Goal: Task Accomplishment & Management: Manage account settings

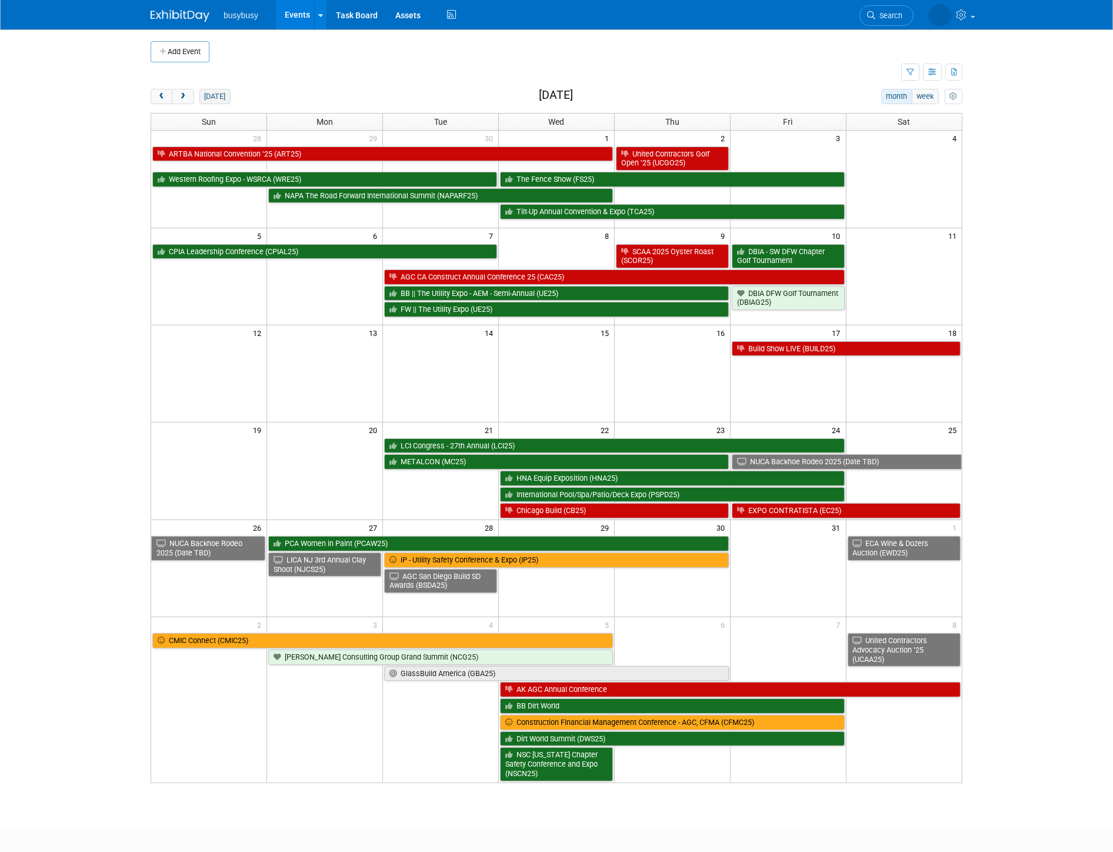
click at [214, 91] on button "today" at bounding box center [214, 96] width 31 height 15
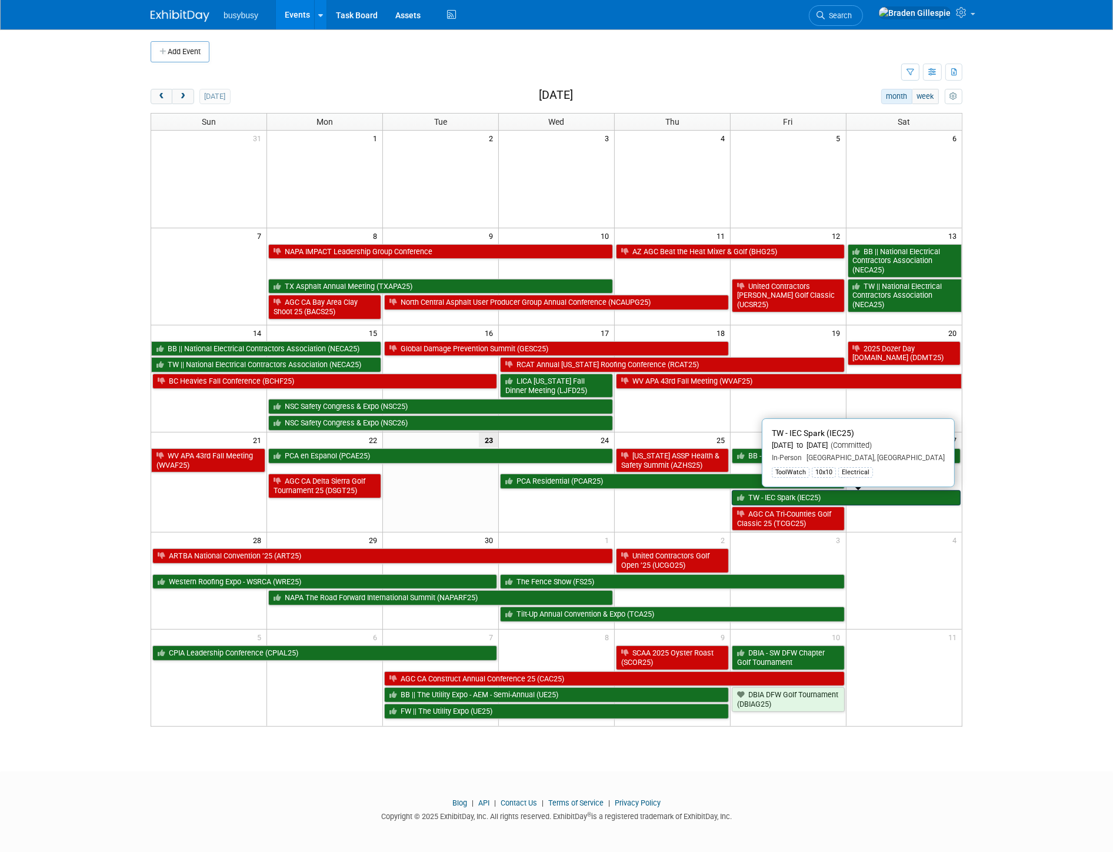
click at [811, 496] on link "TW - IEC Spark (IEC25)" at bounding box center [846, 497] width 229 height 15
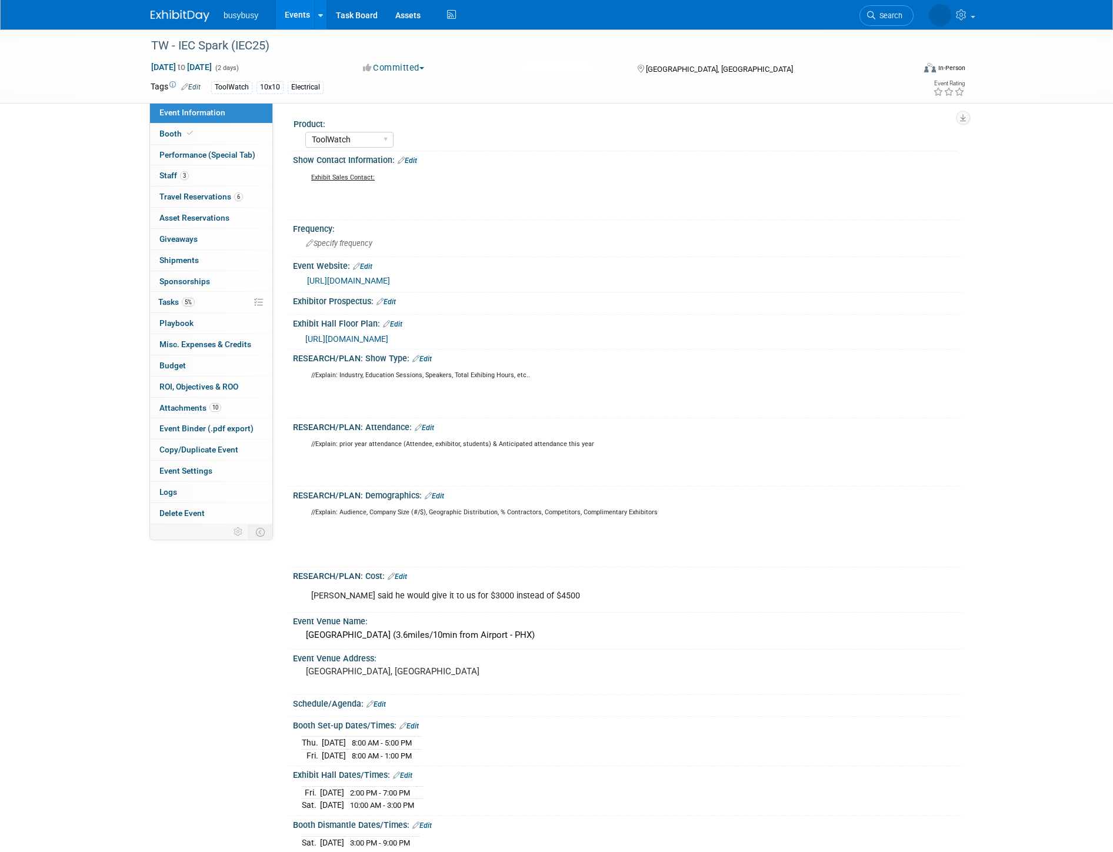
select select "ToolWatch"
click at [220, 193] on span "Travel Reservations 6" at bounding box center [201, 196] width 84 height 9
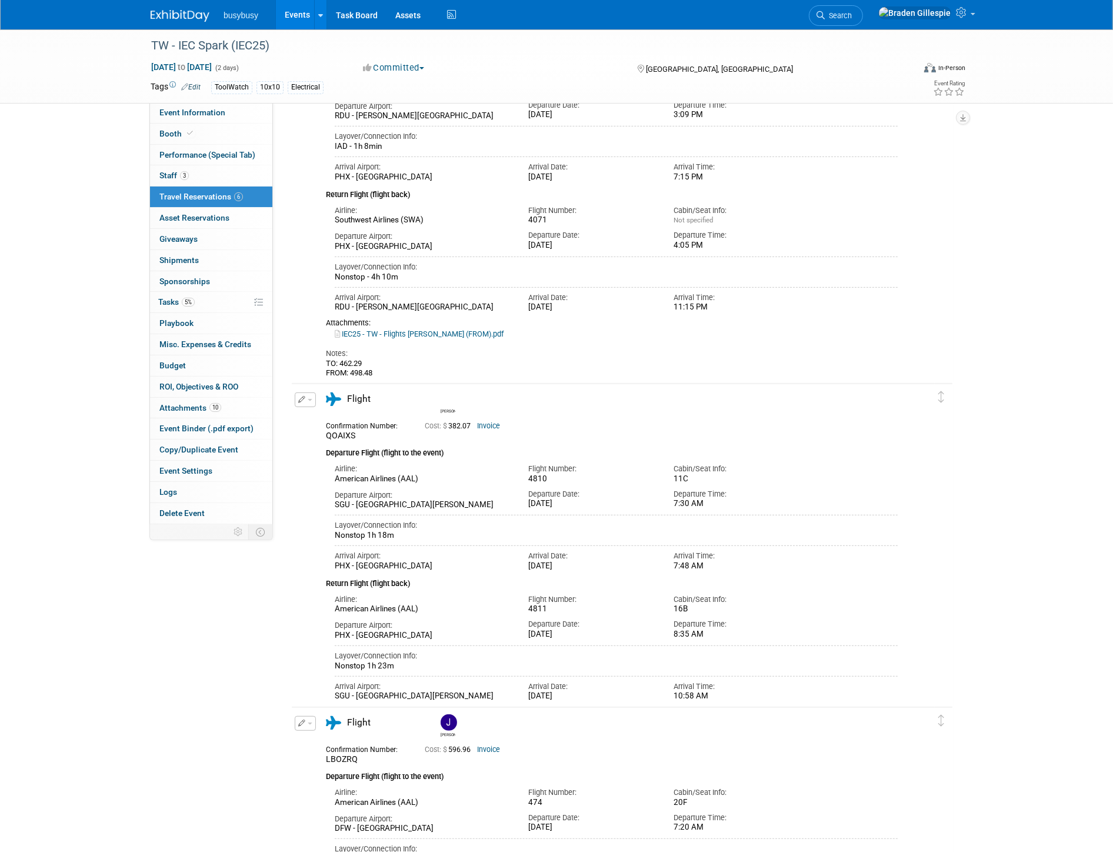
scroll to position [588, 0]
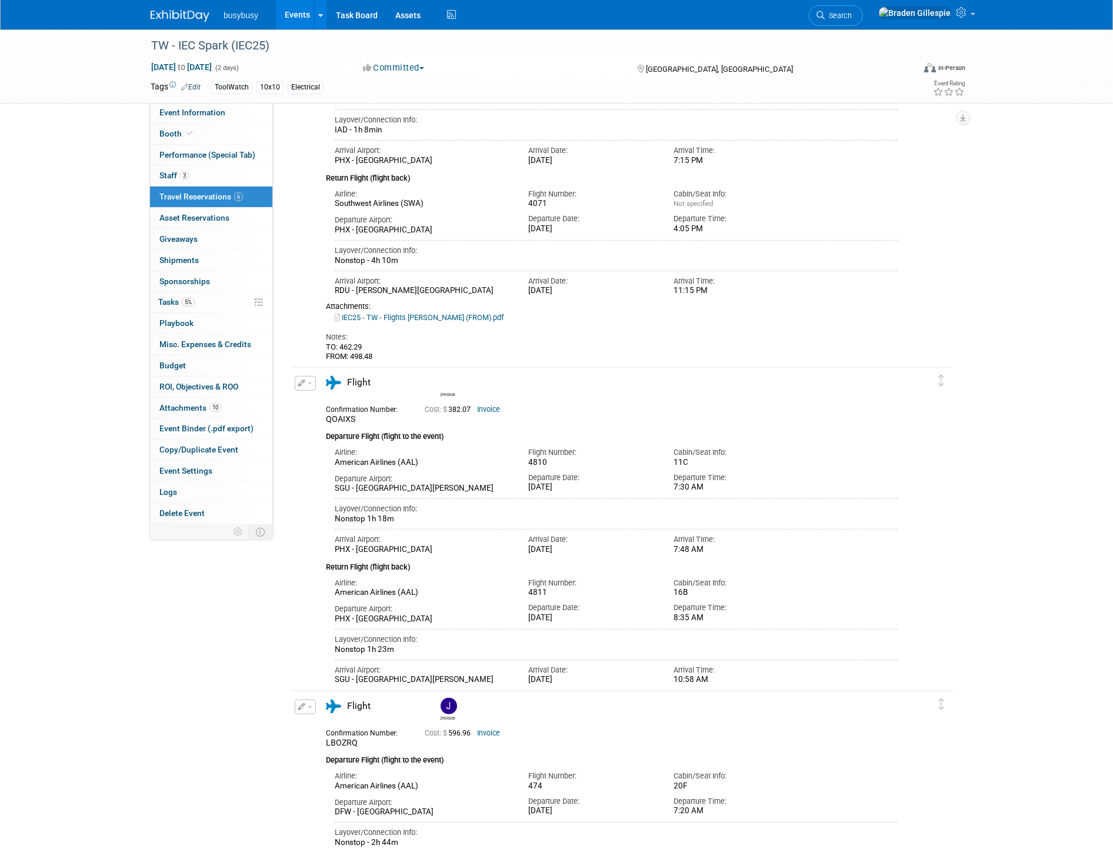
click at [182, 19] on img at bounding box center [180, 16] width 59 height 12
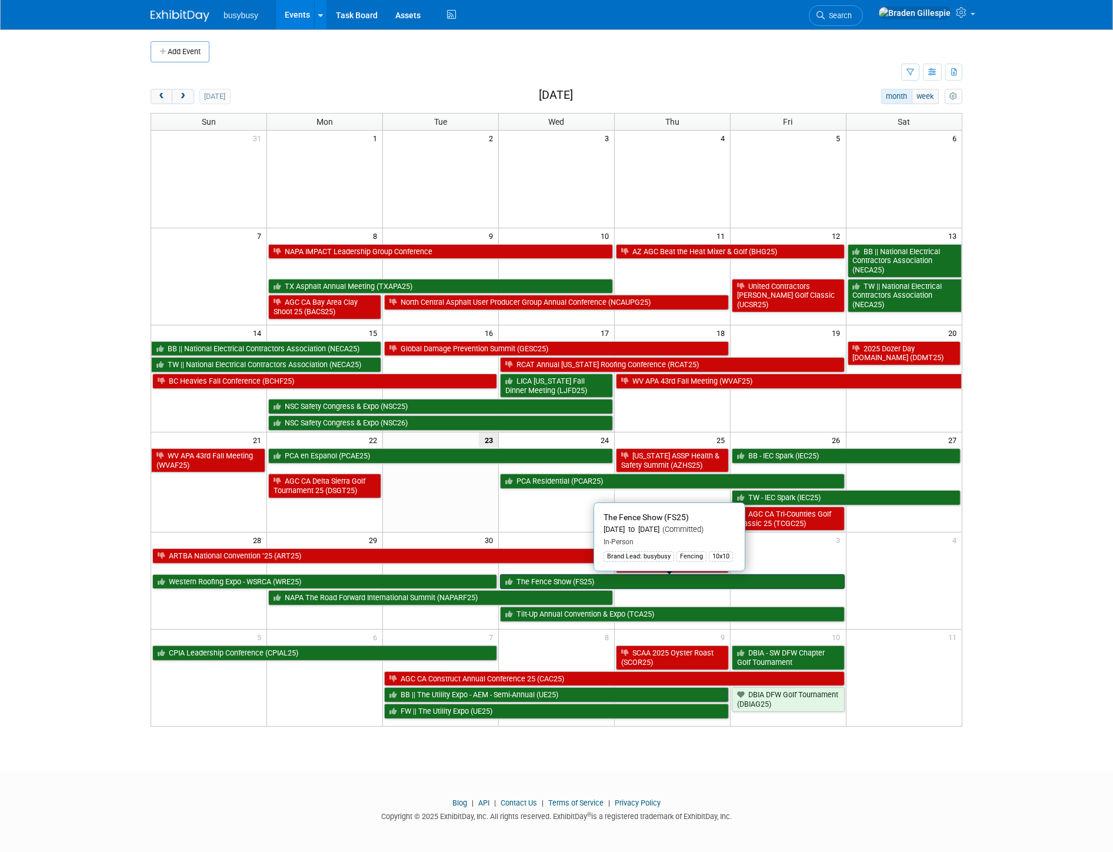
click at [775, 584] on link "The Fence Show (FS25)" at bounding box center [672, 581] width 345 height 15
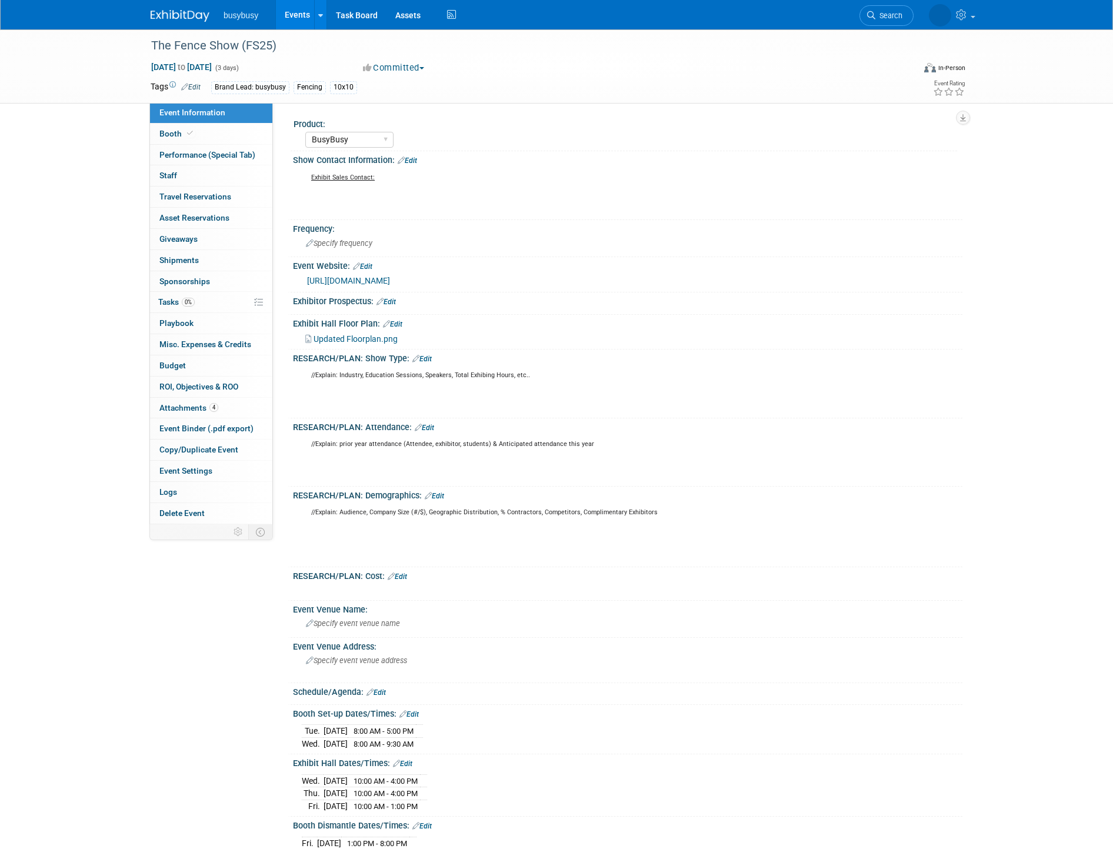
select select "BusyBusy"
click at [161, 15] on img at bounding box center [180, 16] width 59 height 12
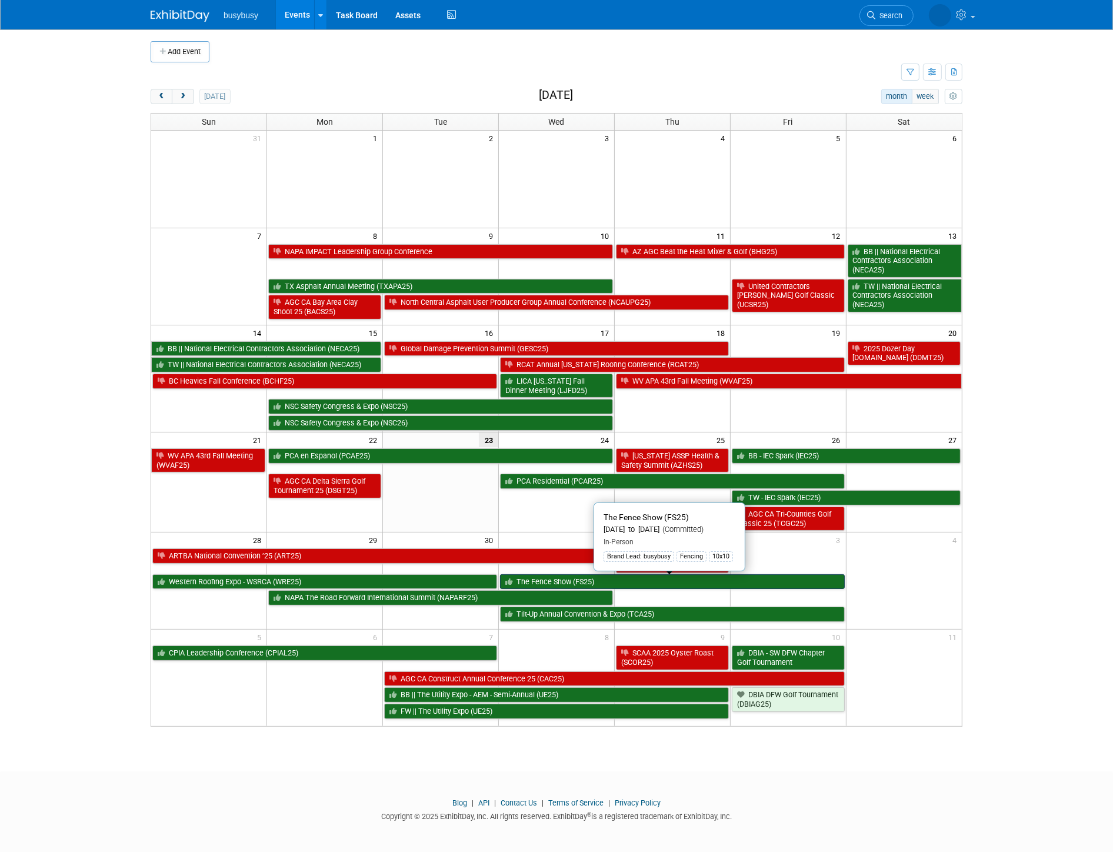
click at [583, 580] on link "The Fence Show (FS25)" at bounding box center [672, 581] width 345 height 15
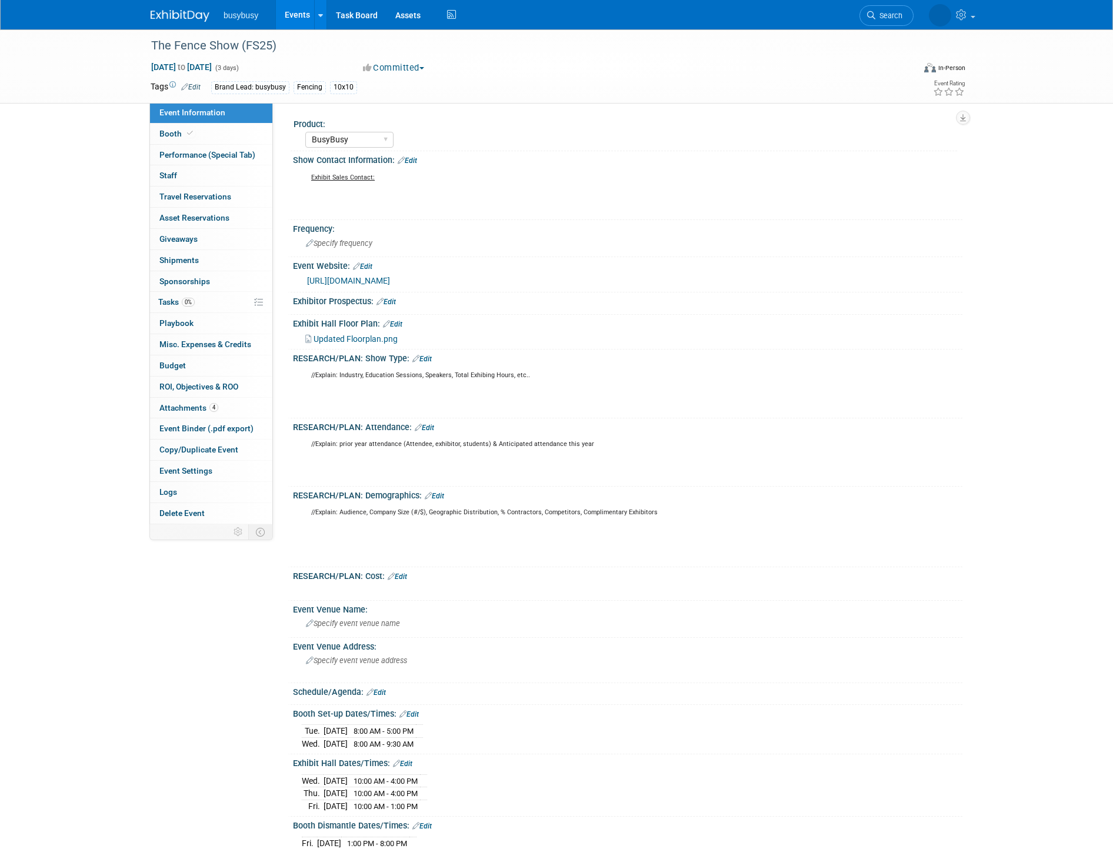
select select "BusyBusy"
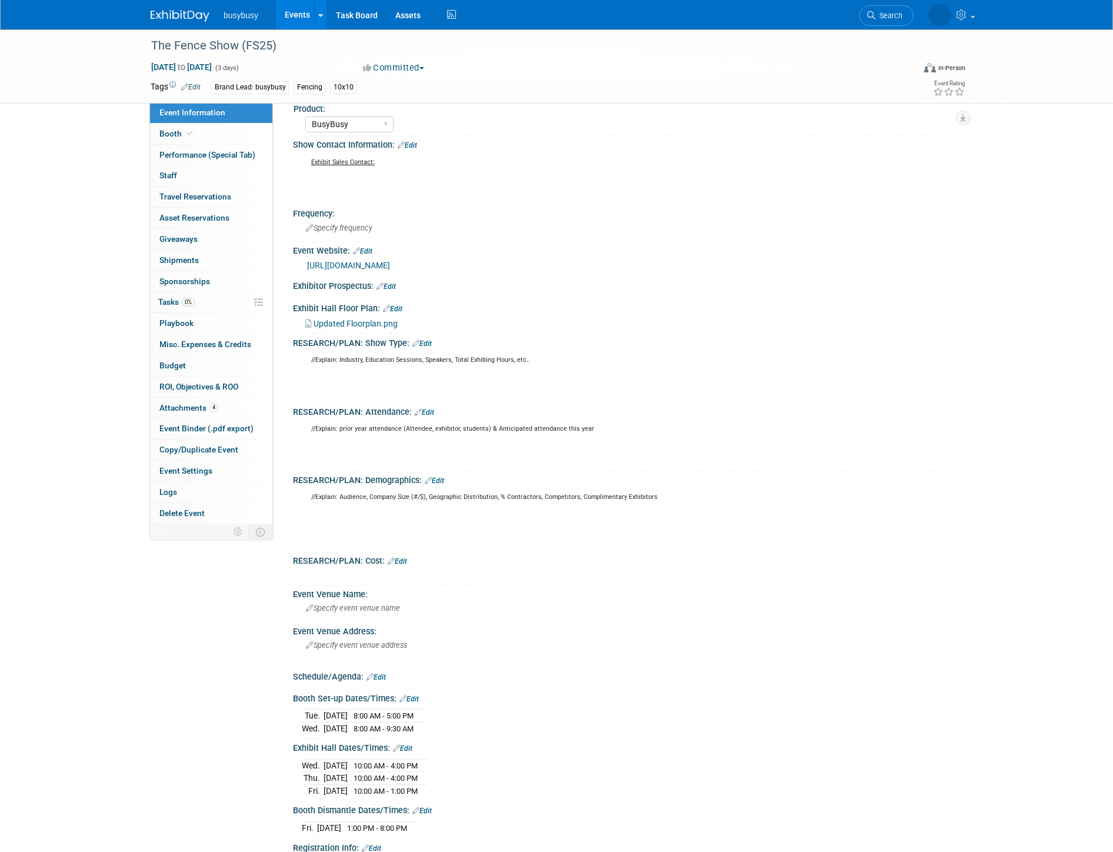
scroll to position [65, 0]
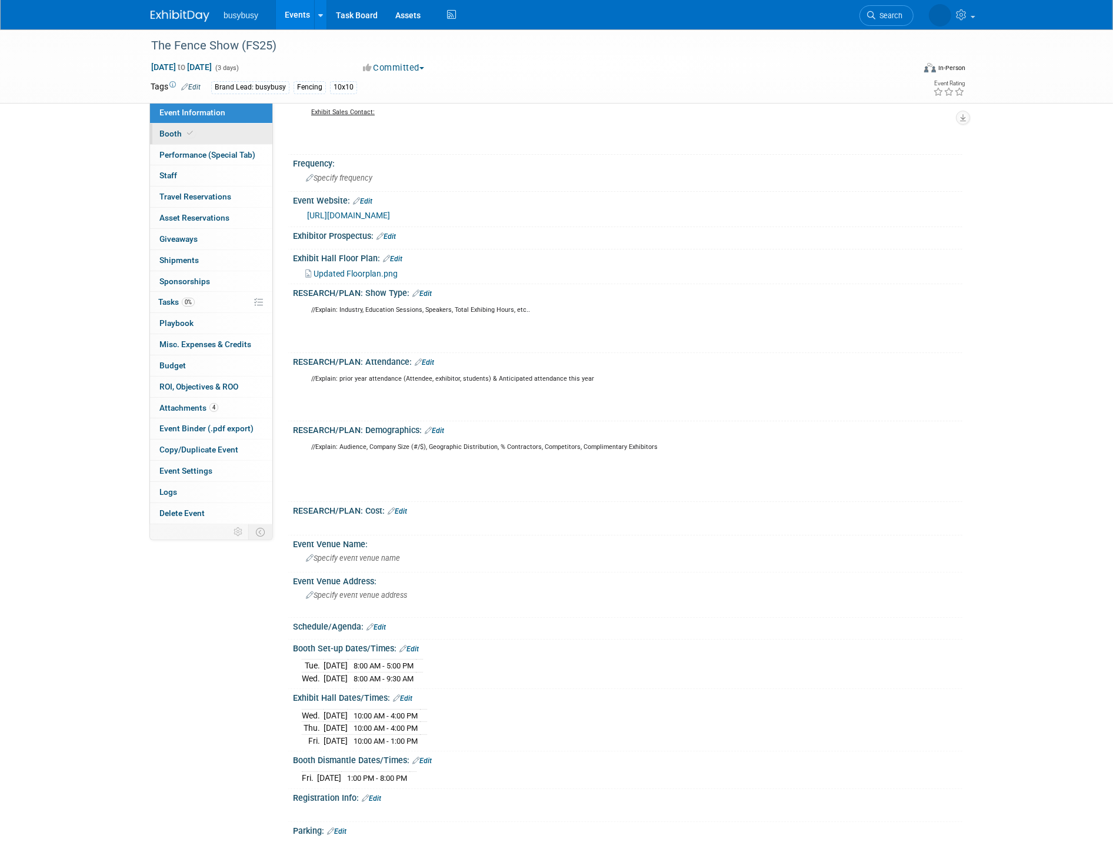
click at [234, 136] on link "Booth" at bounding box center [211, 134] width 122 height 21
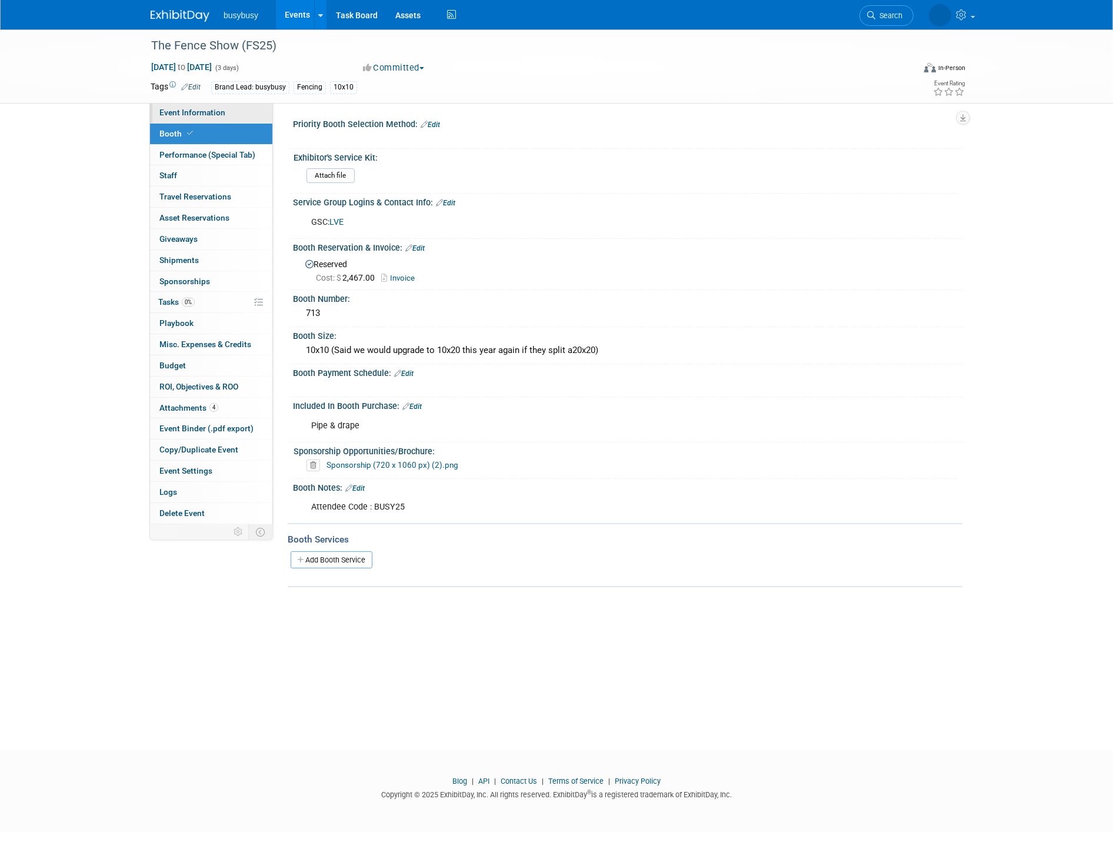
click at [239, 114] on link "Event Information" at bounding box center [211, 112] width 122 height 21
select select "BusyBusy"
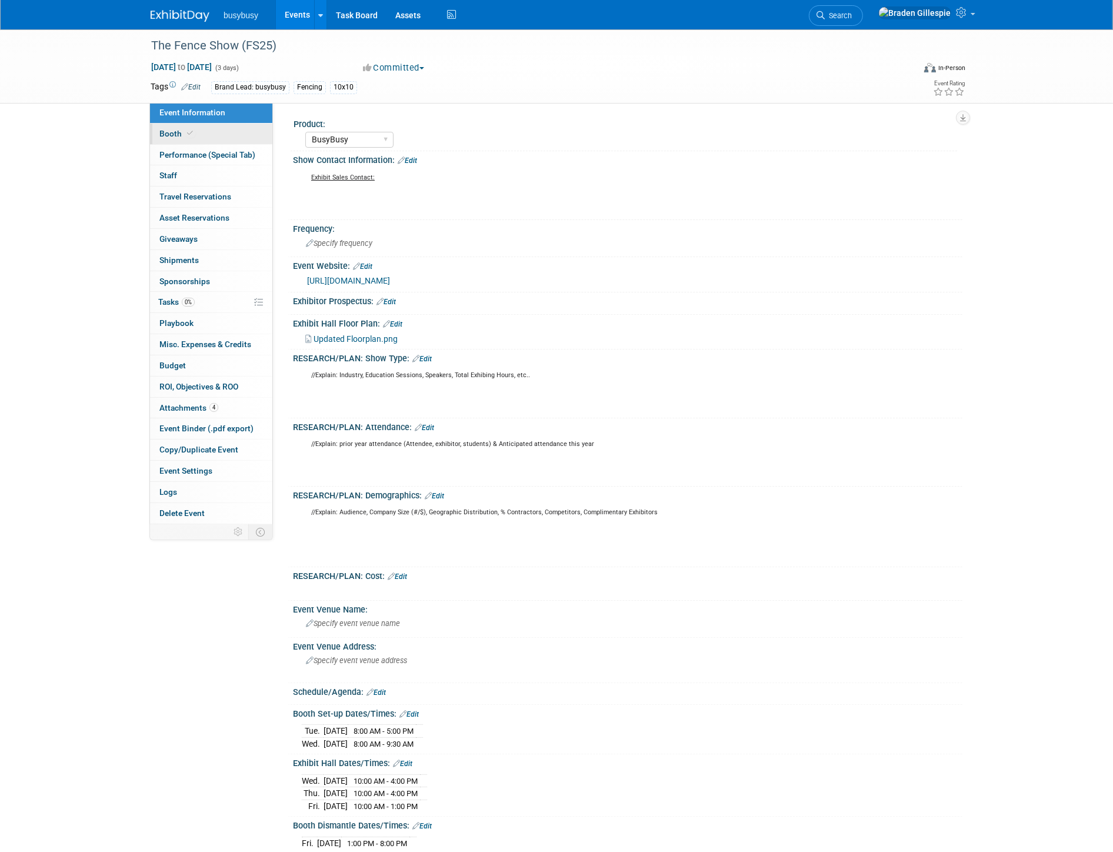
click at [212, 128] on link "Booth" at bounding box center [211, 134] width 122 height 21
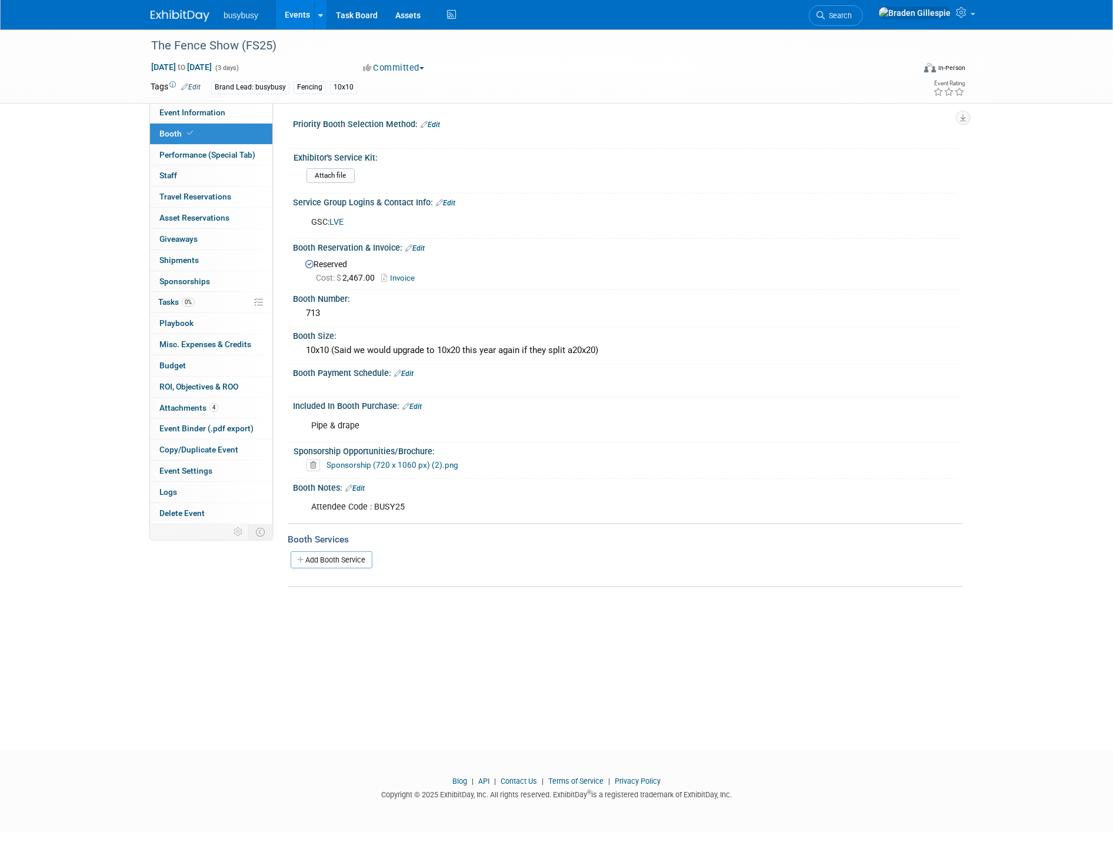
click at [195, 9] on link at bounding box center [187, 9] width 73 height 9
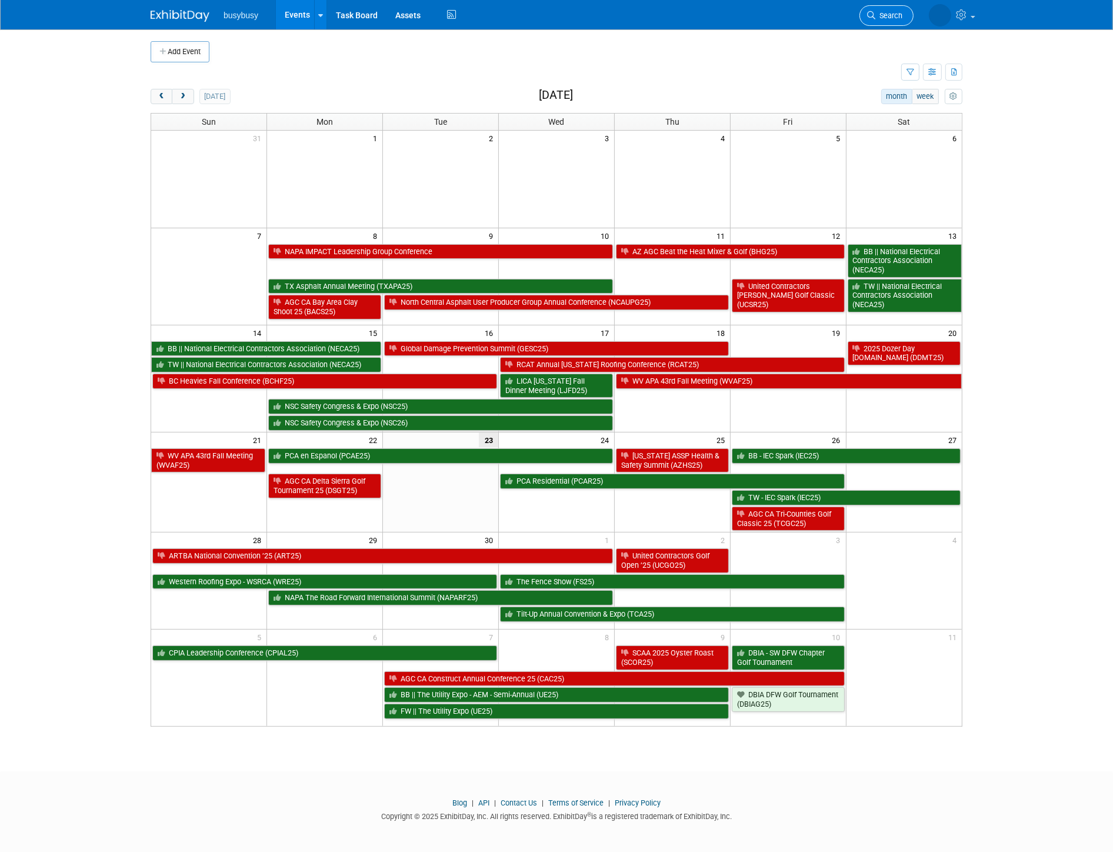
click at [875, 20] on link "Search" at bounding box center [886, 15] width 54 height 21
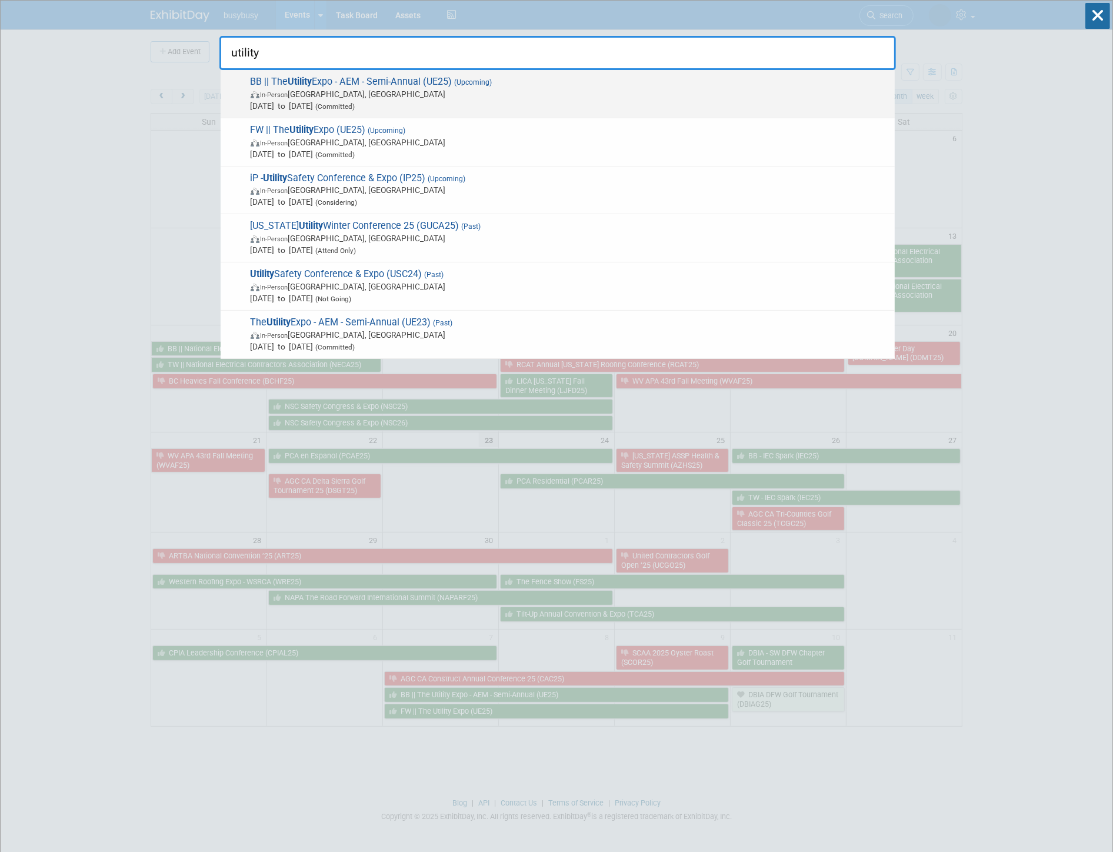
type input "utility"
click at [525, 89] on span "In-Person Louisville, KY" at bounding box center [570, 94] width 638 height 12
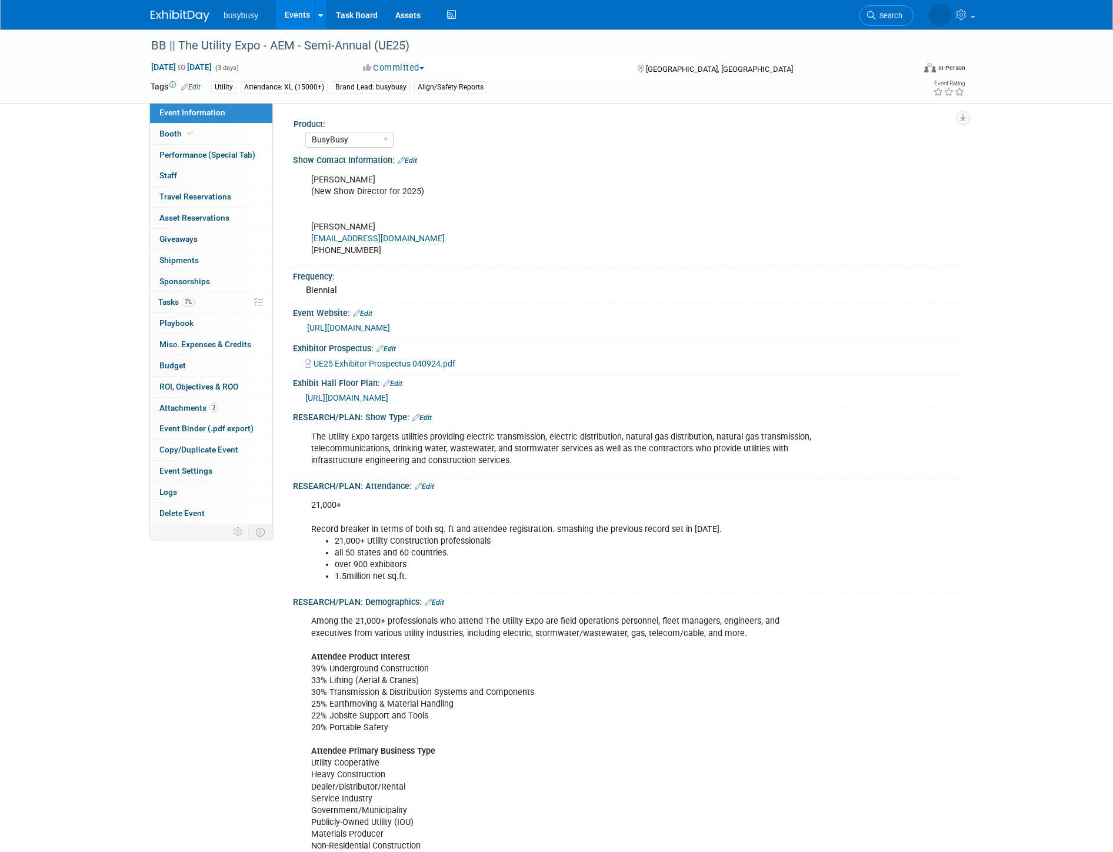
select select "BusyBusy"
select select "Member"
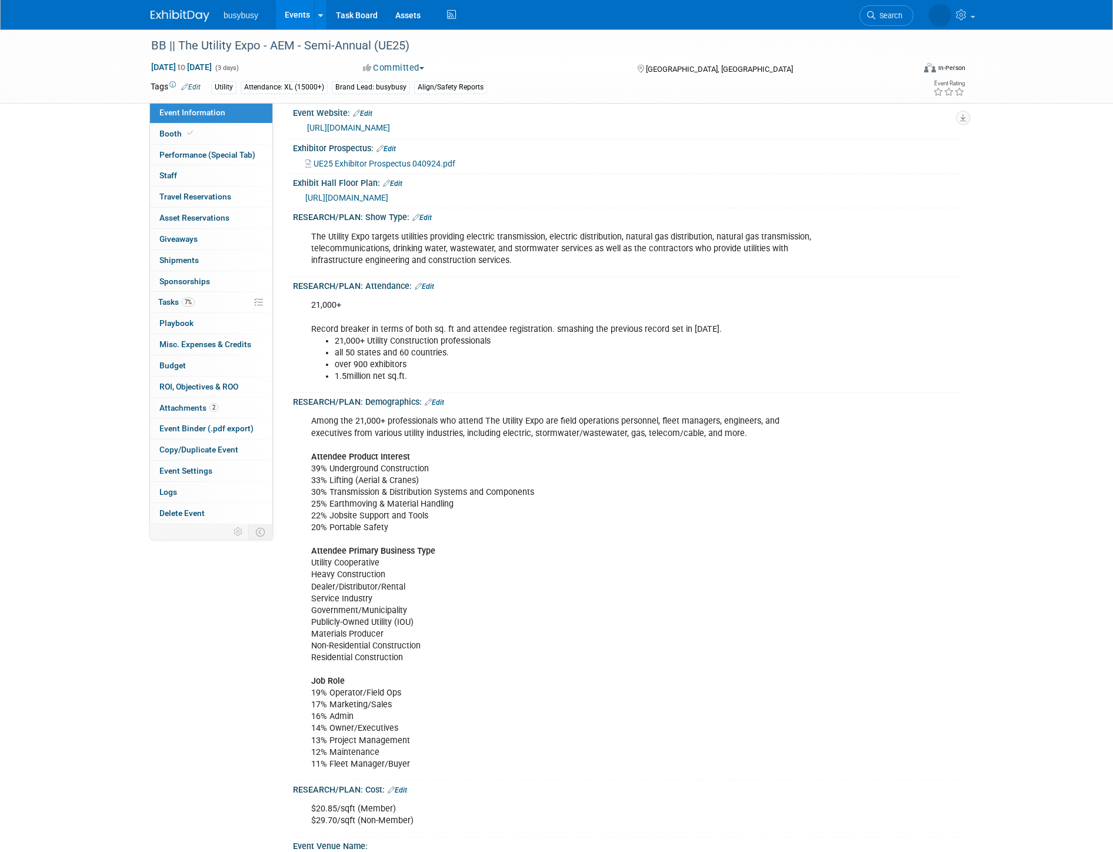
scroll to position [327, 0]
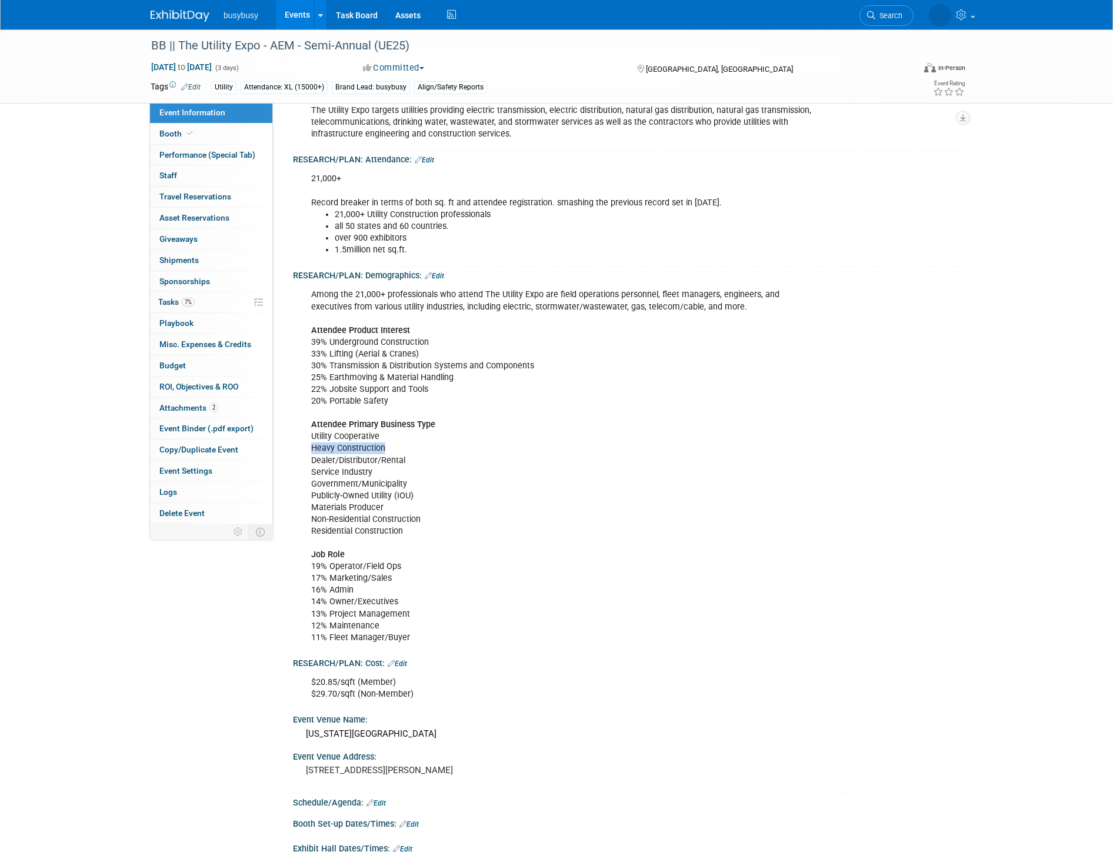
drag, startPoint x: 391, startPoint y: 446, endPoint x: 303, endPoint y: 451, distance: 87.8
click at [303, 451] on div "Among the 21,000+ professionals who attend The Utility Expo are field operation…" at bounding box center [568, 466] width 530 height 366
click at [309, 457] on div "Among the 21,000+ professionals who attend The Utility Expo are field operation…" at bounding box center [568, 466] width 530 height 366
drag, startPoint x: 309, startPoint y: 457, endPoint x: 402, endPoint y: 457, distance: 93.0
click at [402, 457] on div "Among the 21,000+ professionals who attend The Utility Expo are field operation…" at bounding box center [568, 466] width 530 height 366
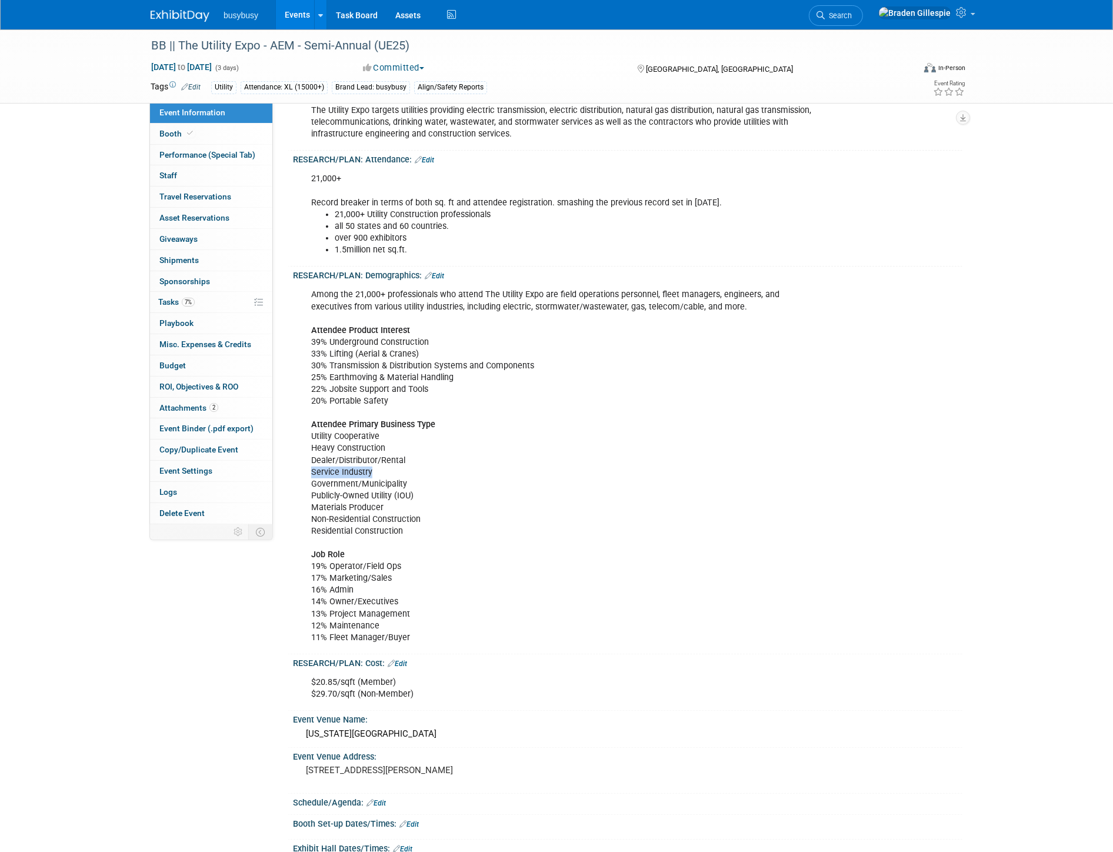
drag, startPoint x: 312, startPoint y: 469, endPoint x: 379, endPoint y: 469, distance: 66.5
click at [379, 469] on div "Among the 21,000+ professionals who attend The Utility Expo are field operation…" at bounding box center [568, 466] width 530 height 366
drag, startPoint x: 312, startPoint y: 478, endPoint x: 429, endPoint y: 472, distance: 117.8
click at [429, 472] on div "Among the 21,000+ professionals who attend The Utility Expo are field operation…" at bounding box center [568, 466] width 530 height 366
click at [428, 475] on div "Among the 21,000+ professionals who attend The Utility Expo are field operation…" at bounding box center [568, 466] width 530 height 366
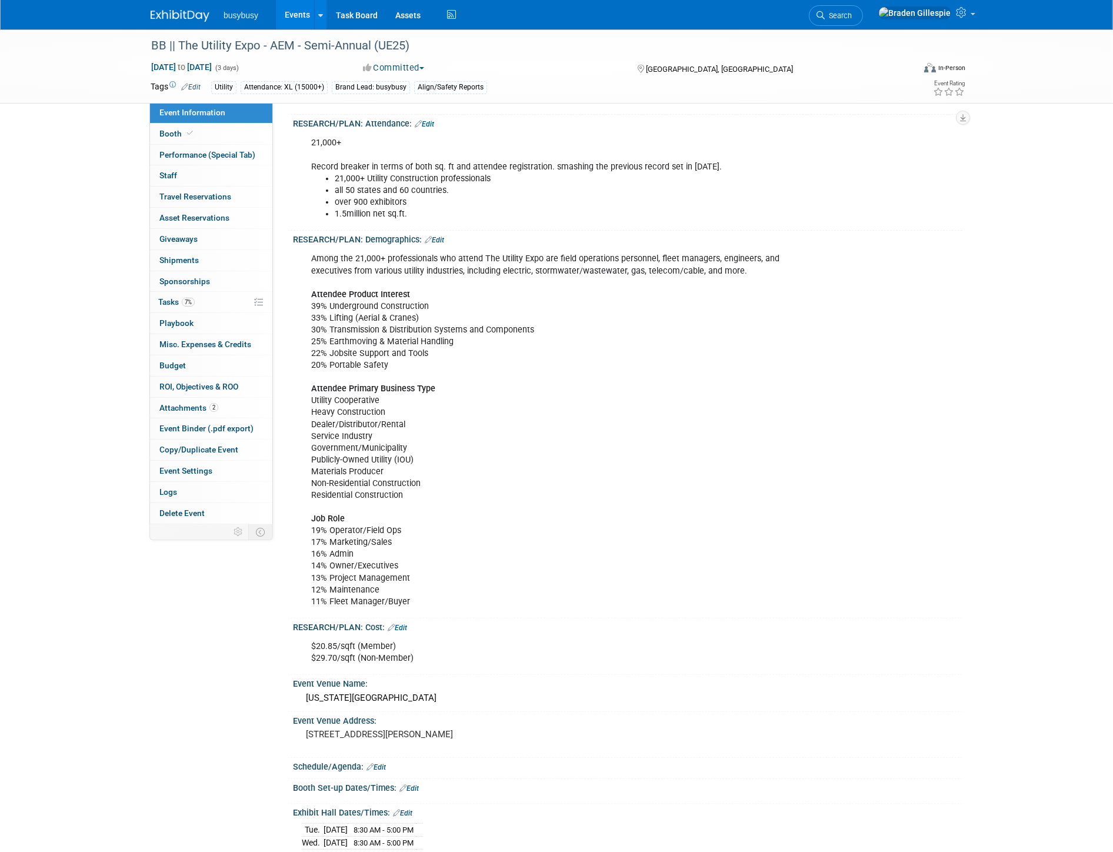
scroll to position [392, 0]
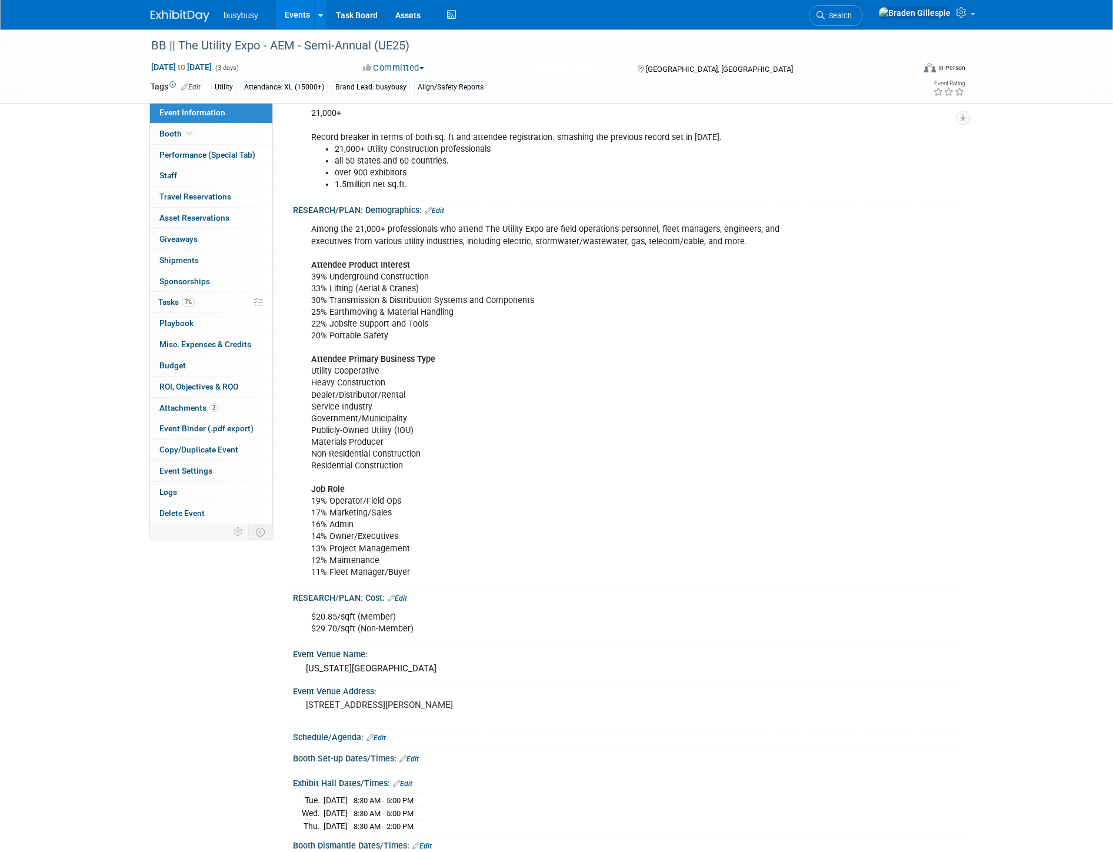
click at [194, 14] on img at bounding box center [180, 16] width 59 height 12
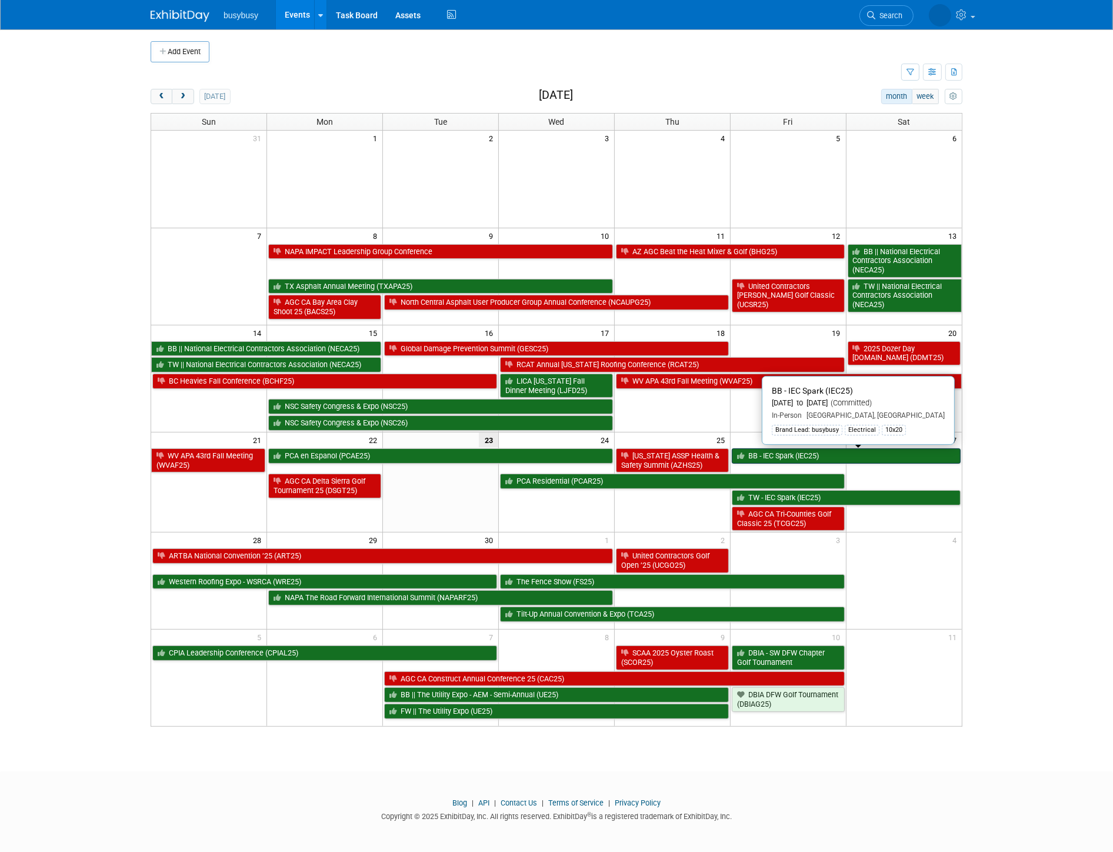
click at [851, 461] on link "BB - IEC Spark (IEC25)" at bounding box center [846, 455] width 229 height 15
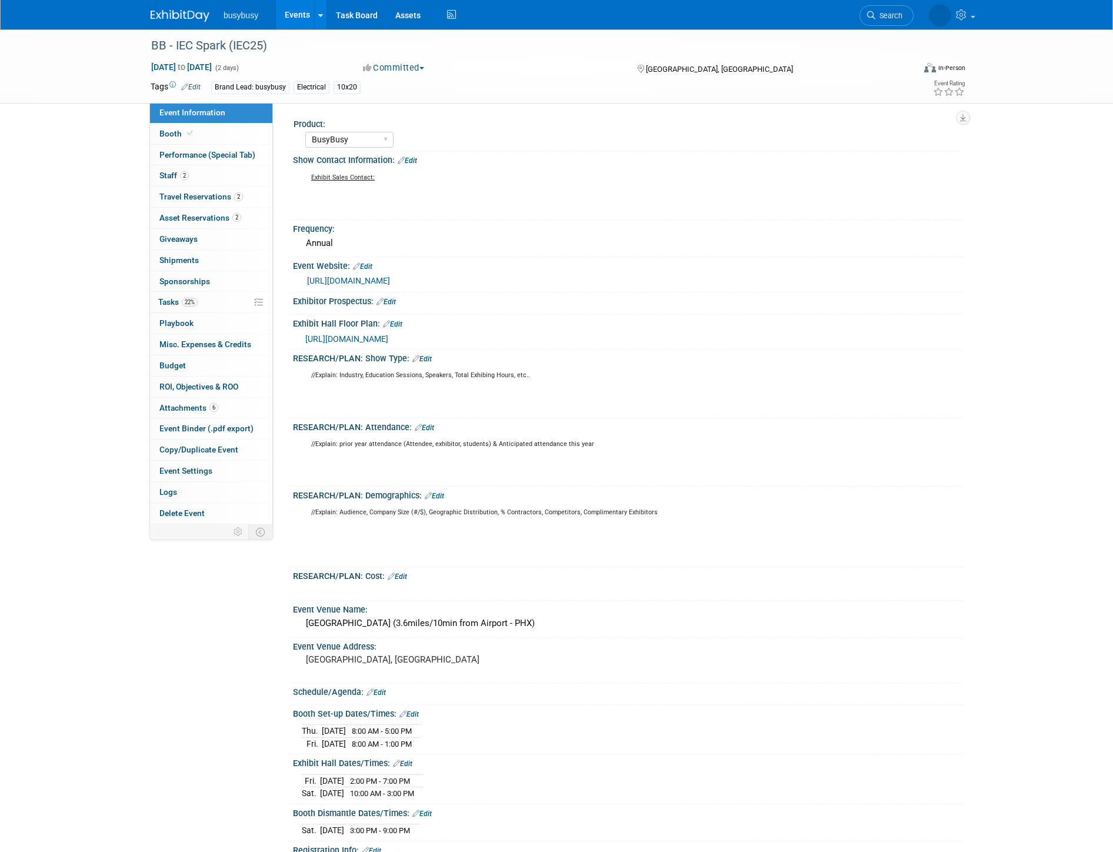
select select "BusyBusy"
click at [211, 137] on link "Booth" at bounding box center [211, 134] width 122 height 21
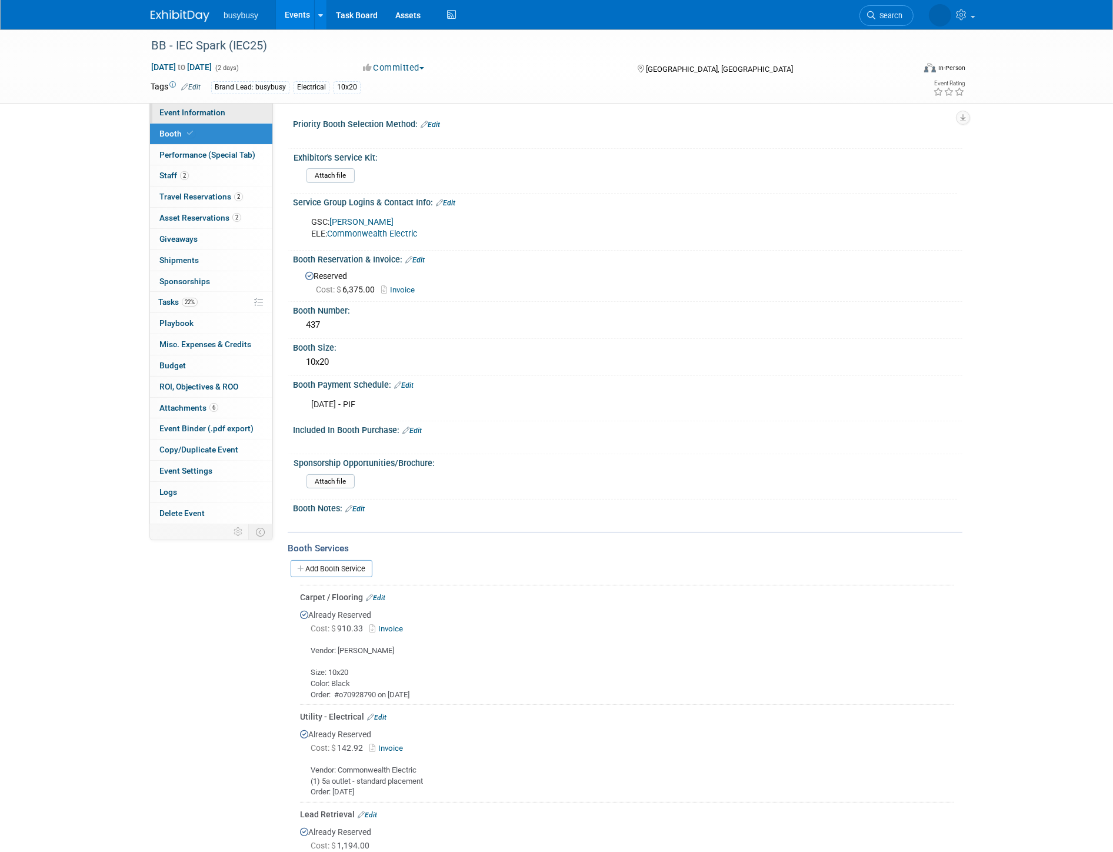
click at [206, 116] on span "Event Information" at bounding box center [192, 112] width 66 height 9
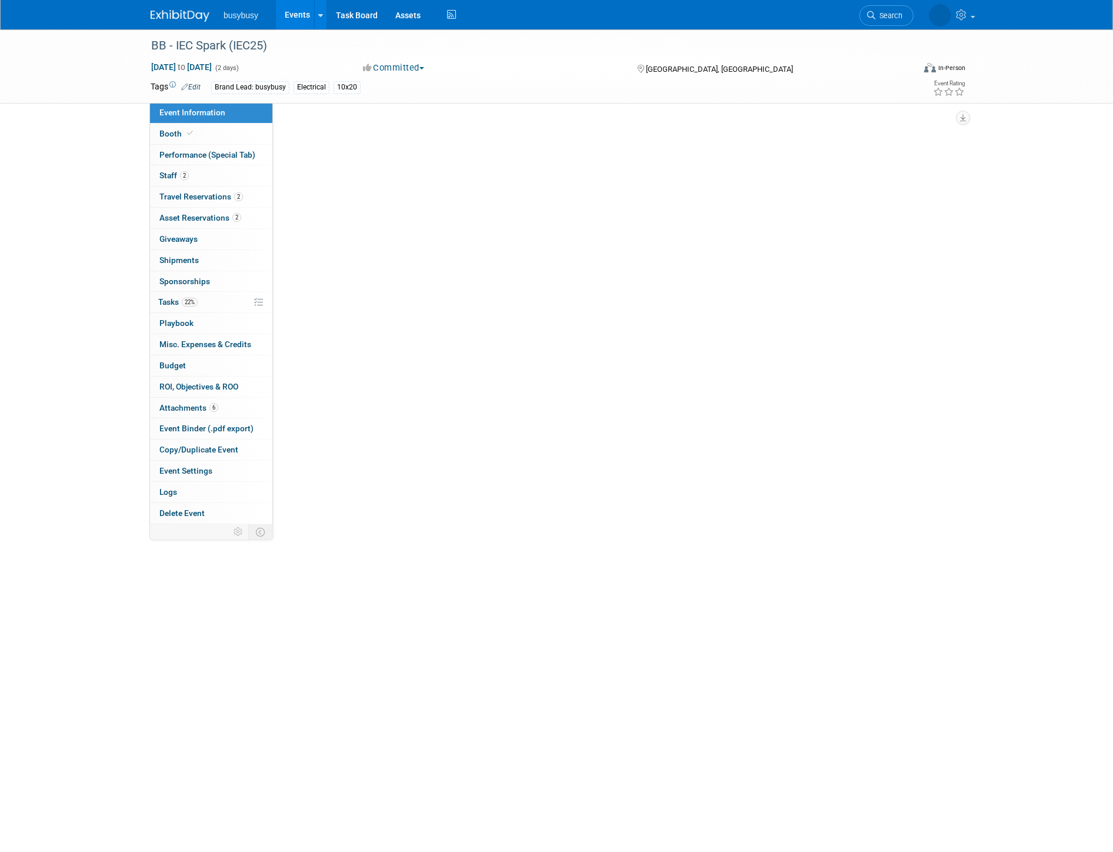
select select "BusyBusy"
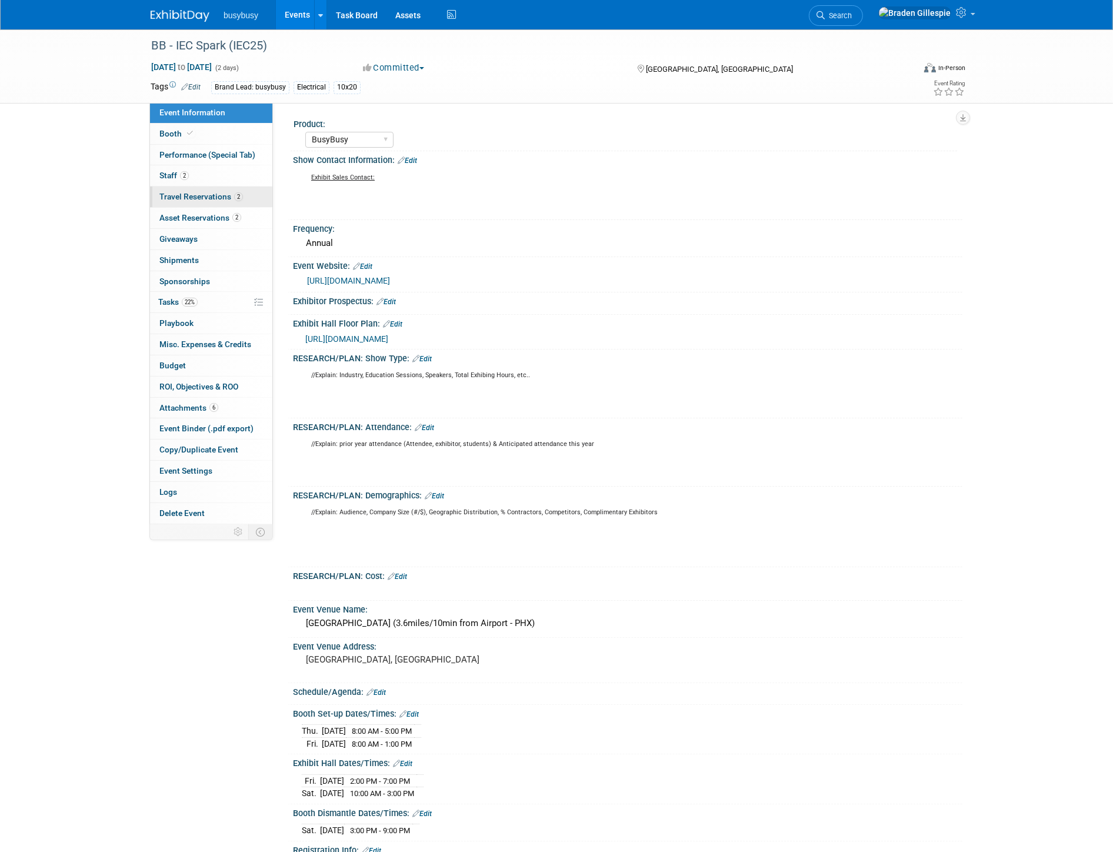
click at [224, 201] on span "Travel Reservations 2" at bounding box center [201, 196] width 84 height 9
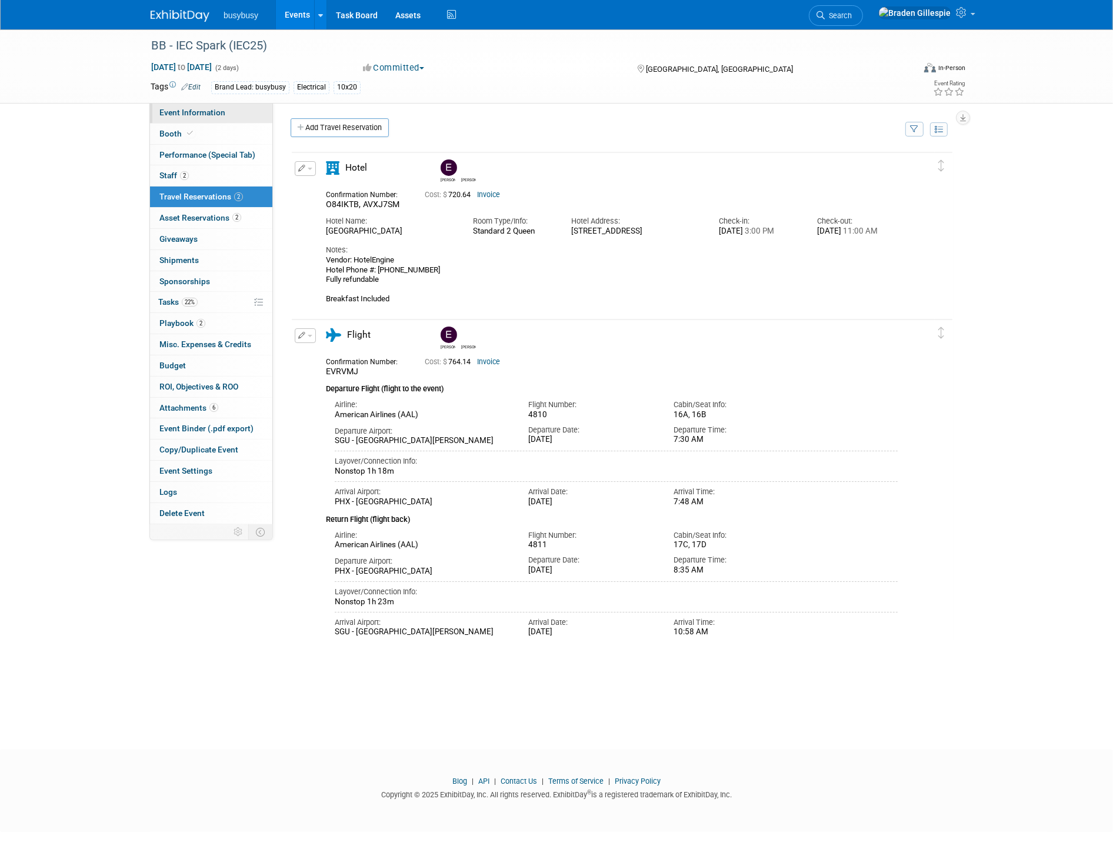
click at [202, 112] on span "Event Information" at bounding box center [192, 112] width 66 height 9
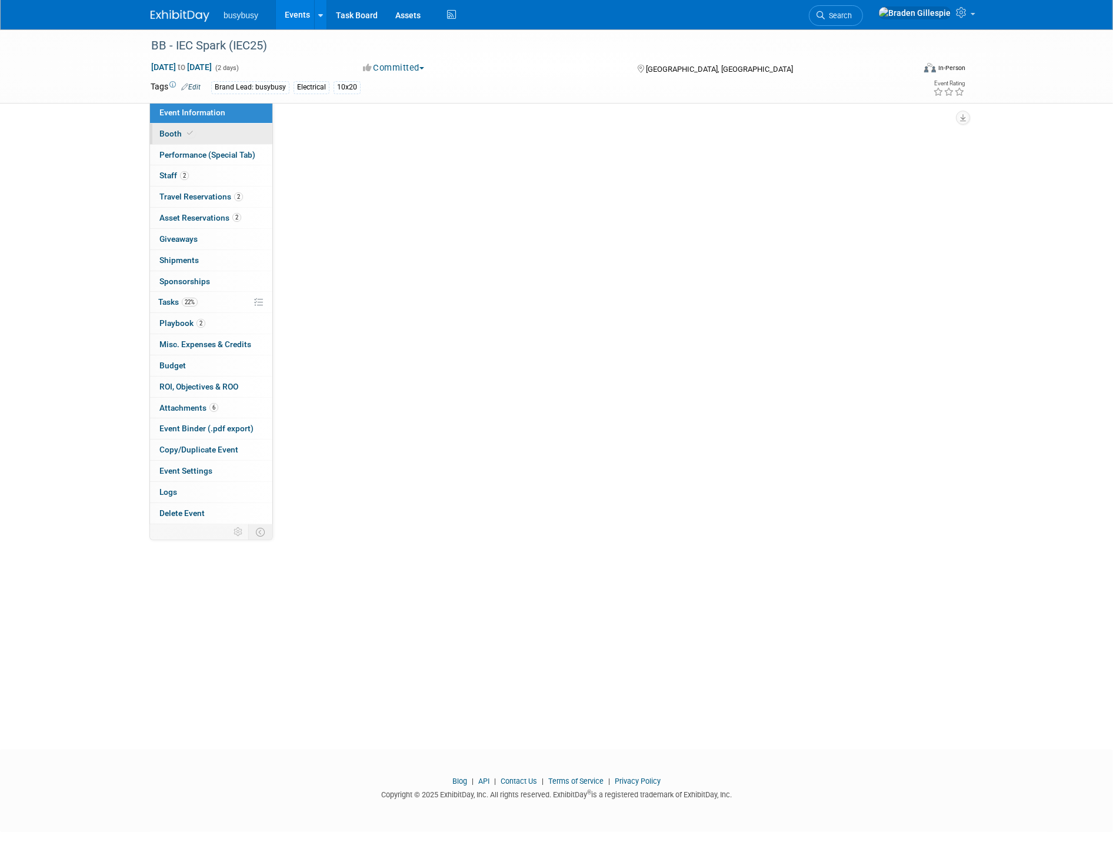
select select "BusyBusy"
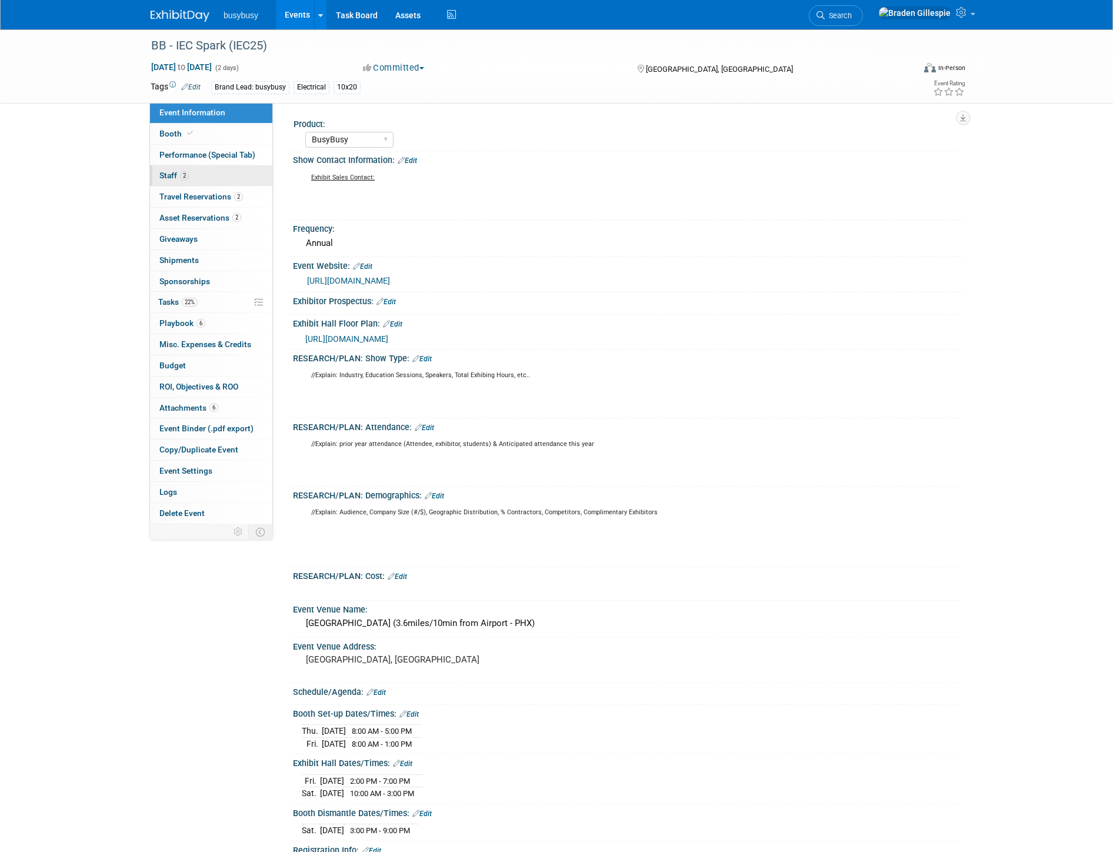
click at [197, 179] on link "2 Staff 2" at bounding box center [211, 175] width 122 height 21
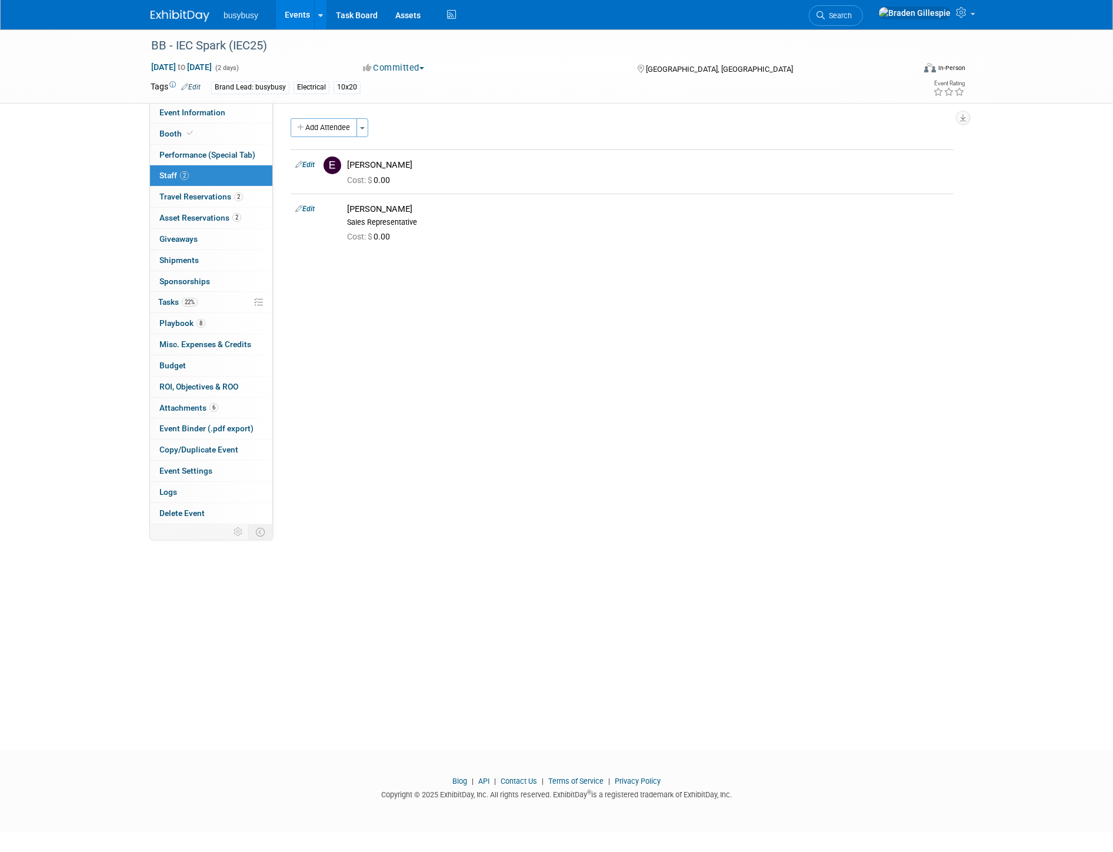
click at [169, 12] on img at bounding box center [180, 16] width 59 height 12
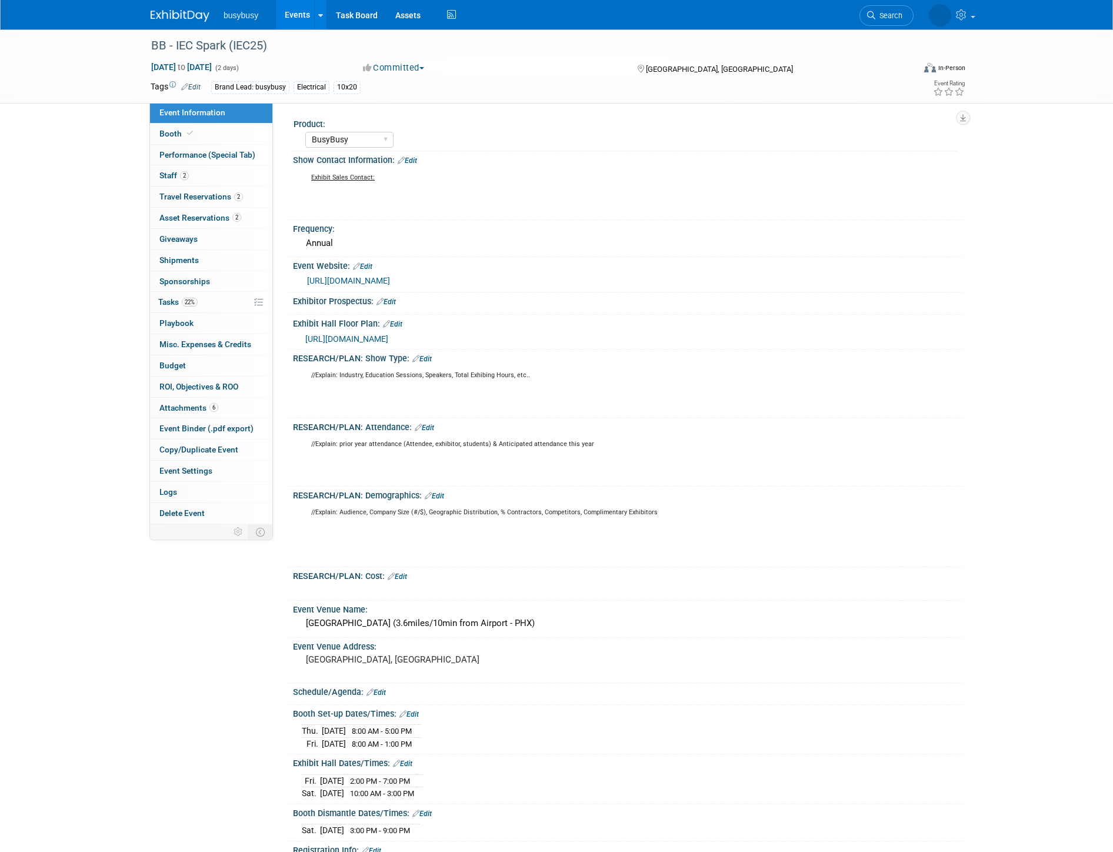
select select "BusyBusy"
click at [207, 365] on link "Budget" at bounding box center [211, 365] width 122 height 21
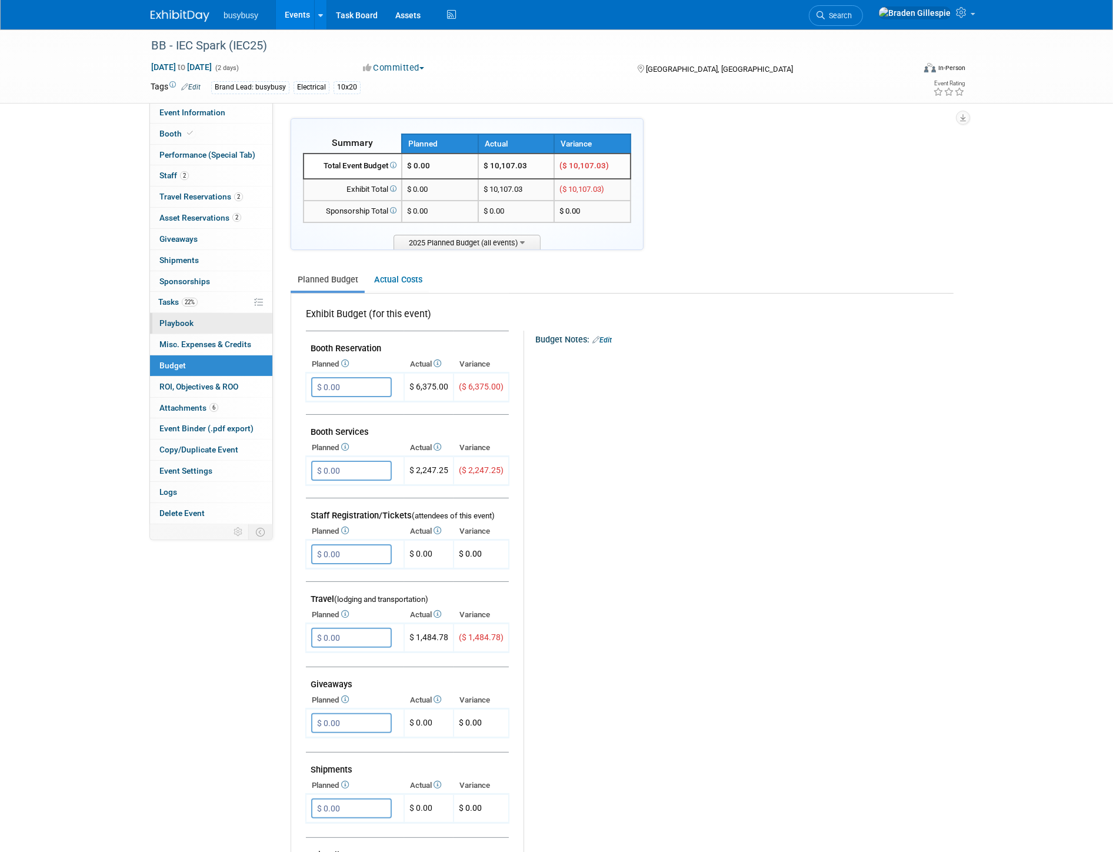
click at [196, 326] on link "0 Playbook 0" at bounding box center [211, 323] width 122 height 21
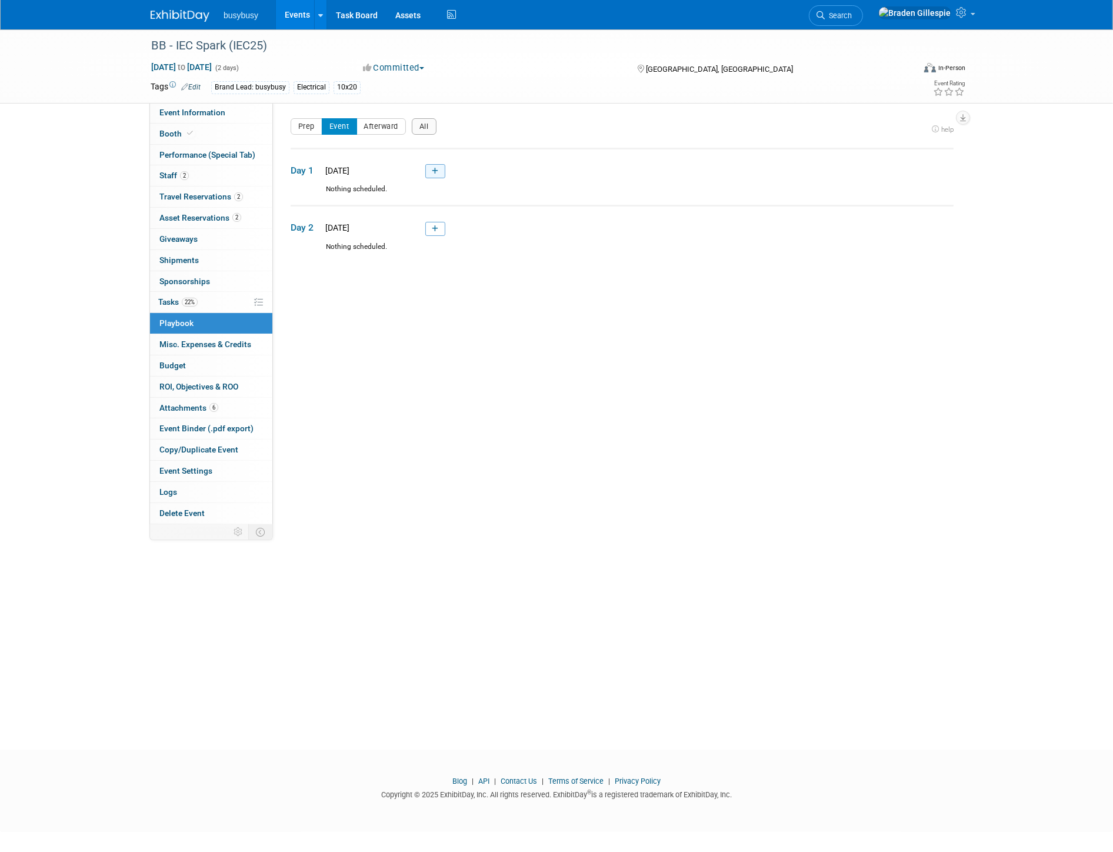
click at [438, 175] on link at bounding box center [435, 171] width 20 height 14
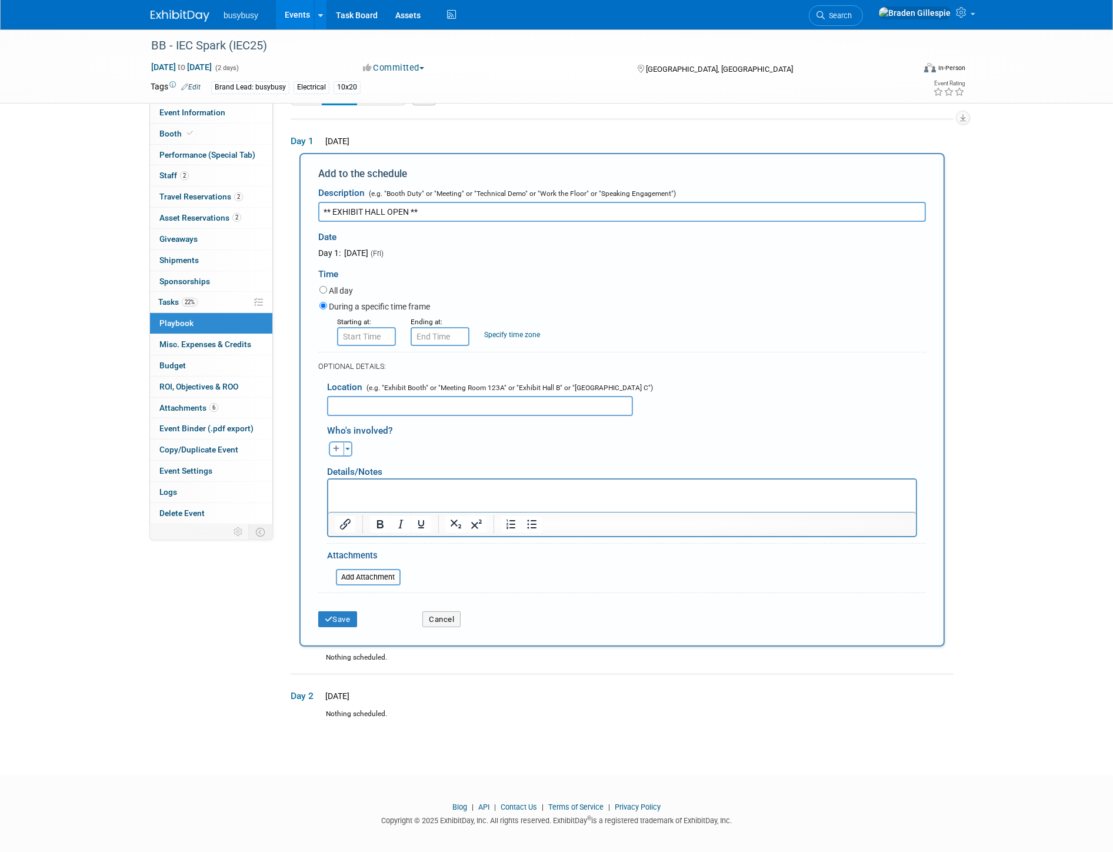
drag, startPoint x: 308, startPoint y: 215, endPoint x: 290, endPoint y: 229, distance: 22.6
click at [248, 222] on div "Event Information Event Info Booth Booth Performance (Special Tab) Performance …" at bounding box center [556, 365] width 829 height 731
type input "** EXHIBIT HALL OPEN **"
click at [374, 334] on input "8:00 AM" at bounding box center [366, 336] width 59 height 19
click at [371, 359] on span at bounding box center [364, 364] width 21 height 21
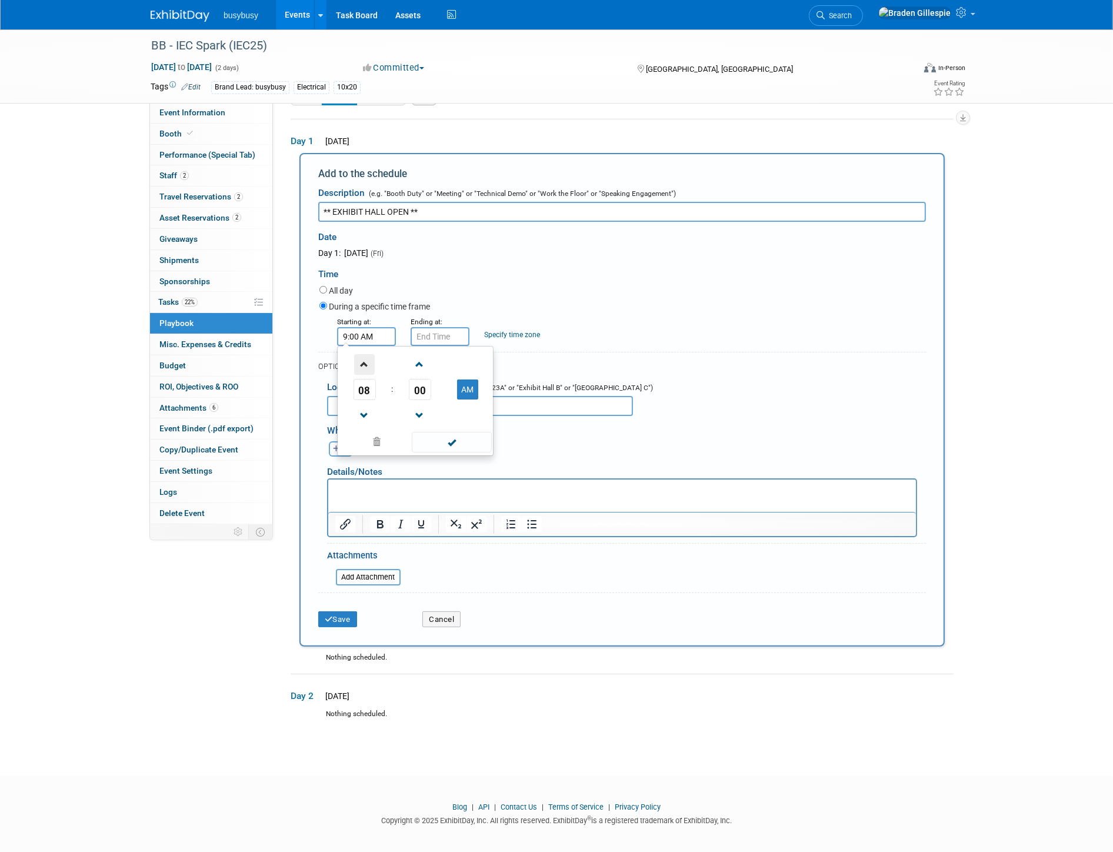
click at [371, 358] on span at bounding box center [364, 364] width 21 height 21
click at [361, 363] on span at bounding box center [364, 364] width 21 height 21
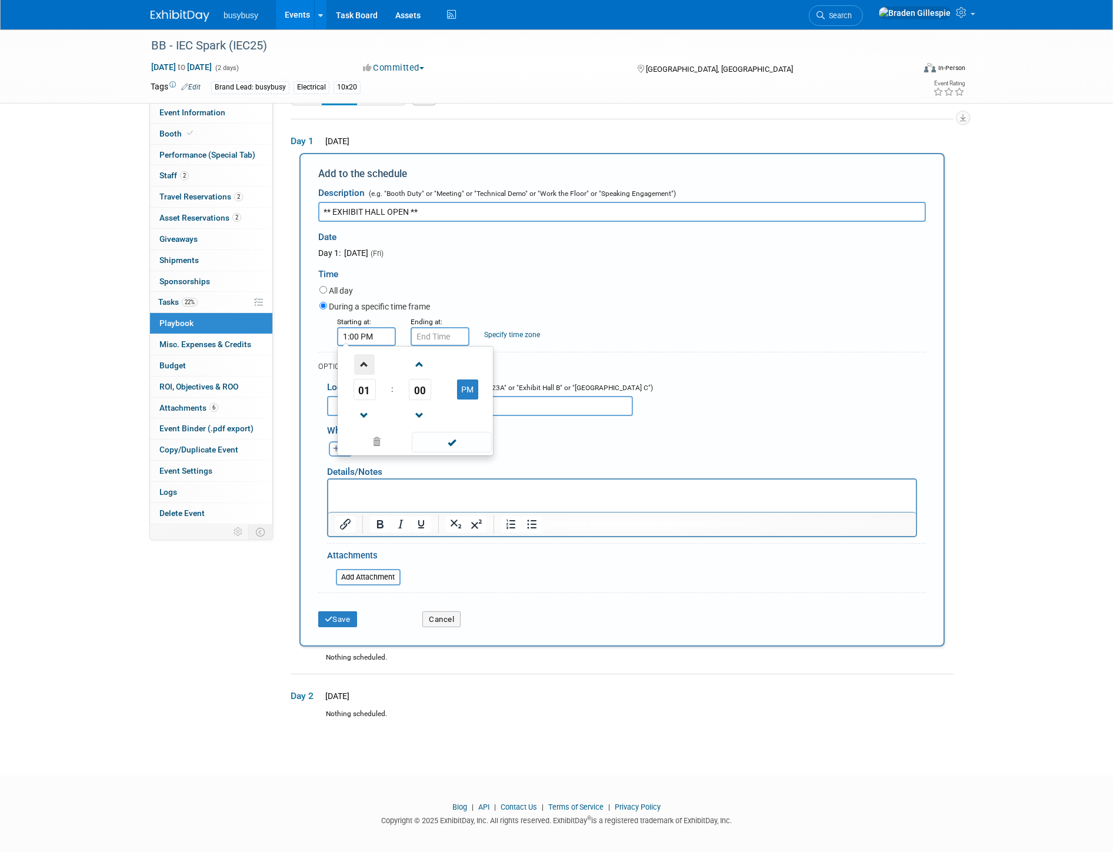
type input "2:00 PM"
click at [445, 334] on input "2:00 PM" at bounding box center [440, 336] width 59 height 19
click at [435, 368] on span at bounding box center [438, 364] width 21 height 21
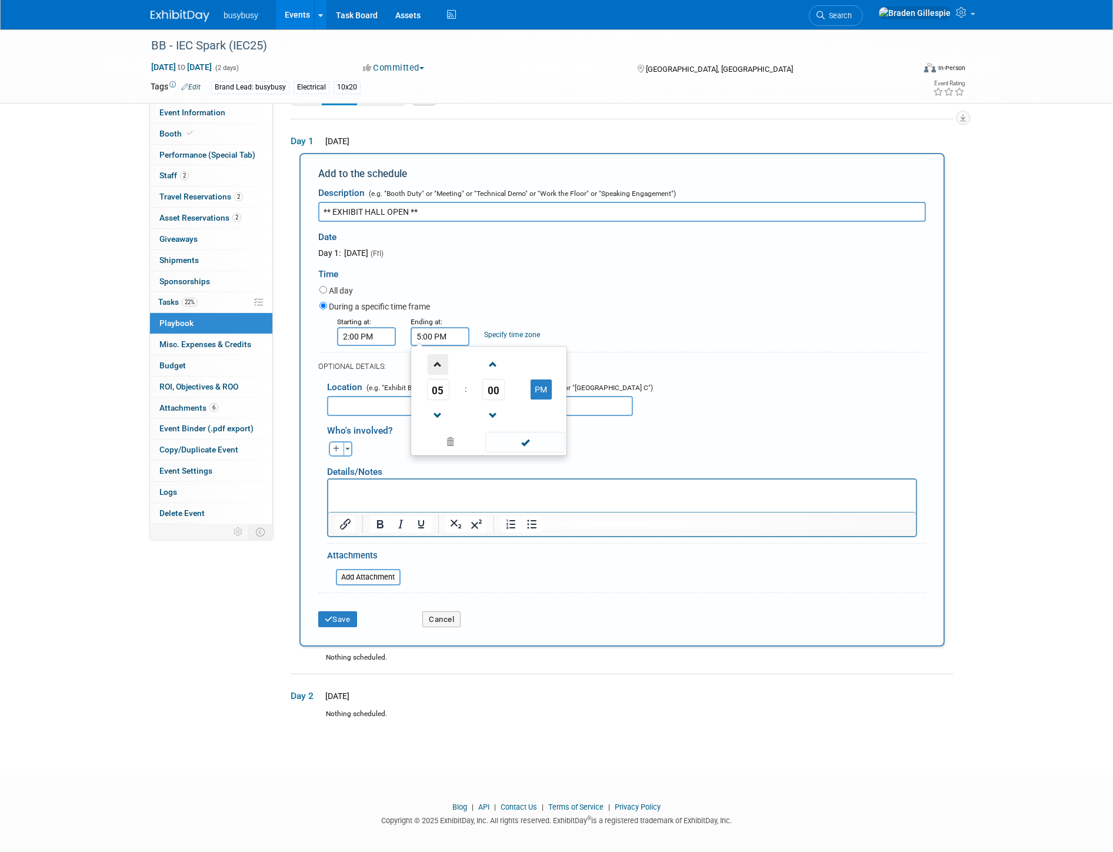
click at [435, 368] on span at bounding box center [438, 364] width 21 height 21
click at [440, 368] on span at bounding box center [438, 364] width 21 height 21
type input "7:00 PM"
click at [529, 439] on span at bounding box center [524, 442] width 79 height 21
click at [342, 621] on button "Save" at bounding box center [337, 619] width 39 height 16
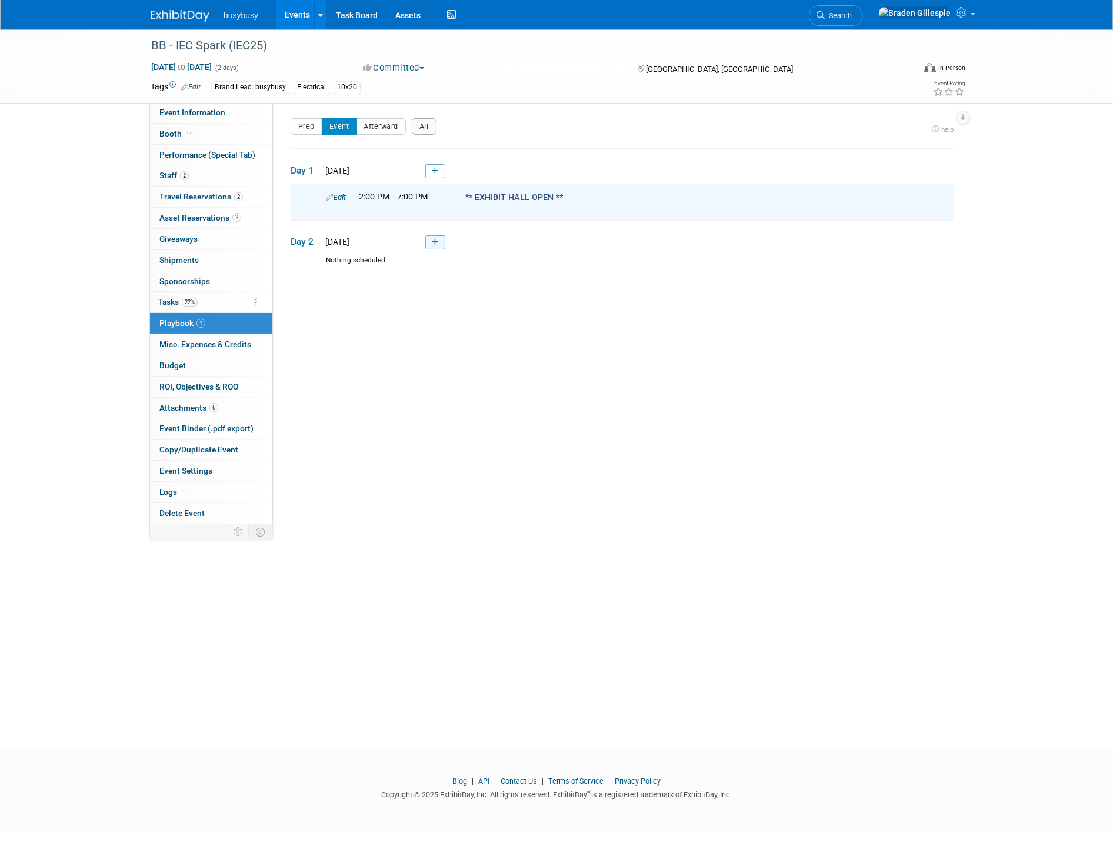
click at [427, 242] on link at bounding box center [435, 242] width 20 height 14
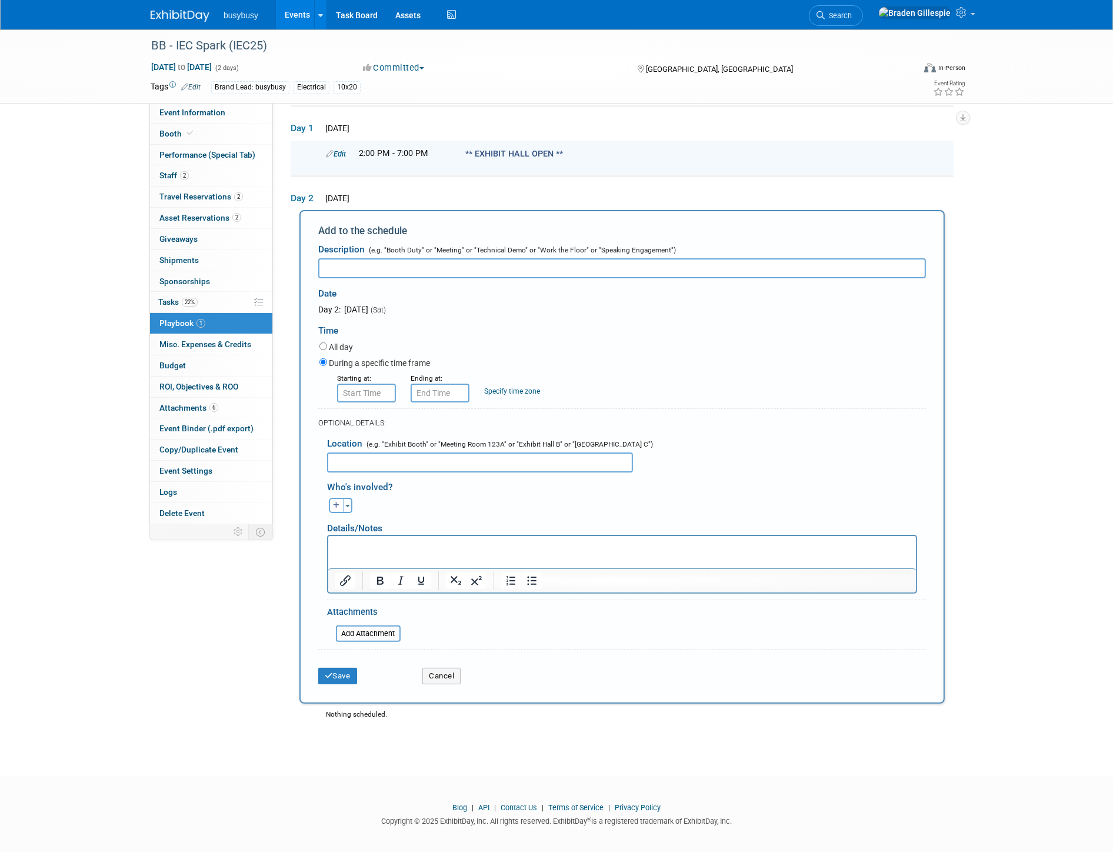
paste input "** EXHIBIT HALL OPEN **"
type input "** EXHIBIT HALL OPEN **"
click at [375, 392] on input "8:00 AM" at bounding box center [366, 393] width 59 height 19
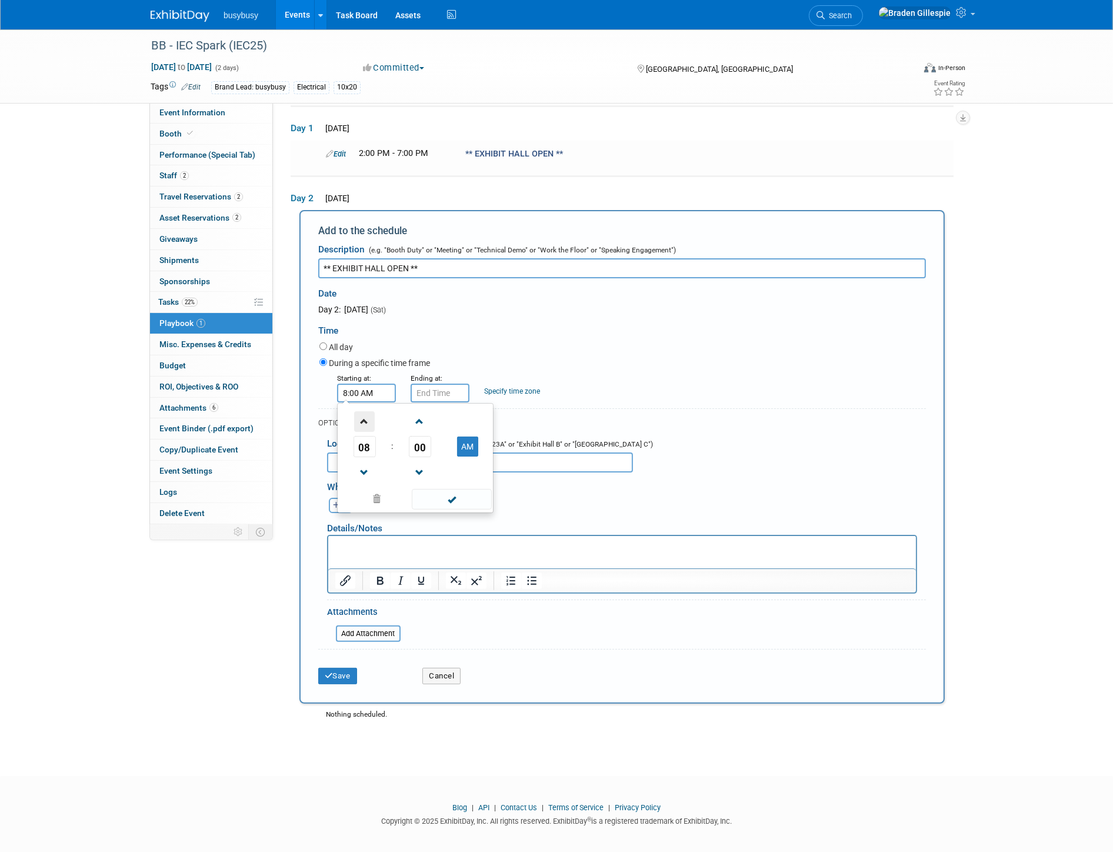
click at [354, 425] on span at bounding box center [364, 421] width 21 height 21
type input "10:00 AM"
click at [441, 392] on input "10:00 AM" at bounding box center [440, 393] width 59 height 19
click at [442, 469] on span at bounding box center [438, 472] width 21 height 21
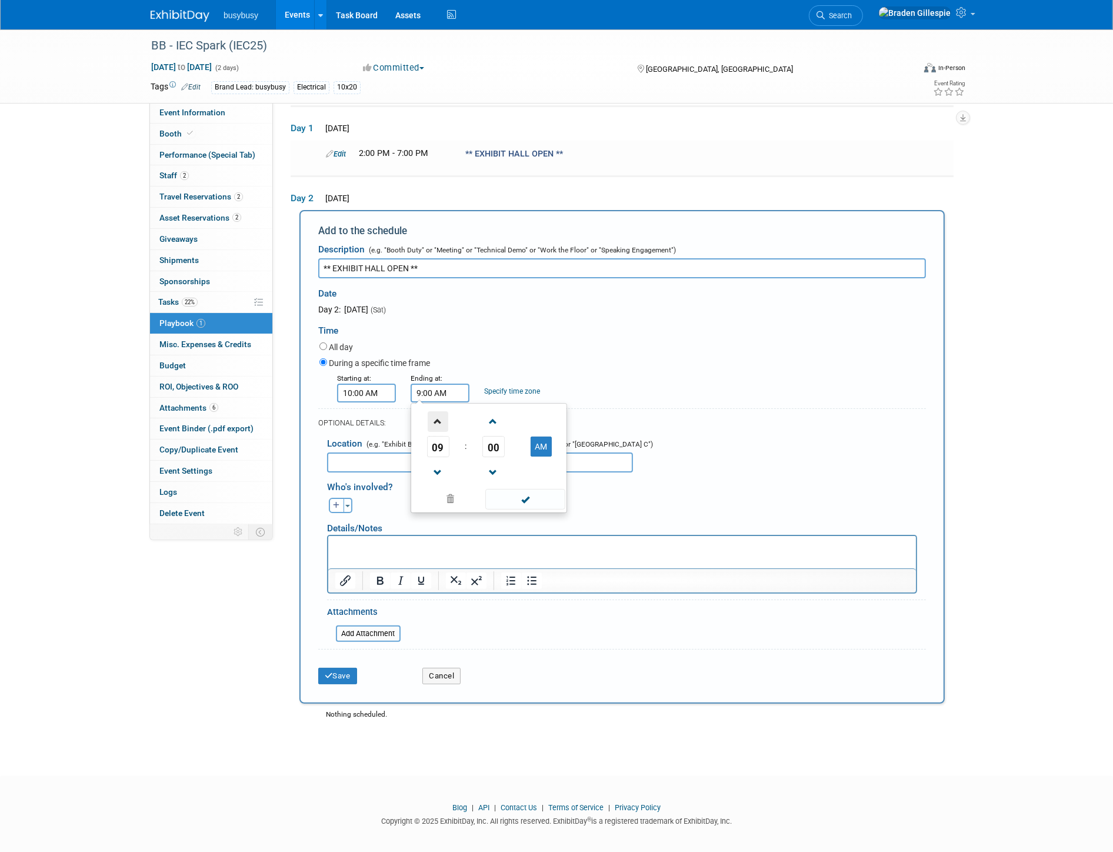
click at [443, 425] on span at bounding box center [438, 421] width 21 height 21
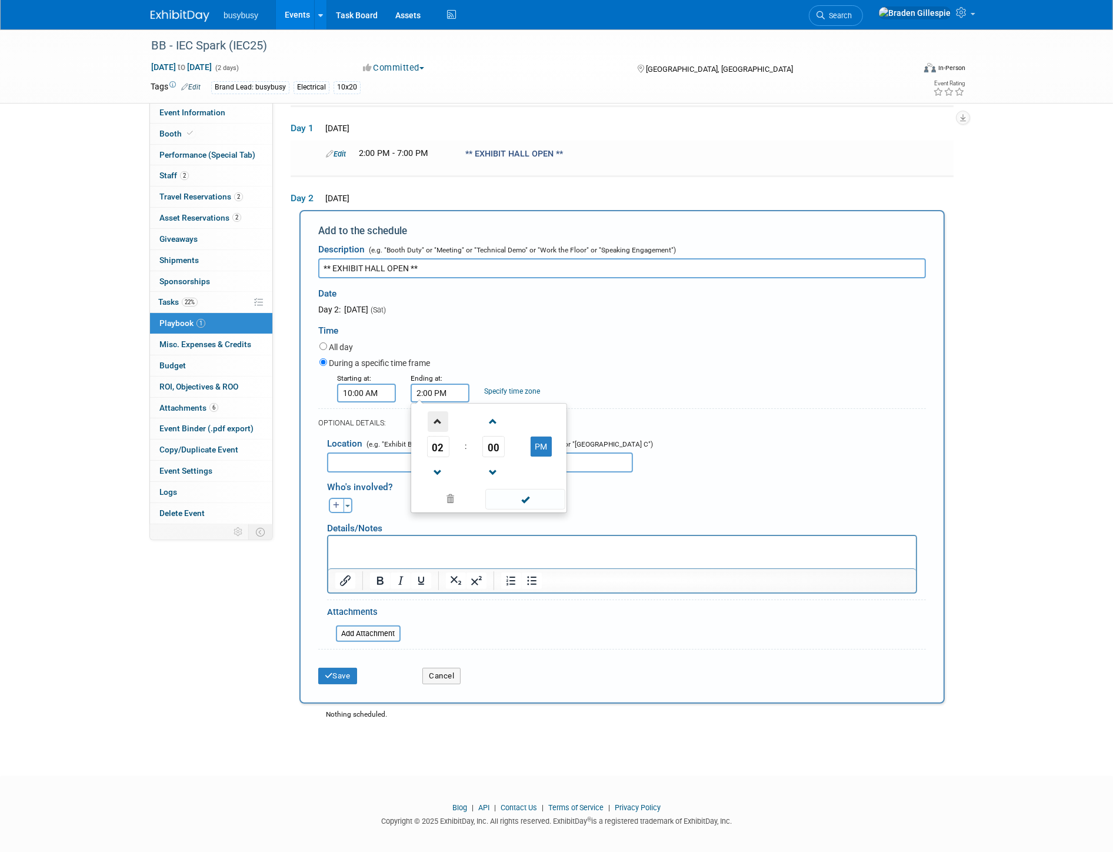
click at [443, 425] on span at bounding box center [438, 421] width 21 height 21
type input "3:00 PM"
click at [528, 500] on span at bounding box center [524, 499] width 79 height 21
click at [342, 677] on button "Save" at bounding box center [337, 676] width 39 height 16
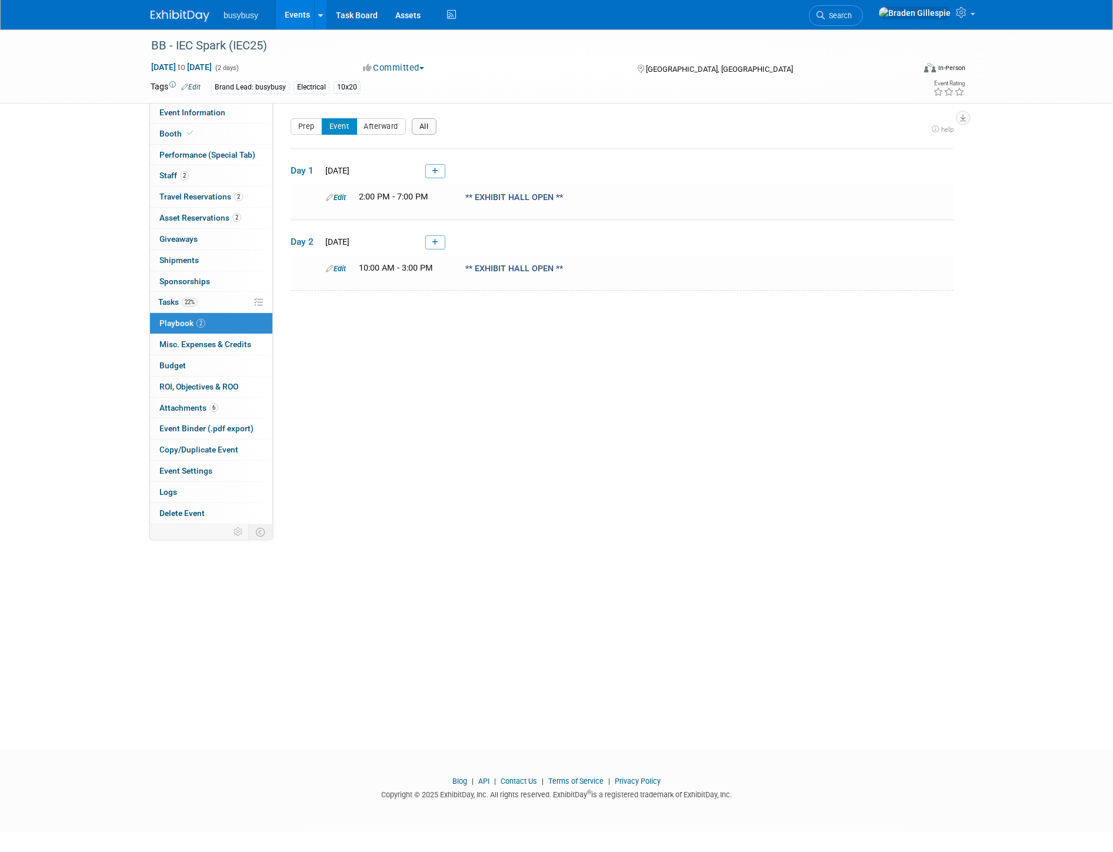
click at [425, 125] on button "All" at bounding box center [424, 126] width 25 height 16
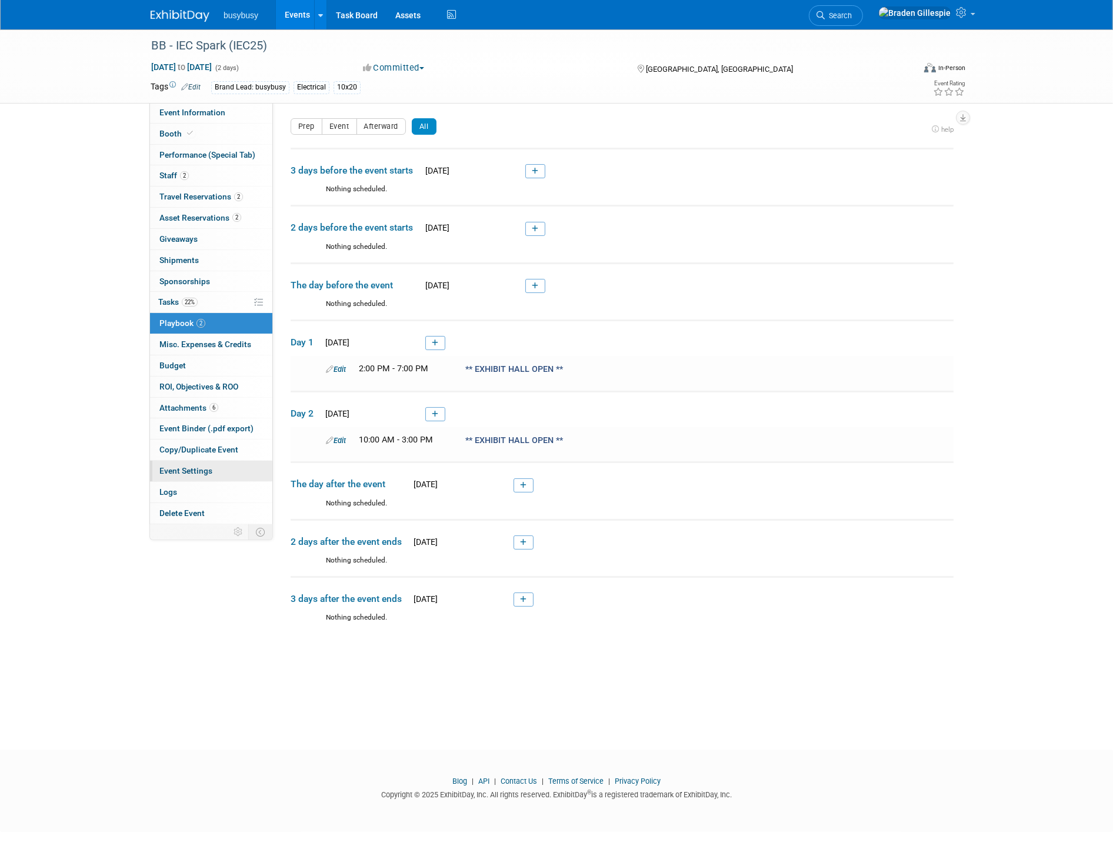
click at [202, 474] on span "Event Settings" at bounding box center [185, 470] width 53 height 9
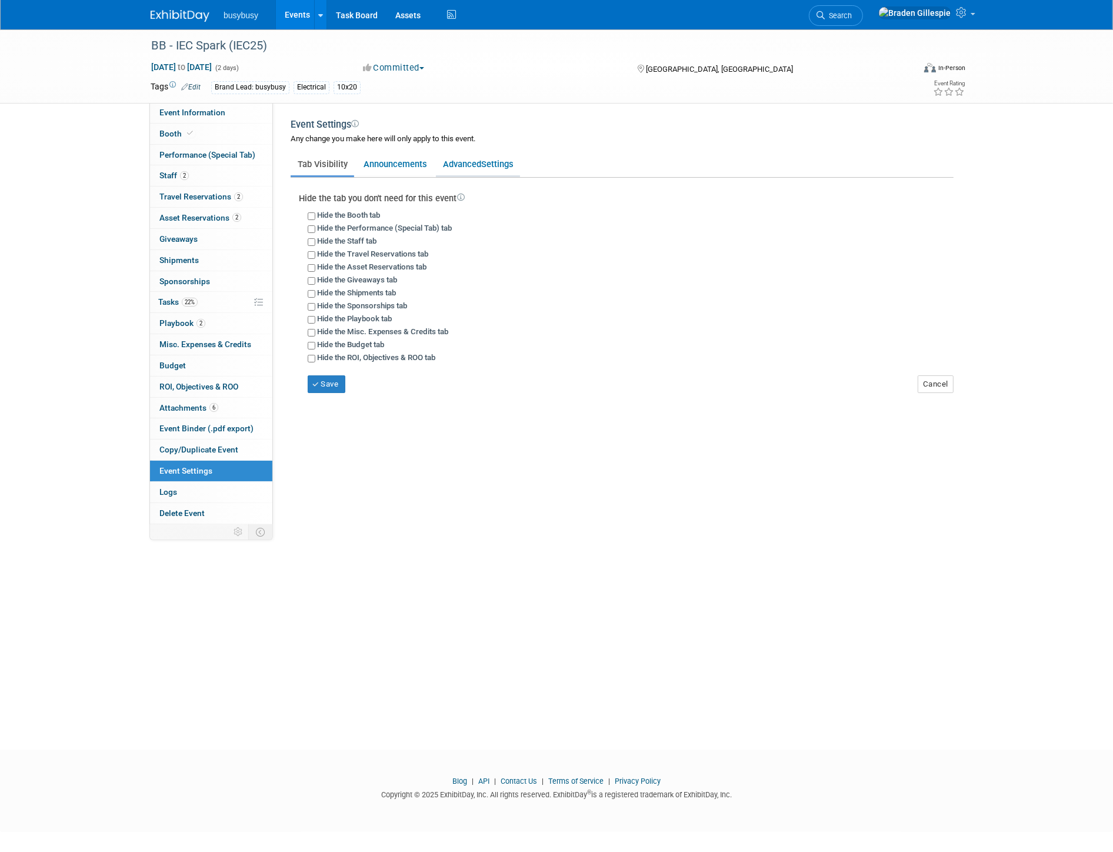
click at [483, 159] on span "Settings" at bounding box center [497, 164] width 32 height 11
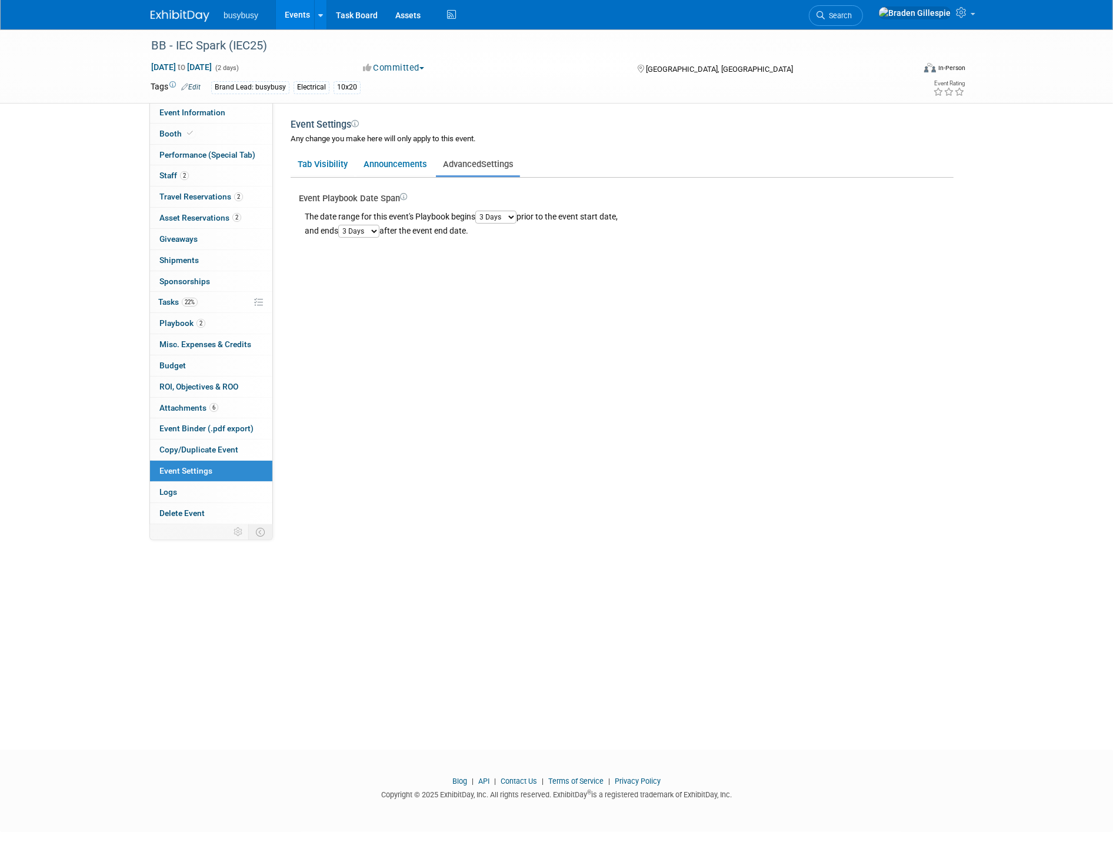
click at [509, 216] on select "1 Day 2 Days 3 Days 4 Days 5 Days 6 Days 7 Days 8 Days 9 Days 10 Days" at bounding box center [495, 217] width 41 height 13
select select "1"
click at [479, 211] on select "1 Day 2 Days 3 Days 4 Days 5 Days 6 Days 7 Days 8 Days 9 Days 10 Days" at bounding box center [495, 217] width 41 height 13
click at [368, 231] on select "1 Day 2 Days 3 Days 4 Days 5 Days 6 Days 7 Days 8 Days 9 Days 10 Days" at bounding box center [358, 231] width 41 height 13
select select "1"
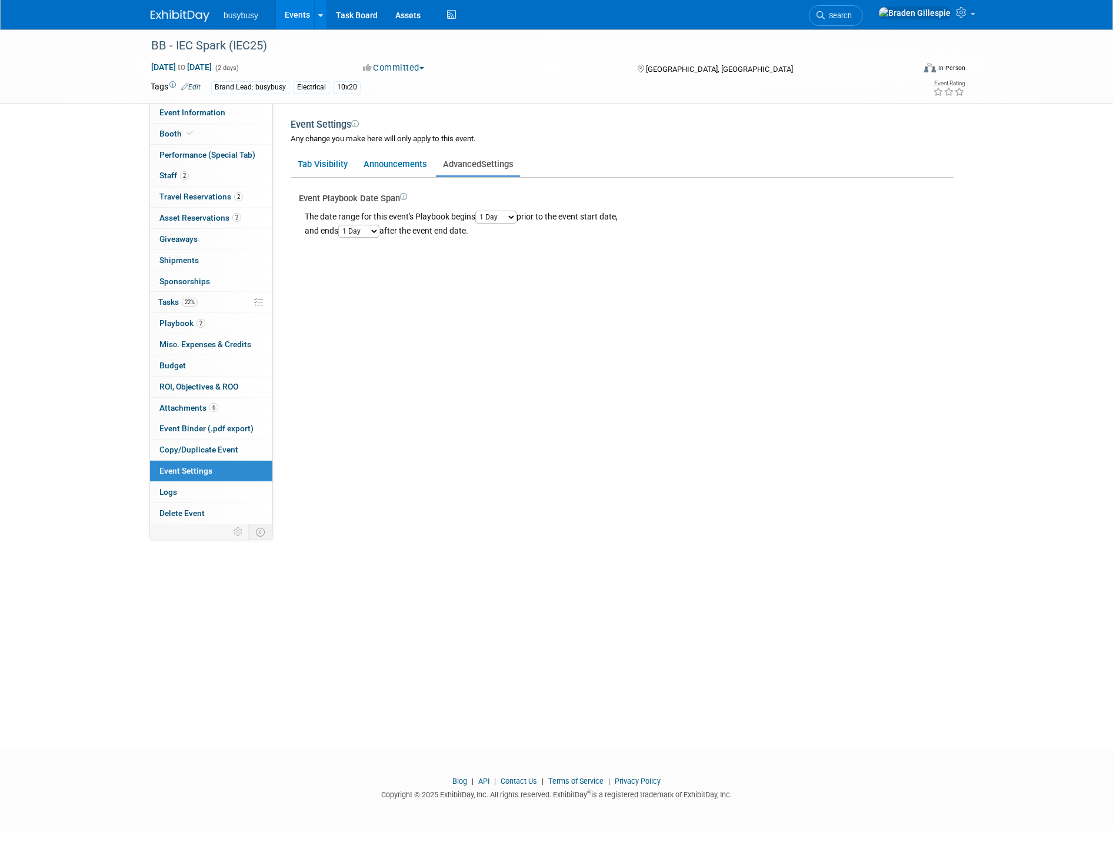
click at [340, 225] on select "1 Day 2 Days 3 Days 4 Days 5 Days 6 Days 7 Days 8 Days 9 Days 10 Days" at bounding box center [358, 231] width 41 height 13
click at [190, 329] on link "2 Playbook 2" at bounding box center [211, 323] width 122 height 21
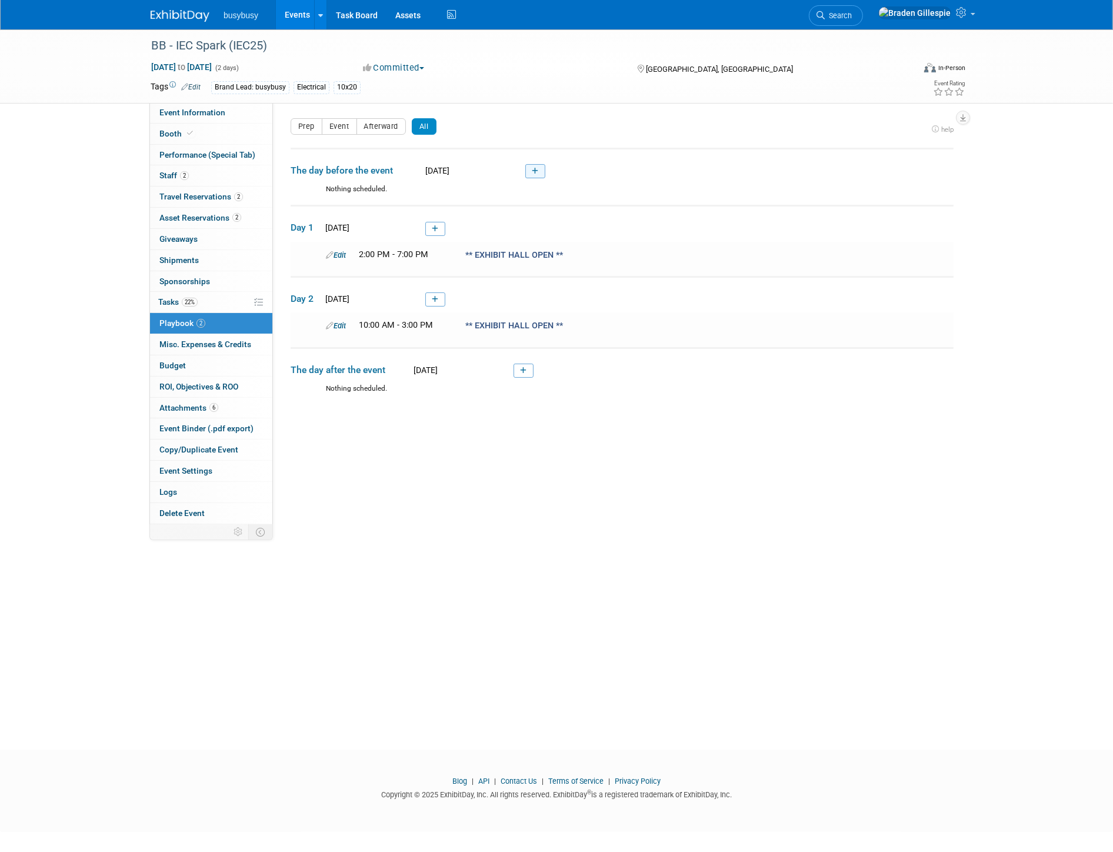
click at [531, 174] on link at bounding box center [535, 171] width 20 height 14
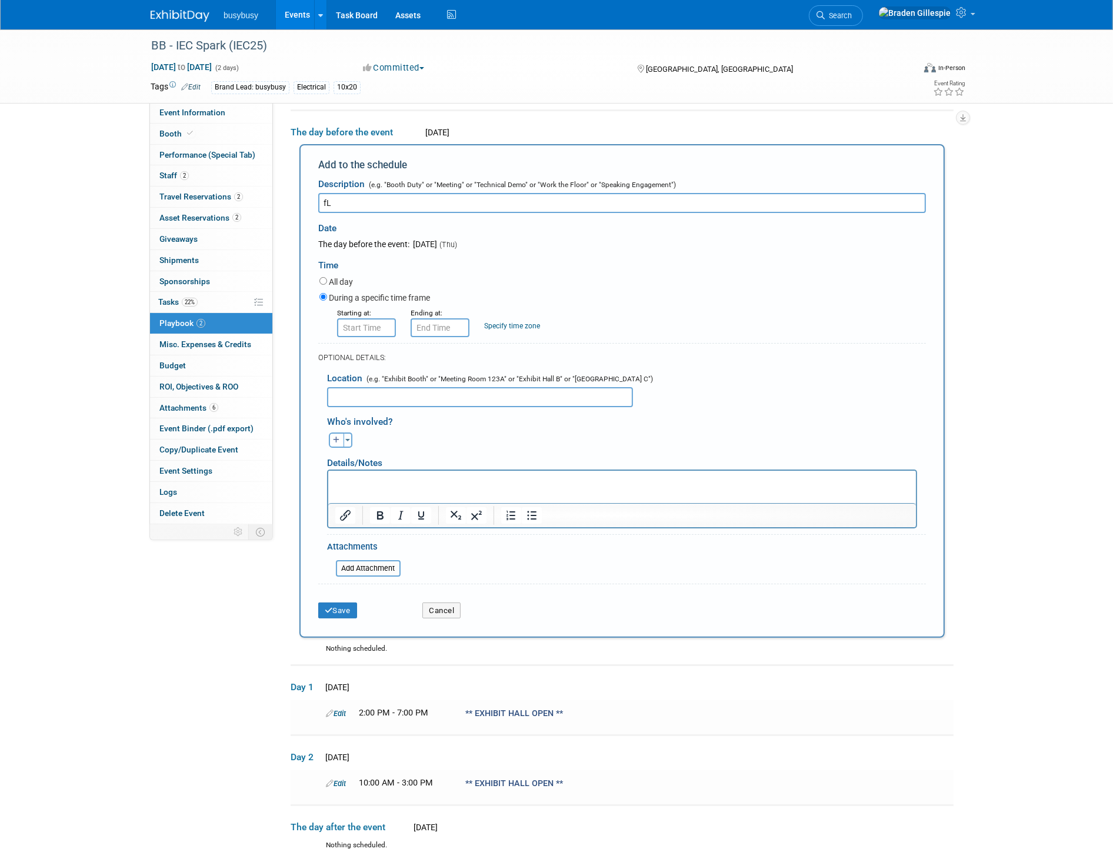
type input "f"
type input "Flight from SGU --> PHX"
click at [369, 322] on input "8:00 AM" at bounding box center [366, 327] width 59 height 19
drag, startPoint x: 379, startPoint y: 327, endPoint x: 316, endPoint y: 327, distance: 62.9
click at [316, 327] on div "Starting at: 8:00 AM 08 : 00 AM 12 01 02 03 04 05 06 07 08 09 10 11 00 05 10 15…" at bounding box center [623, 321] width 624 height 31
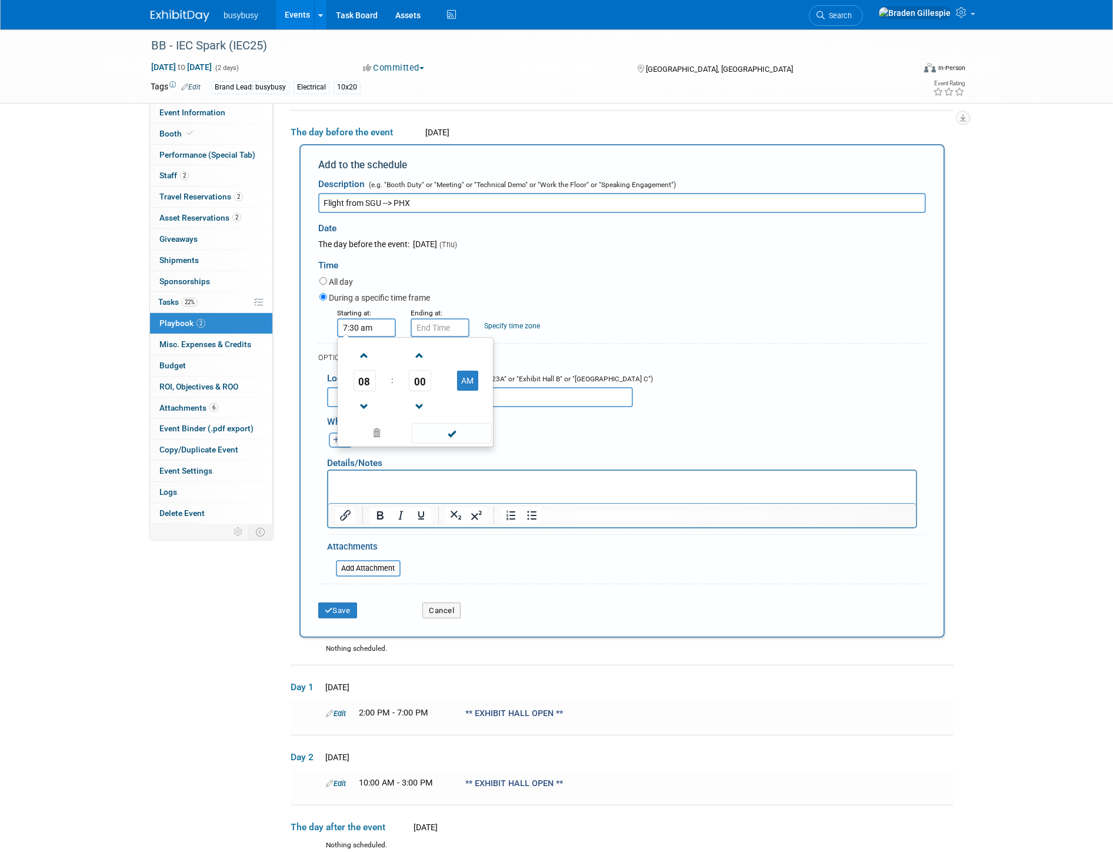
type input "7:30 AM"
drag, startPoint x: 456, startPoint y: 327, endPoint x: 385, endPoint y: 327, distance: 70.6
click at [385, 327] on div "Starting at: 7:30 AM Ending at: 7:30 AM 07 : 30 AM 12 01 02 03 04 05 06 07 08 0…" at bounding box center [623, 321] width 624 height 31
type input "4"
click at [532, 424] on span at bounding box center [524, 433] width 79 height 21
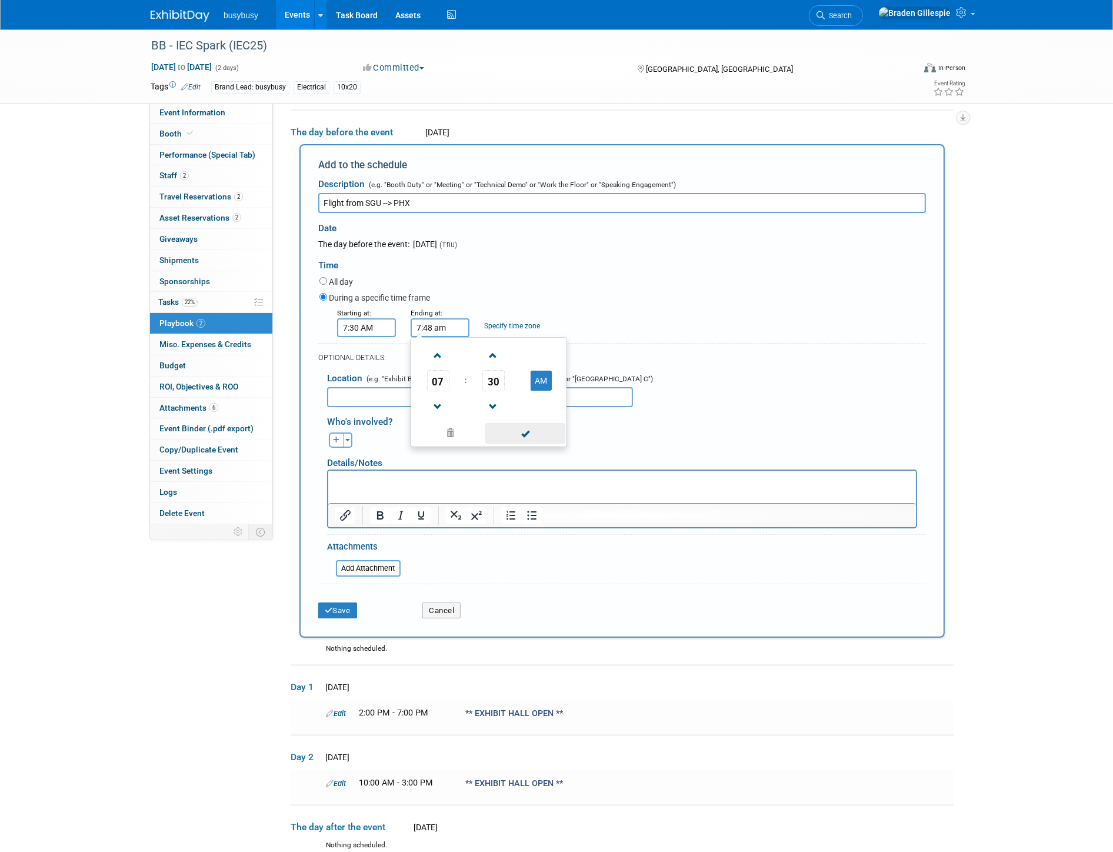
type input "7:48 AM"
click at [344, 609] on button "Save" at bounding box center [337, 610] width 39 height 16
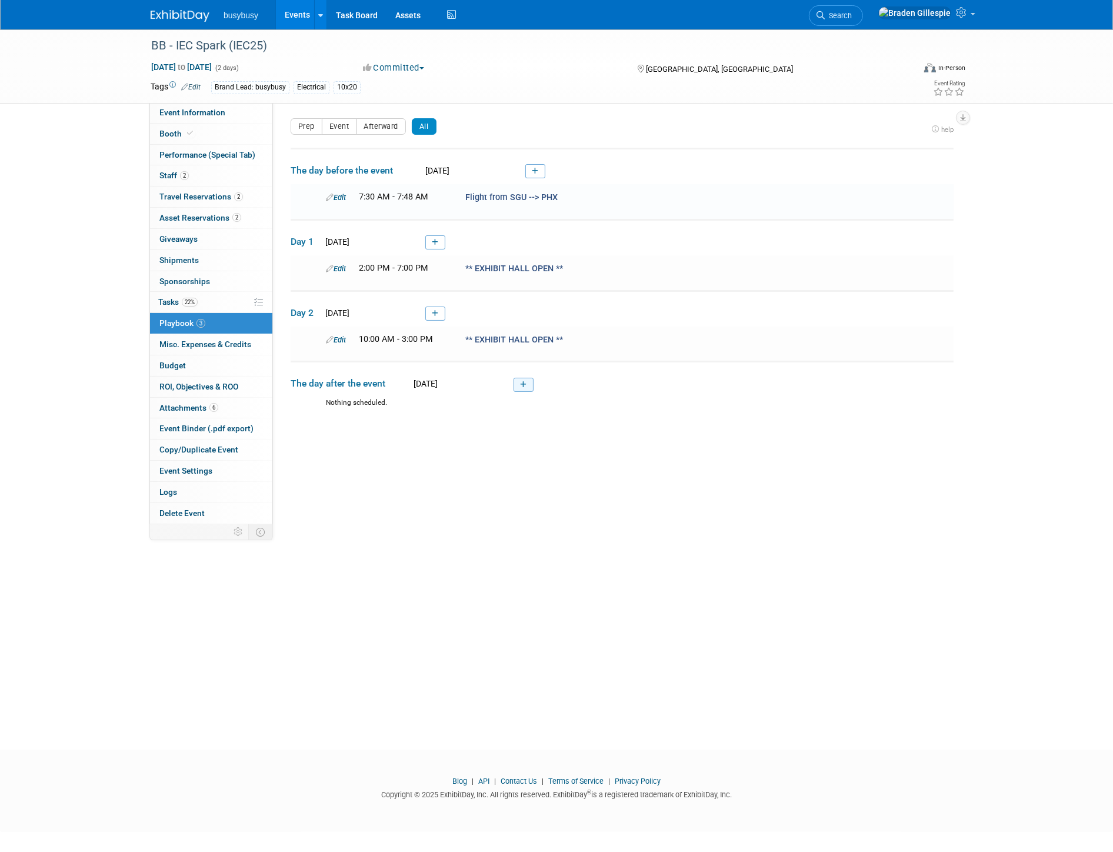
click at [525, 384] on icon at bounding box center [523, 384] width 6 height 7
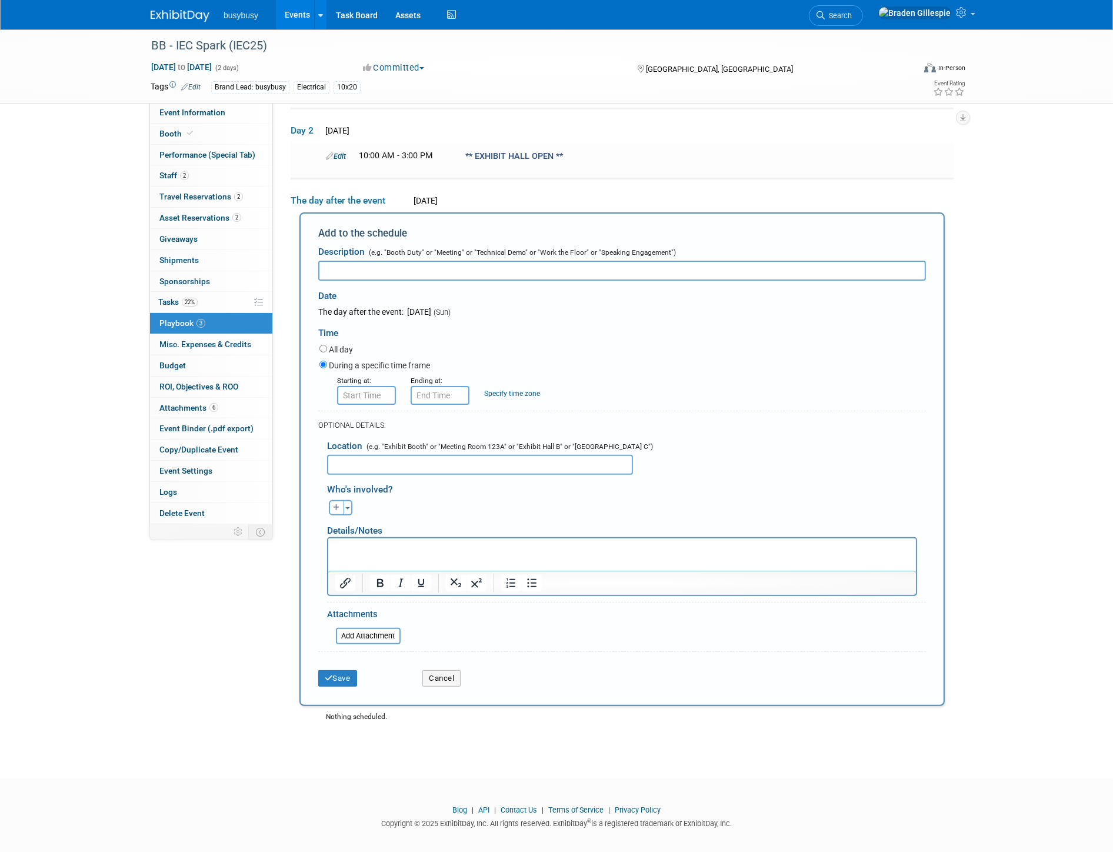
click at [445, 679] on div "Save Cancel" at bounding box center [622, 675] width 608 height 36
click at [447, 670] on button "Cancel" at bounding box center [441, 678] width 38 height 16
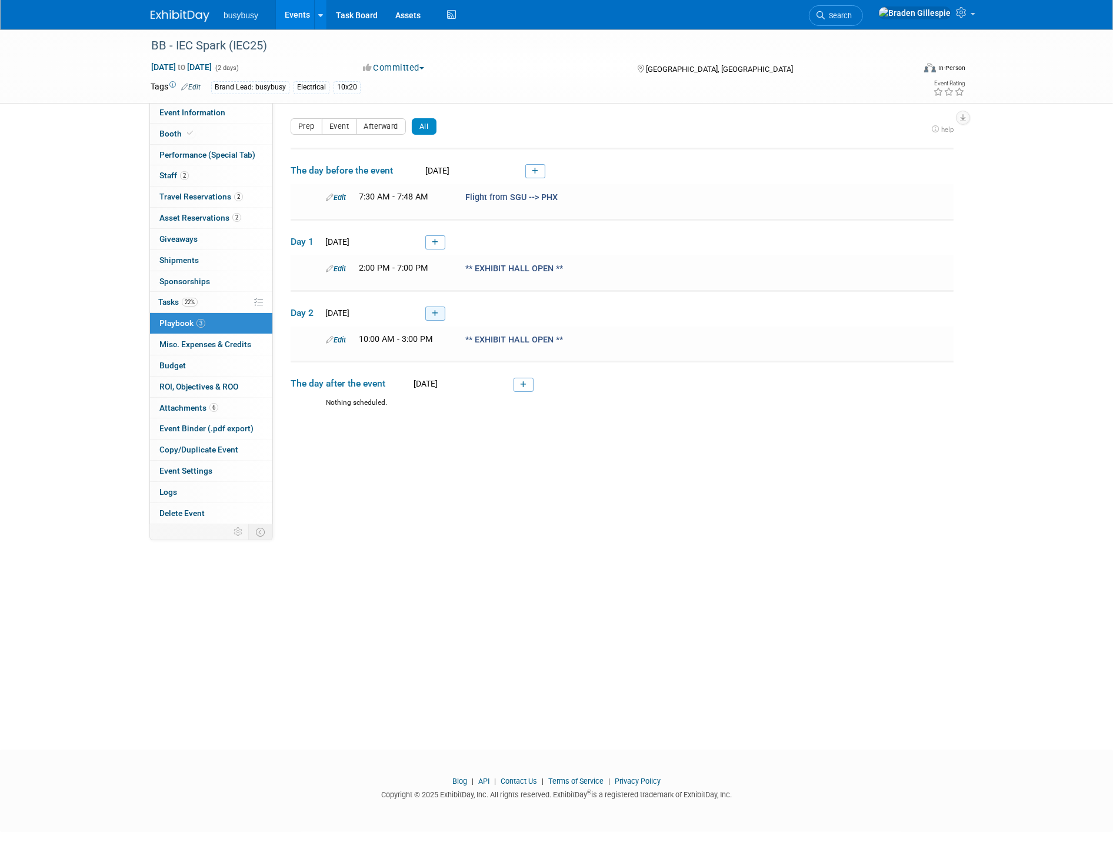
click at [434, 306] on link at bounding box center [435, 313] width 20 height 14
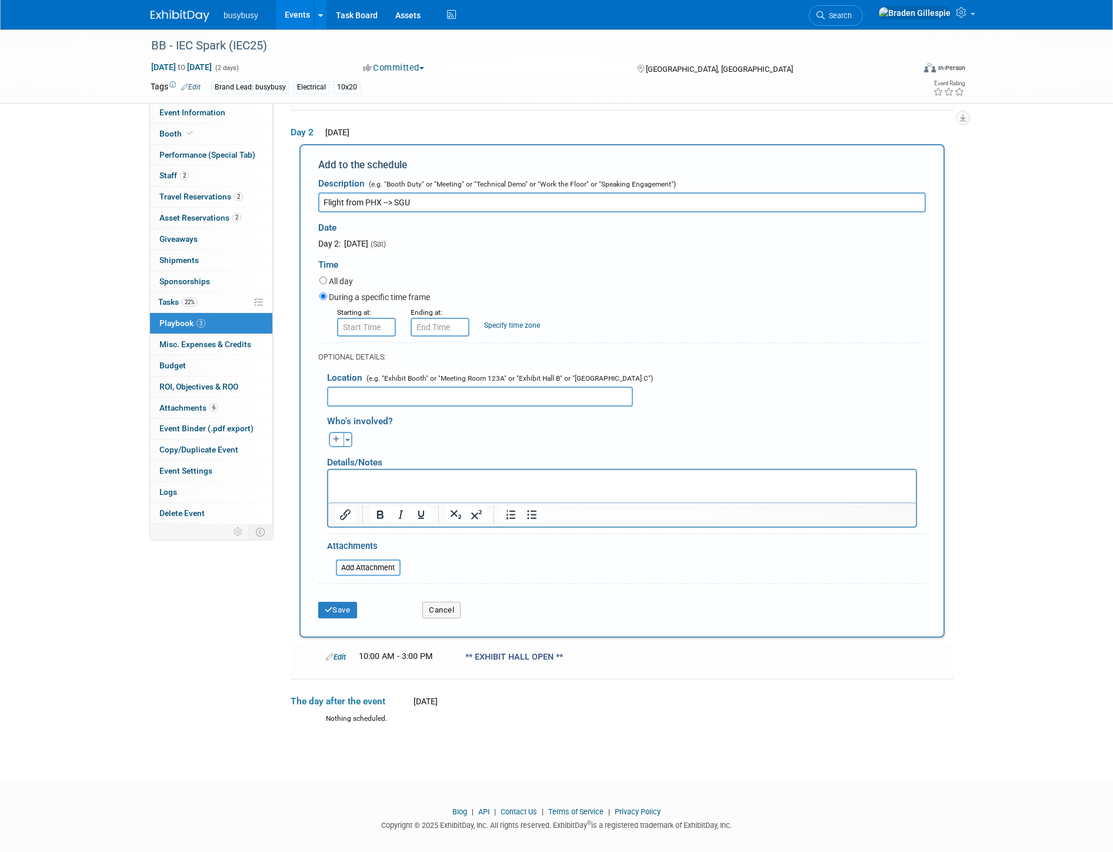
type input "Flight from PHX --> SGU"
click at [357, 327] on input "8:00 AM" at bounding box center [366, 327] width 59 height 19
drag, startPoint x: 378, startPoint y: 324, endPoint x: 316, endPoint y: 321, distance: 61.8
click at [316, 321] on div "Starting at: 8:00 AM 08 : 00 AM 12 01 02 03 04 05 06 07 08 09 10 11 00 05 10 15…" at bounding box center [623, 321] width 624 height 31
type input "8:35 AM"
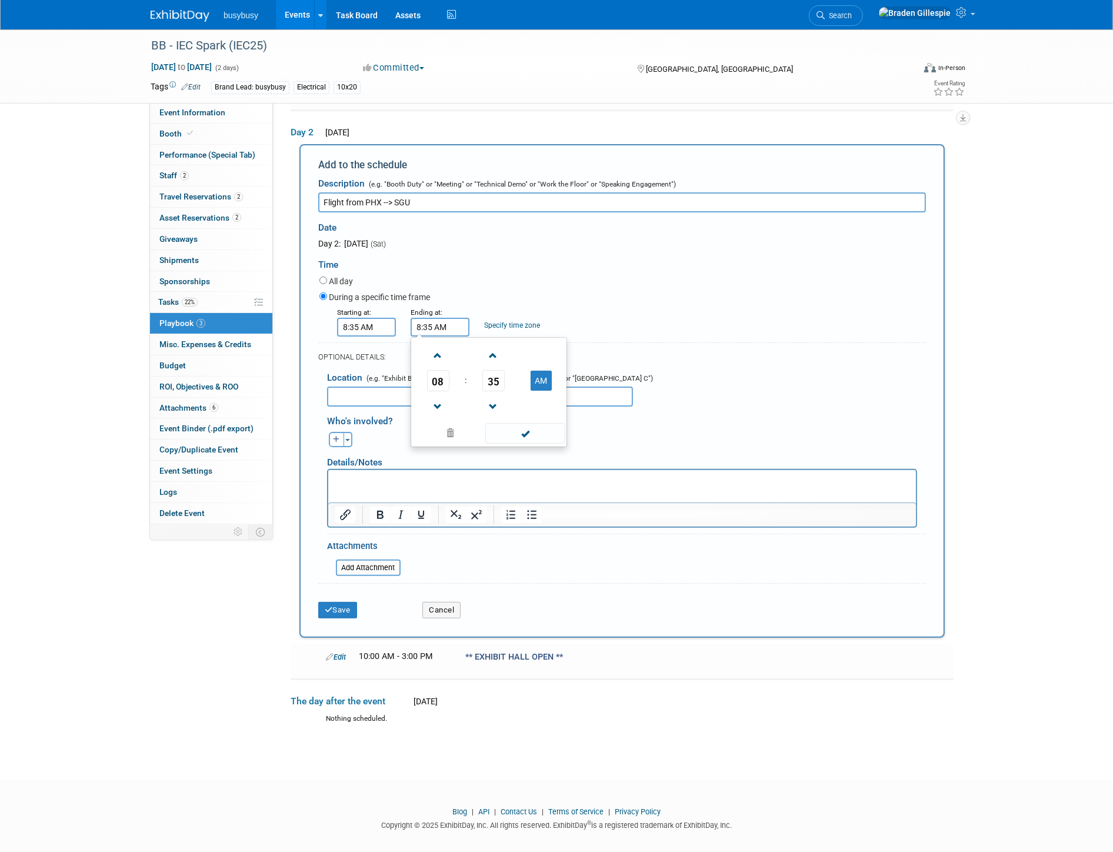
drag, startPoint x: 369, startPoint y: 324, endPoint x: 361, endPoint y: 322, distance: 7.7
click at [362, 324] on div "Starting at: 8:35 AM Ending at: 8:35 AM 08 : 35 AM 12 01 02 03 04 05 06 07 08 0…" at bounding box center [623, 321] width 624 height 31
type input "10:58 AM"
click at [450, 609] on button "Cancel" at bounding box center [441, 610] width 38 height 16
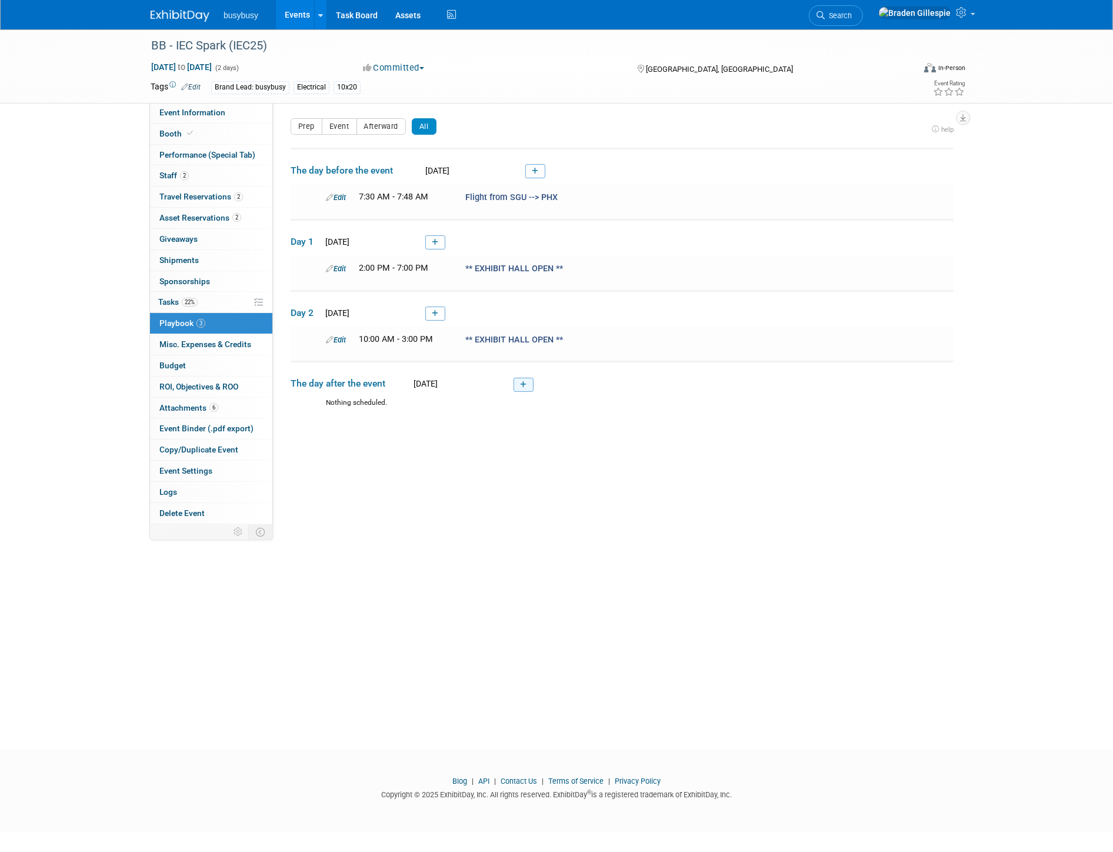
click at [522, 385] on link at bounding box center [524, 385] width 20 height 14
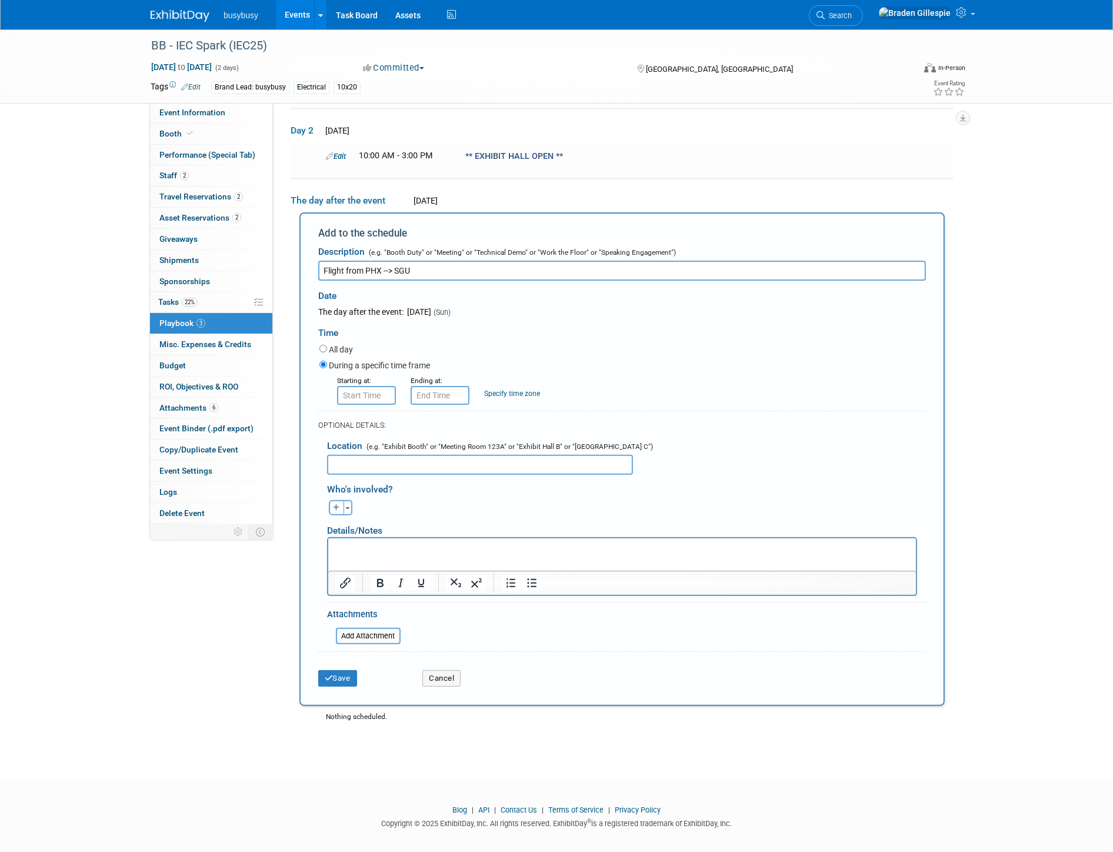
type input "Flight from PHX --> SGU"
click at [373, 395] on input "8:00 AM" at bounding box center [366, 395] width 59 height 19
drag, startPoint x: 377, startPoint y: 391, endPoint x: 320, endPoint y: 387, distance: 57.2
click at [324, 389] on div "Starting at: 8:00 AM 08 : 00 AM 12 01 02 03 04 05 06 07 08 09 10 11 00 05 10 15…" at bounding box center [623, 389] width 624 height 31
type input "8:35 AM"
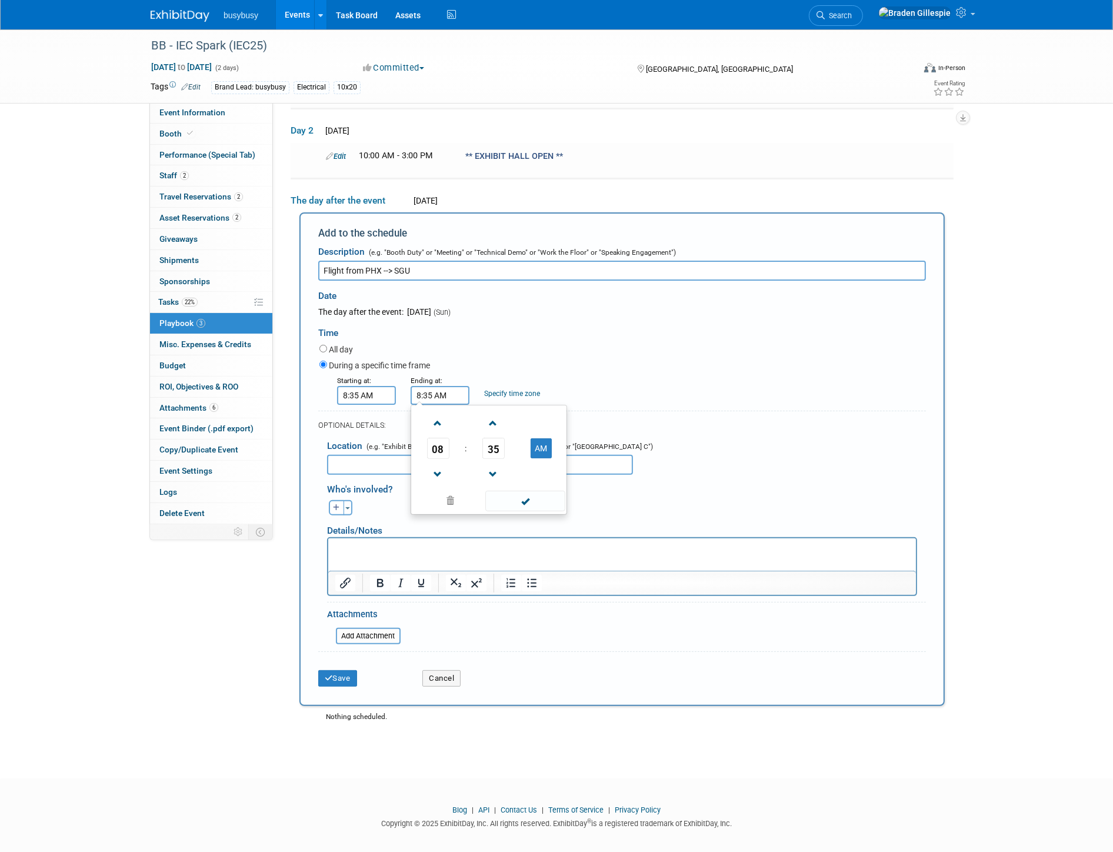
drag, startPoint x: 439, startPoint y: 389, endPoint x: 362, endPoint y: 385, distance: 77.8
click at [362, 389] on div "Starting at: 8:35 AM Ending at: 8:35 AM 08 : 35 AM 12 01 02 03 04 05 06 07 08 0…" at bounding box center [623, 389] width 624 height 31
type input "10:58 AM"
click at [345, 670] on button "Save" at bounding box center [337, 678] width 39 height 16
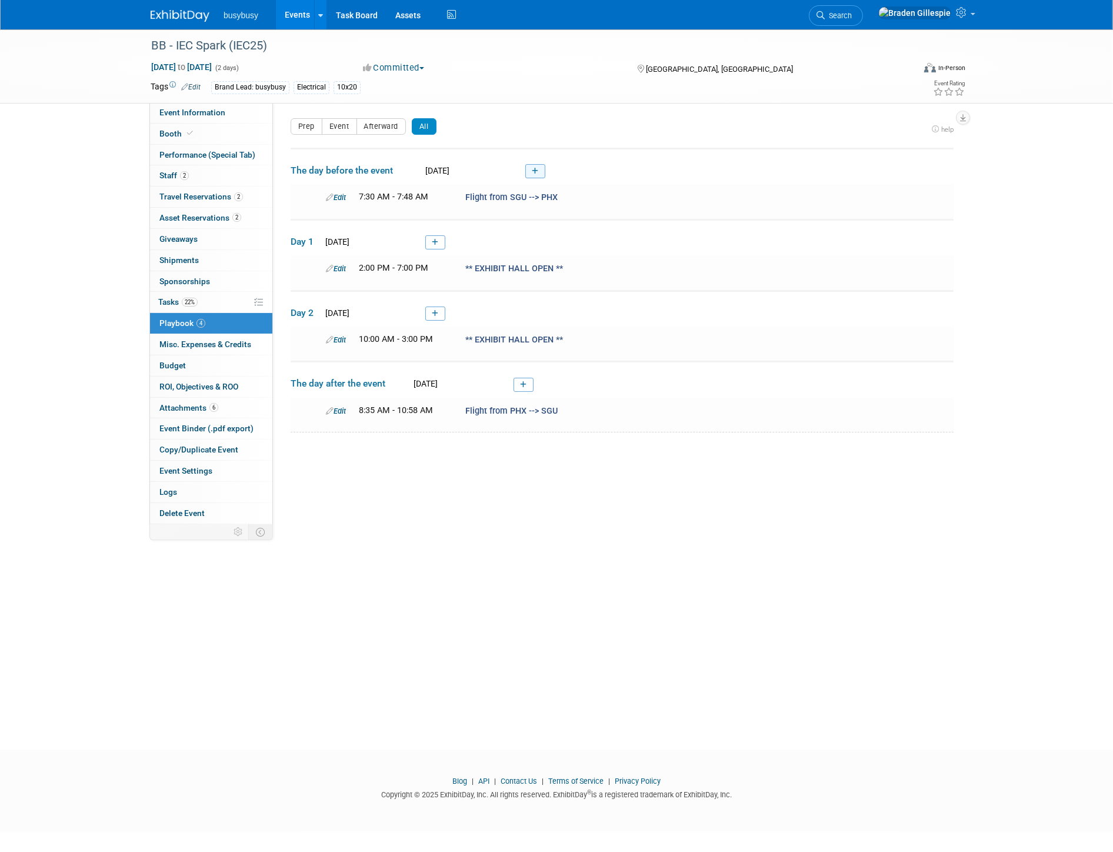
click at [536, 172] on icon at bounding box center [535, 171] width 6 height 7
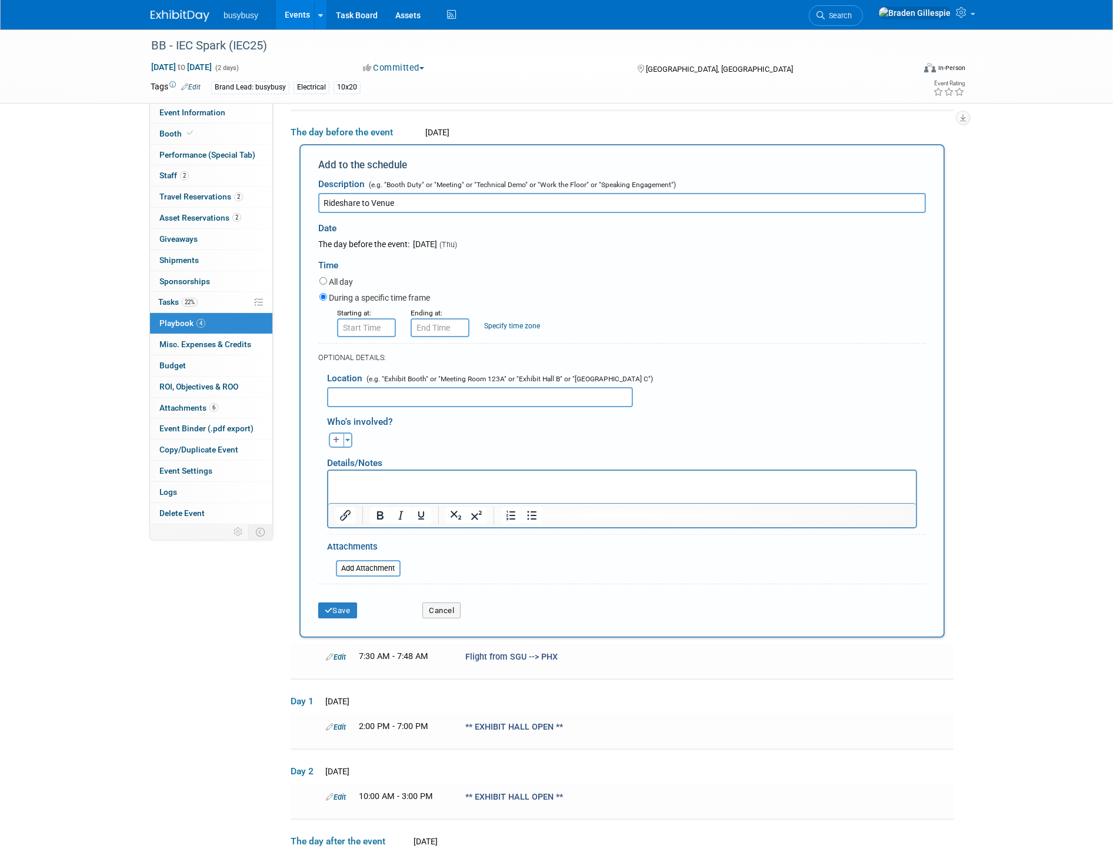
type input "Rideshare to Venue"
click at [363, 320] on input "8:00 AM" at bounding box center [366, 327] width 59 height 19
drag, startPoint x: 353, startPoint y: 324, endPoint x: 314, endPoint y: 324, distance: 38.8
click at [314, 324] on div "Starting at: 8:00 AM 08 : 00 AM 12 01 02 03 04 05 06 07 08 09 10 11 00 05 10 15…" at bounding box center [623, 321] width 624 height 31
type input "8:20 AM"
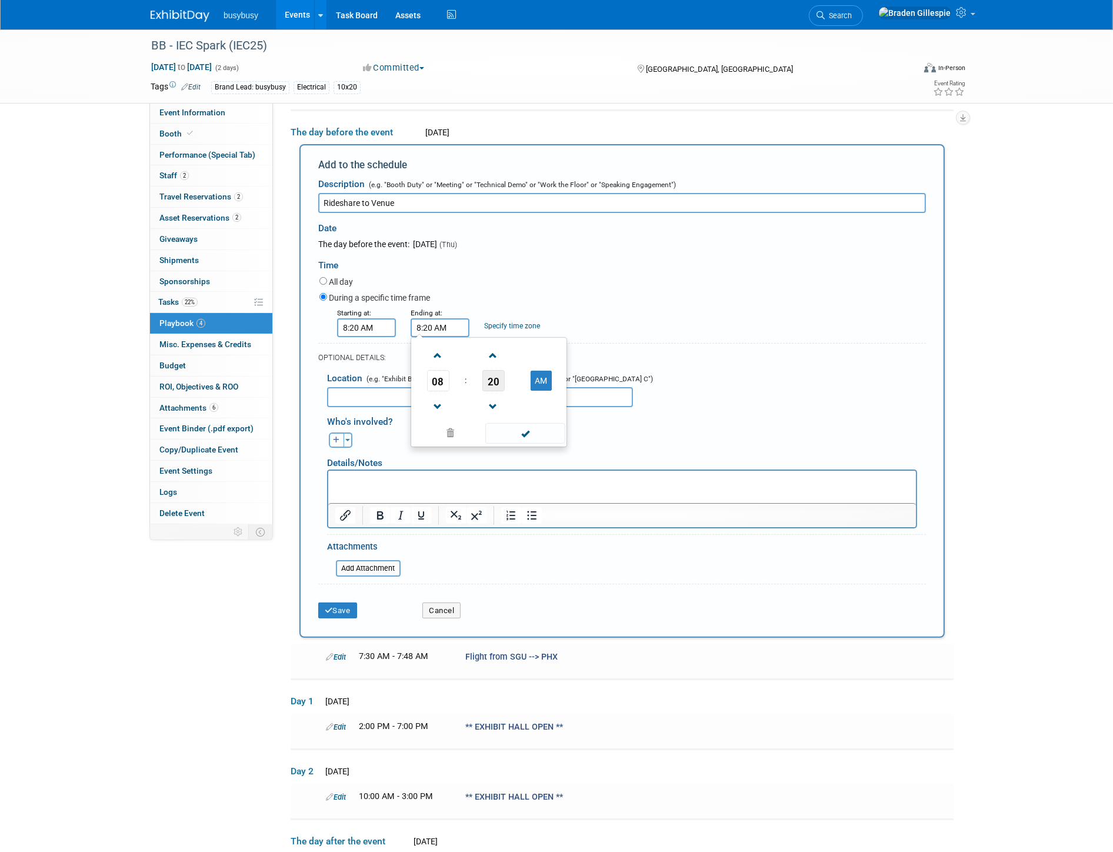
click at [488, 379] on span "20" at bounding box center [493, 380] width 22 height 21
click at [474, 409] on td "45" at bounding box center [470, 420] width 38 height 32
click at [532, 430] on span at bounding box center [524, 433] width 79 height 21
click at [434, 333] on input "8:45 AM" at bounding box center [440, 327] width 59 height 19
click at [490, 375] on span "45" at bounding box center [493, 380] width 22 height 21
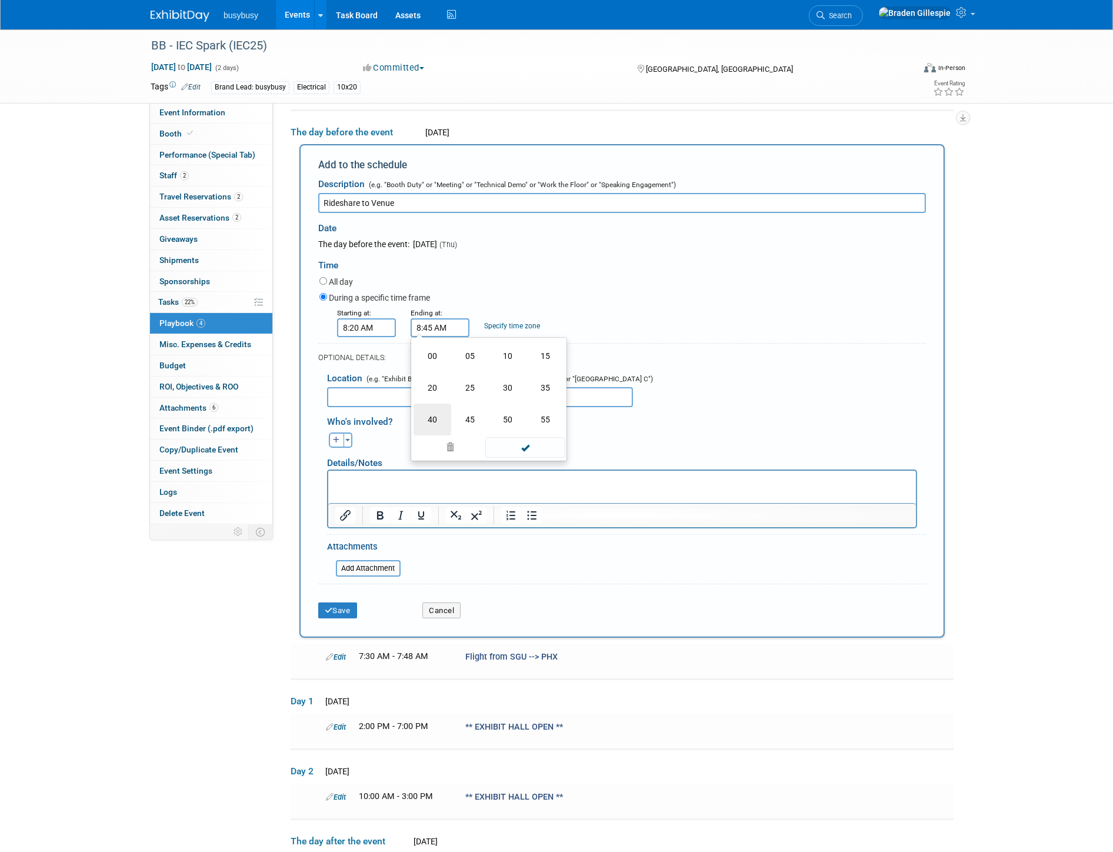
click at [442, 419] on td "40" at bounding box center [433, 420] width 38 height 32
type input "8:40 AM"
click at [505, 426] on span at bounding box center [524, 433] width 79 height 21
click at [334, 604] on button "Save" at bounding box center [337, 610] width 39 height 16
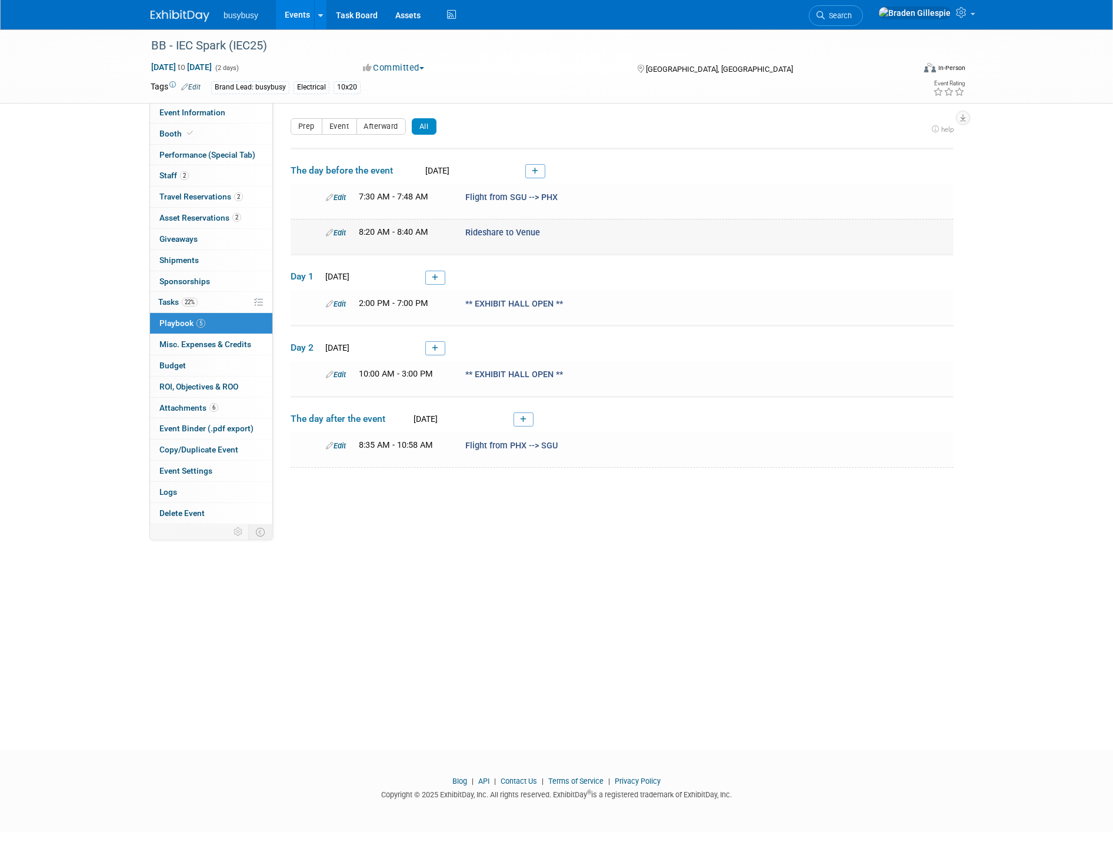
click at [339, 232] on link "Edit" at bounding box center [336, 232] width 20 height 9
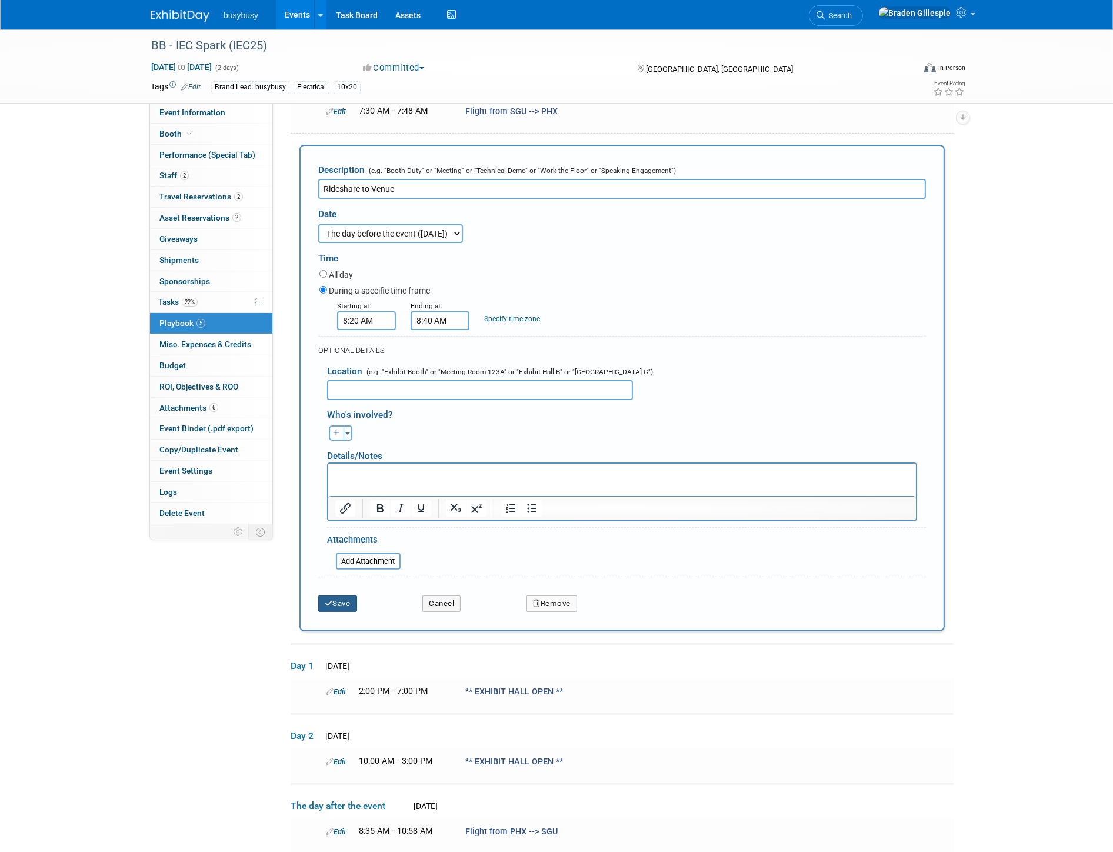
click at [339, 604] on button "Save" at bounding box center [337, 603] width 39 height 16
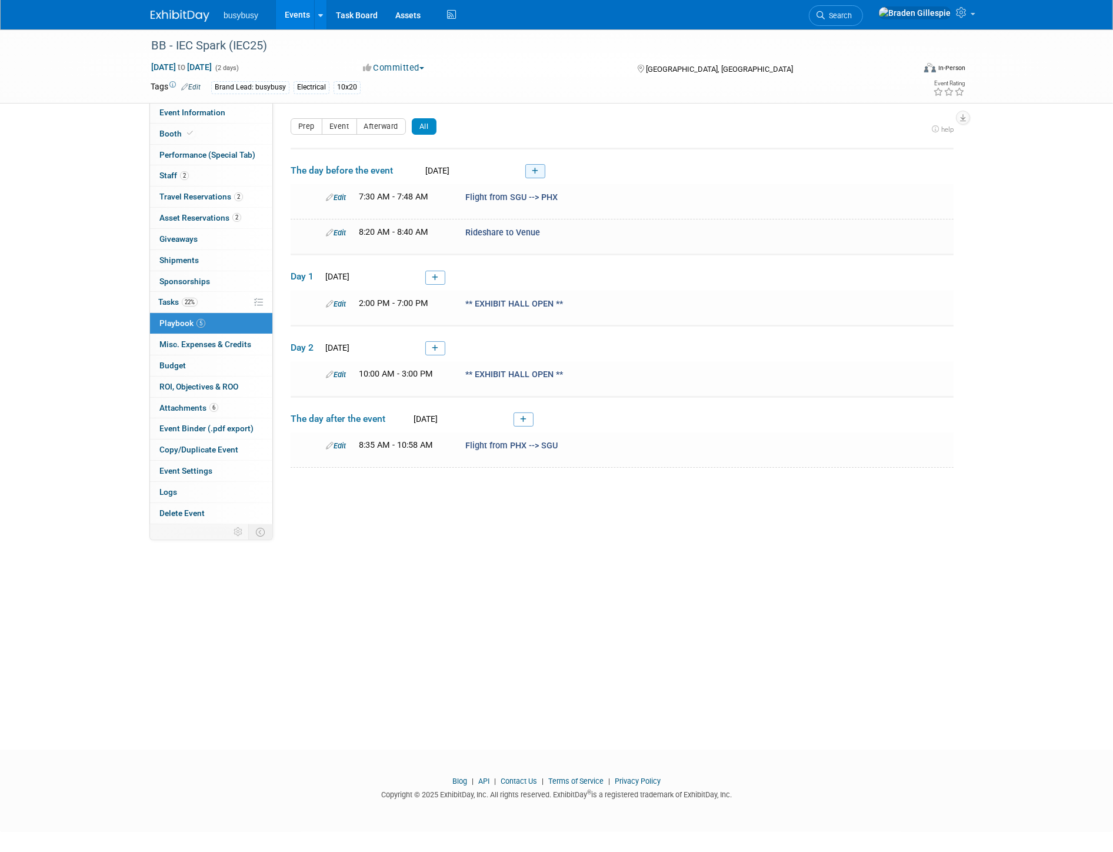
click at [534, 171] on icon at bounding box center [535, 171] width 6 height 7
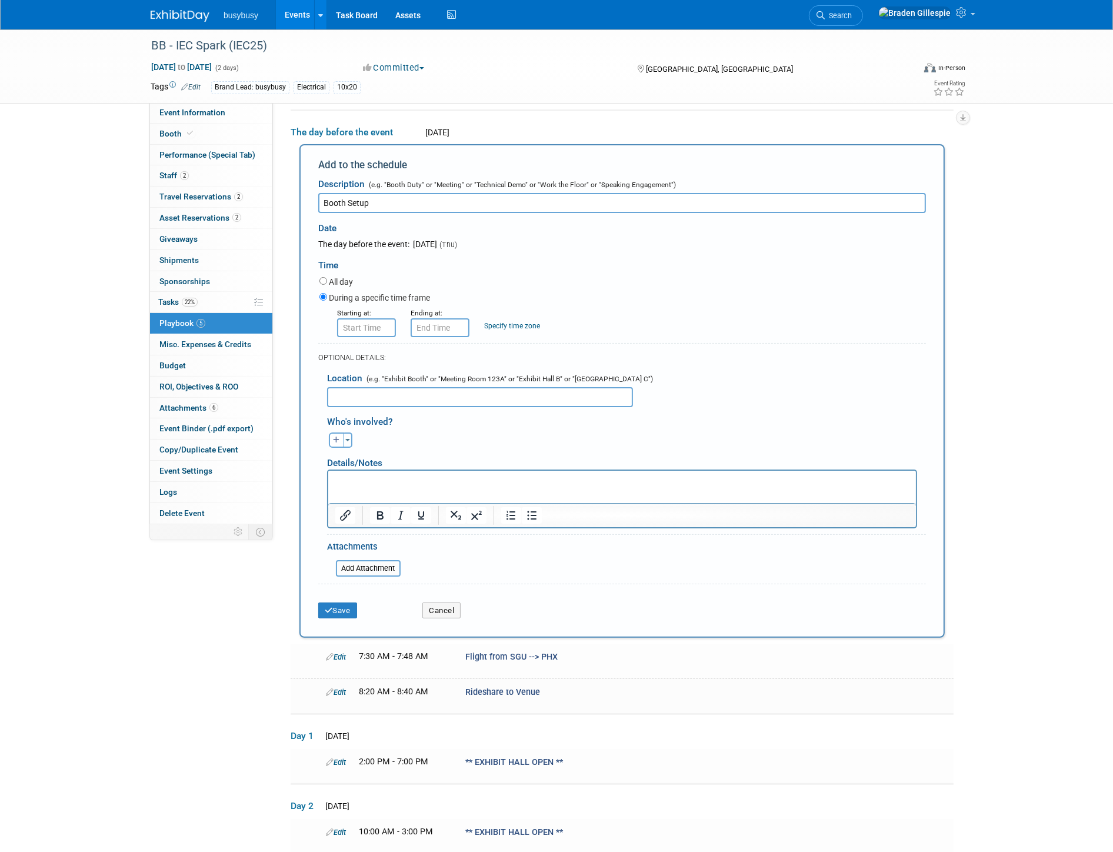
type input "Booth Setup"
click at [388, 322] on input "8:00 AM" at bounding box center [366, 327] width 59 height 19
drag, startPoint x: 388, startPoint y: 322, endPoint x: 318, endPoint y: 332, distance: 70.6
click at [318, 332] on div "Starting at: 8:00 AM 08 : 00 AM 12 01 02 03 04 05 06 07 08 09 10 11 00 05 10 15…" at bounding box center [623, 321] width 624 height 31
type input "9:00 AM"
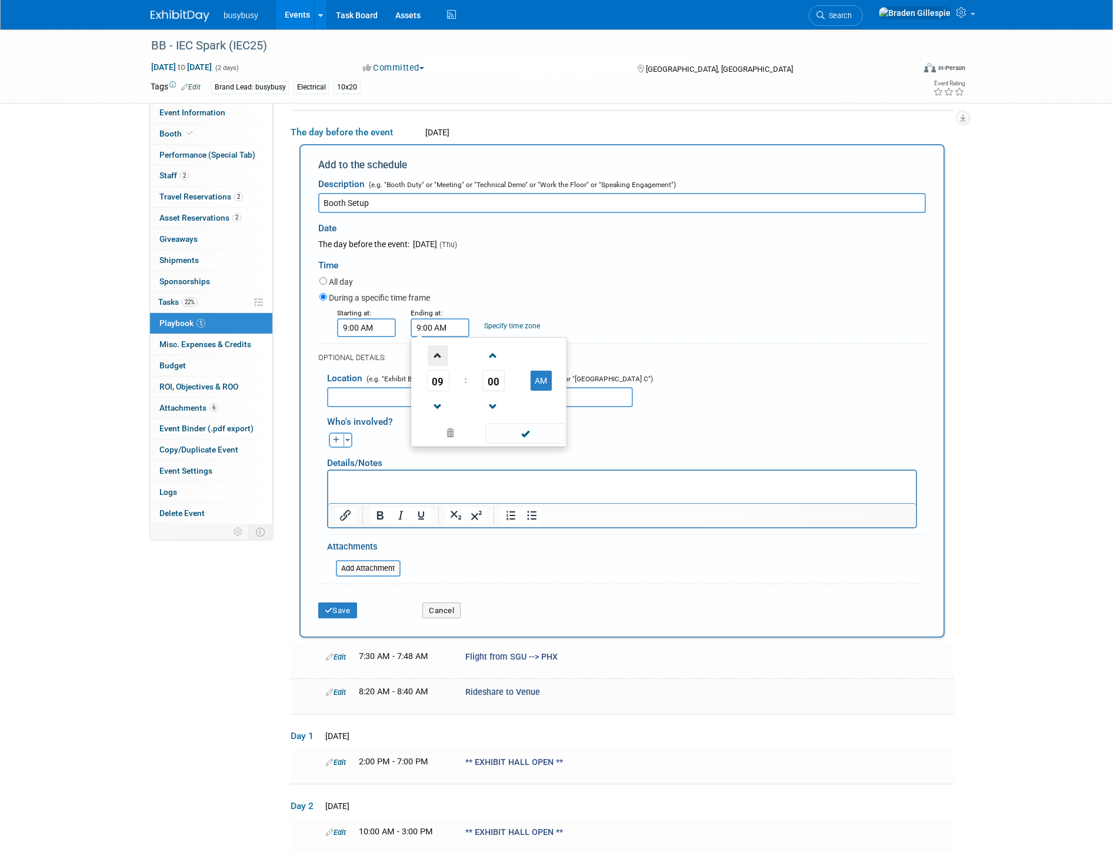
click at [432, 355] on span at bounding box center [438, 355] width 21 height 21
type input "10:00 AM"
click at [524, 432] on span at bounding box center [524, 433] width 79 height 21
click at [345, 605] on button "Save" at bounding box center [337, 610] width 39 height 16
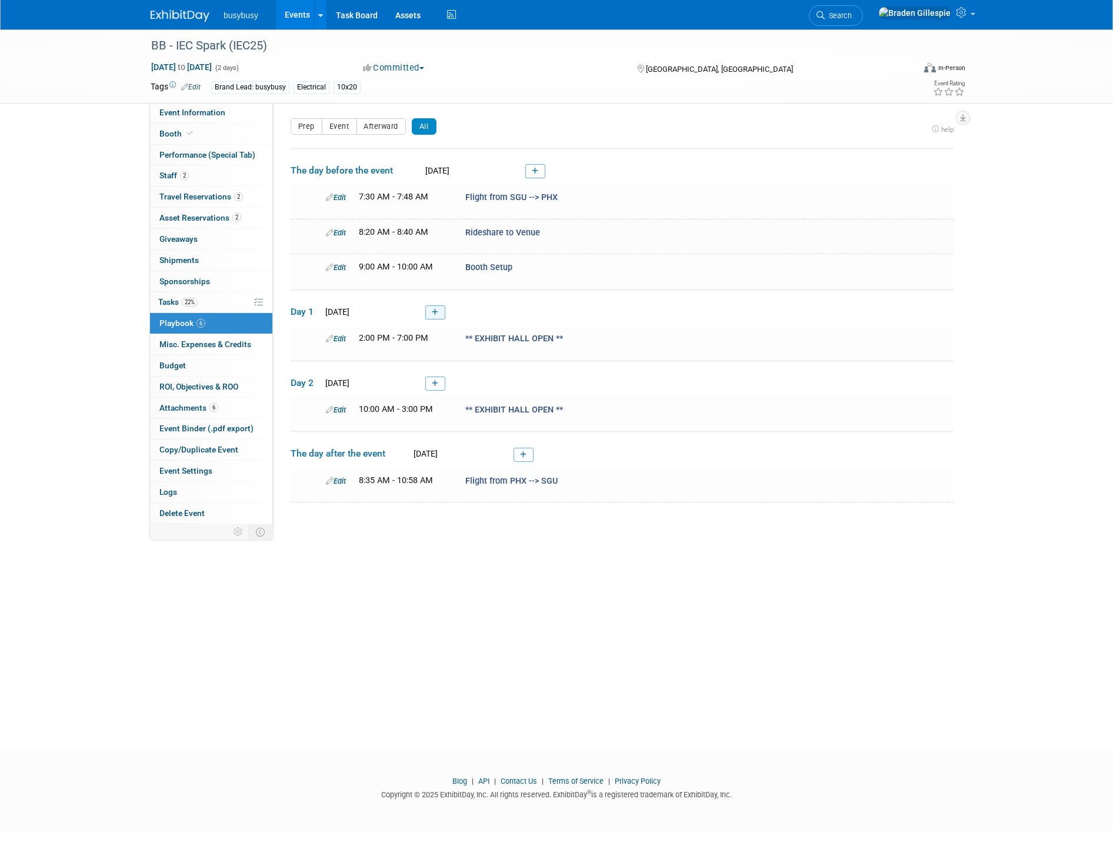
click at [439, 311] on link at bounding box center [435, 312] width 20 height 14
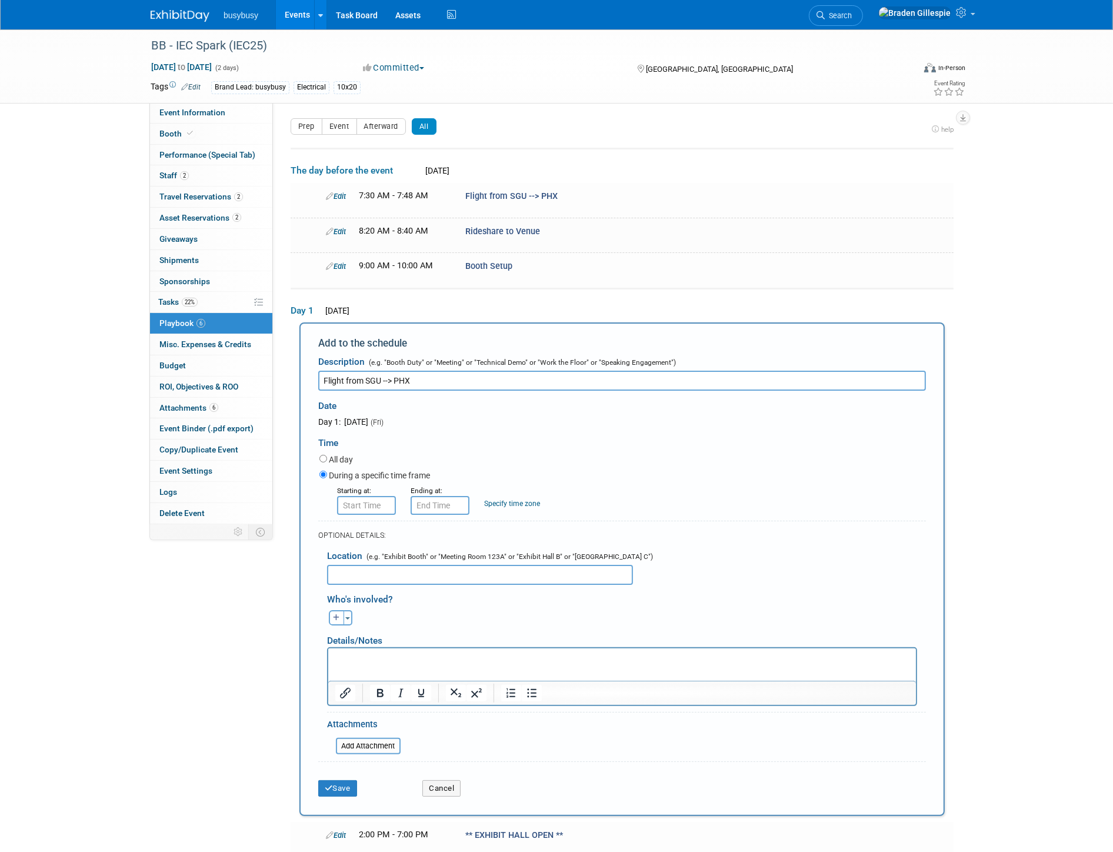
type input "Flight from SGU --> PHX"
click at [383, 499] on input "8:00 AM" at bounding box center [366, 505] width 59 height 19
drag, startPoint x: 383, startPoint y: 499, endPoint x: 303, endPoint y: 504, distance: 80.1
click at [304, 504] on div "Add to the schedule Description (e.g. "Booth Duty" or "Meeting" or "Technical D…" at bounding box center [621, 569] width 645 height 494
type input "7:30 AM"
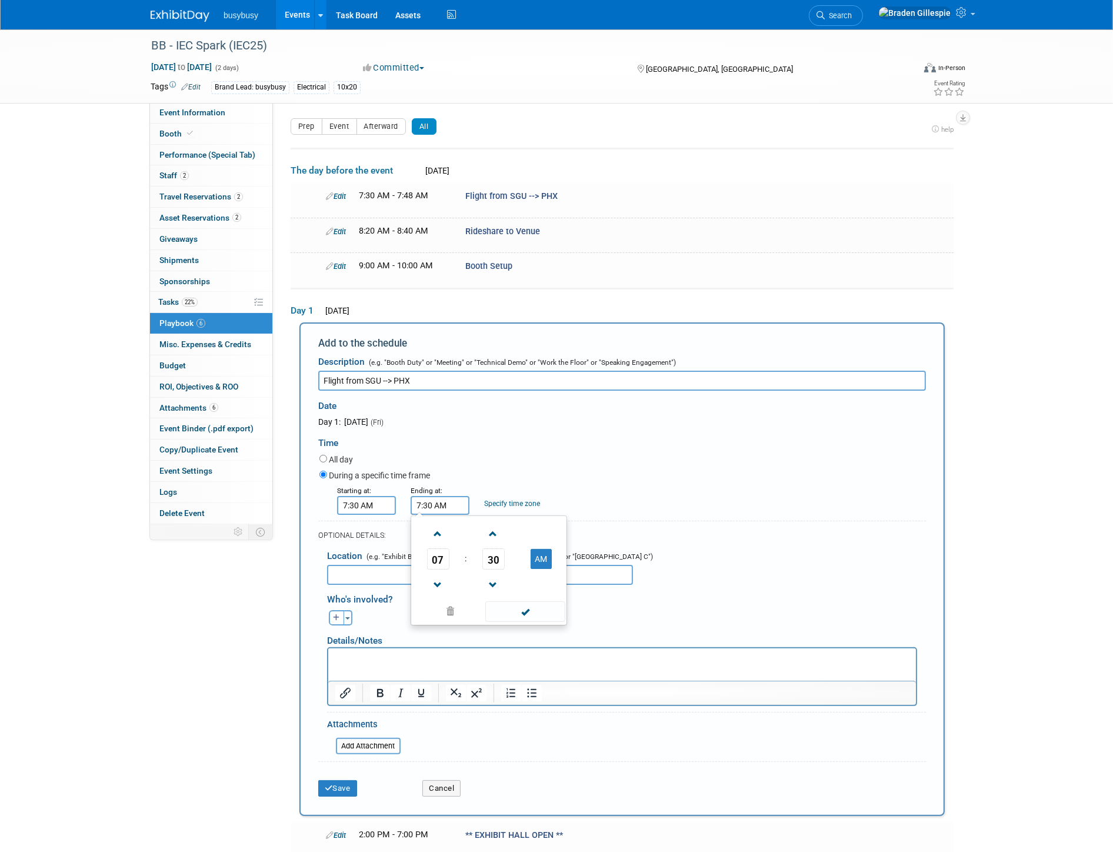
drag, startPoint x: 448, startPoint y: 504, endPoint x: 357, endPoint y: 509, distance: 91.3
click at [357, 509] on div "Starting at: 7:30 AM Ending at: 7:30 AM 07 : 30 AM 12 01 02 03 04 05 06 07 08 0…" at bounding box center [623, 499] width 624 height 31
type input "7:48 AM"
click at [342, 772] on div "Save" at bounding box center [361, 784] width 104 height 24
click at [342, 786] on button "Save" at bounding box center [337, 788] width 39 height 16
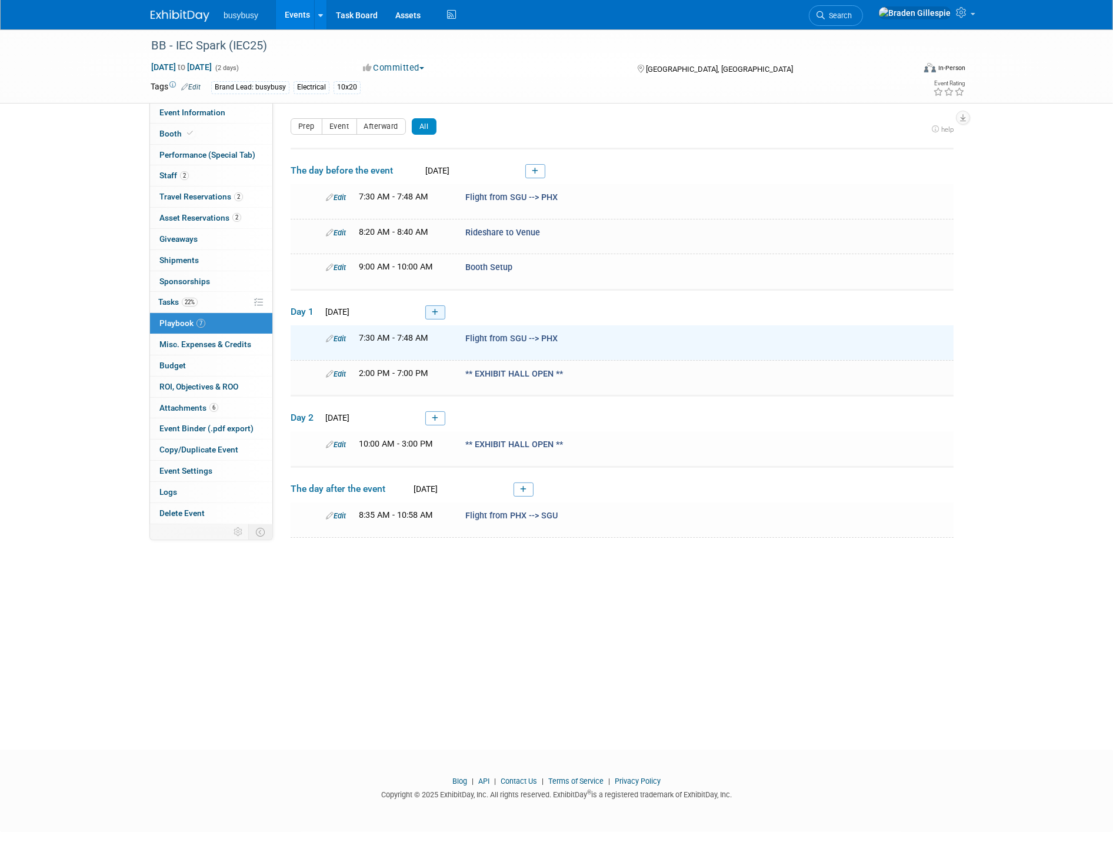
click at [445, 313] on link at bounding box center [435, 312] width 20 height 14
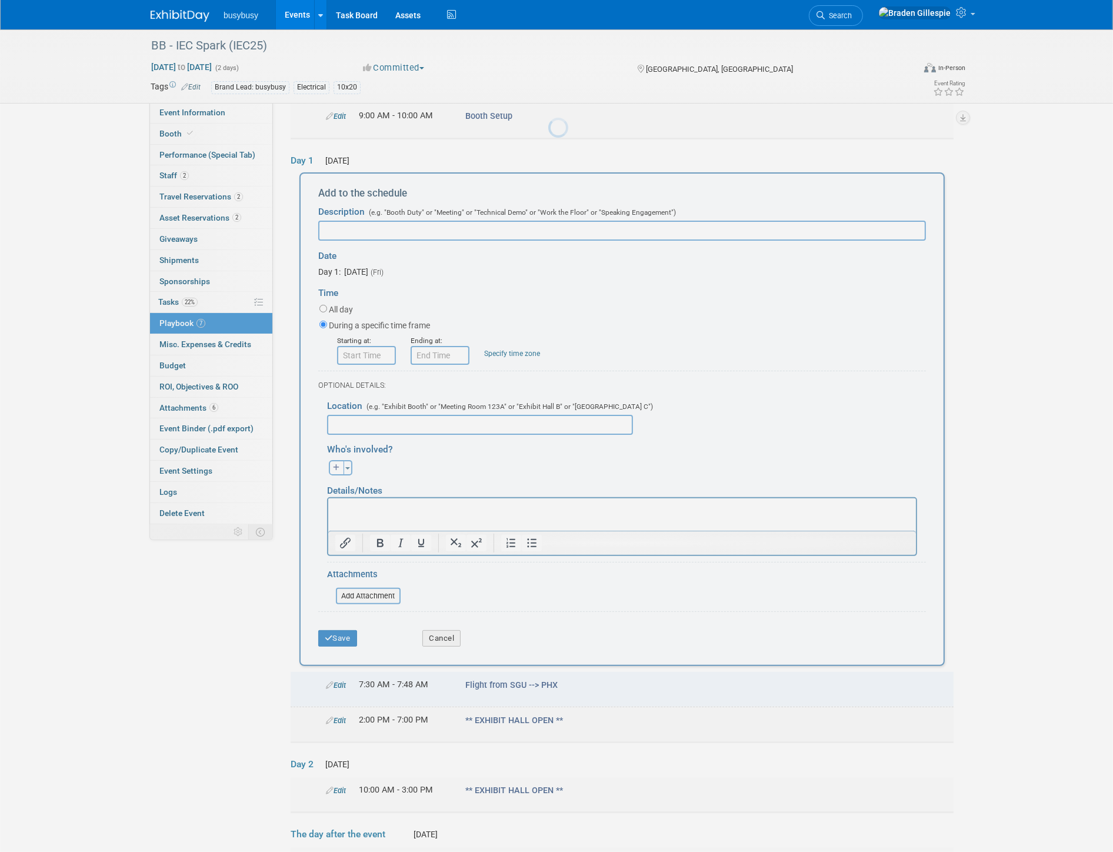
scroll to position [178, 0]
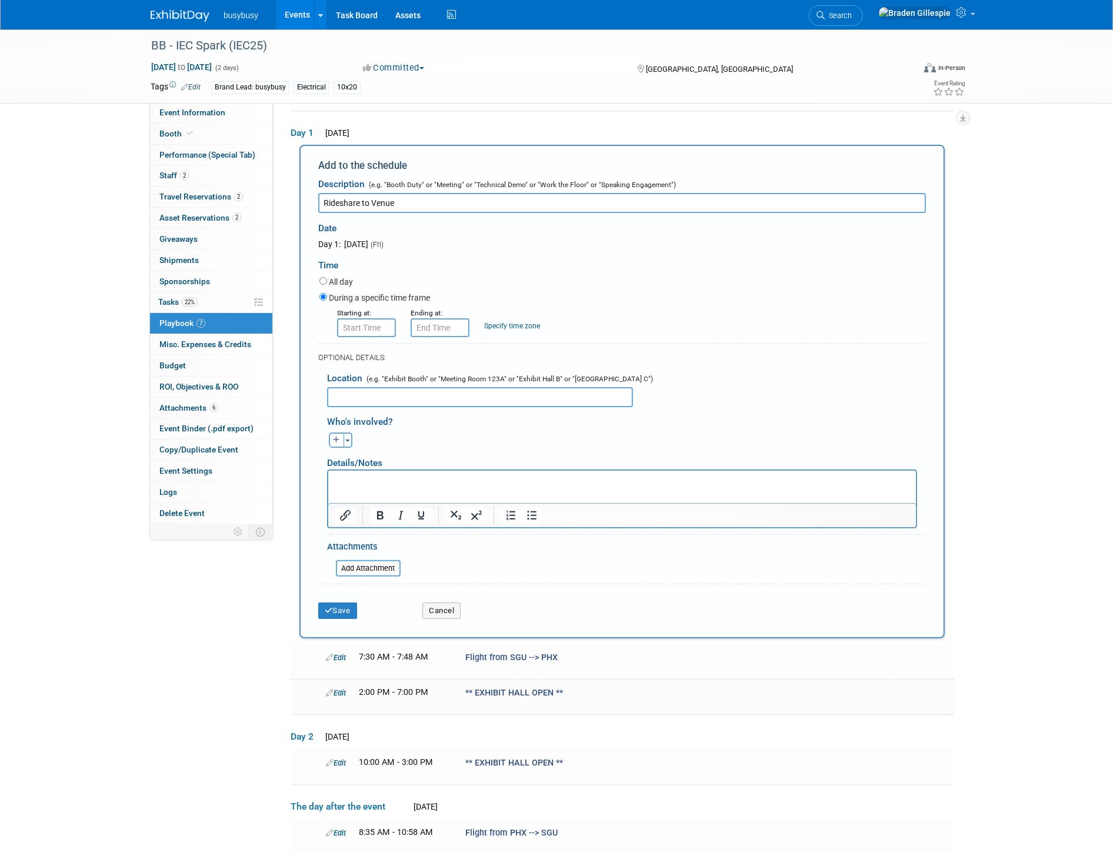
type input "Rideshare to Venue"
click at [387, 328] on input "8:00 AM" at bounding box center [366, 327] width 59 height 19
drag, startPoint x: 318, startPoint y: 329, endPoint x: 305, endPoint y: 329, distance: 13.5
click at [305, 330] on div "Add to the schedule Description (e.g. "Booth Duty" or "Meeting" or "Technical D…" at bounding box center [621, 392] width 645 height 494
type input "8:20 AM"
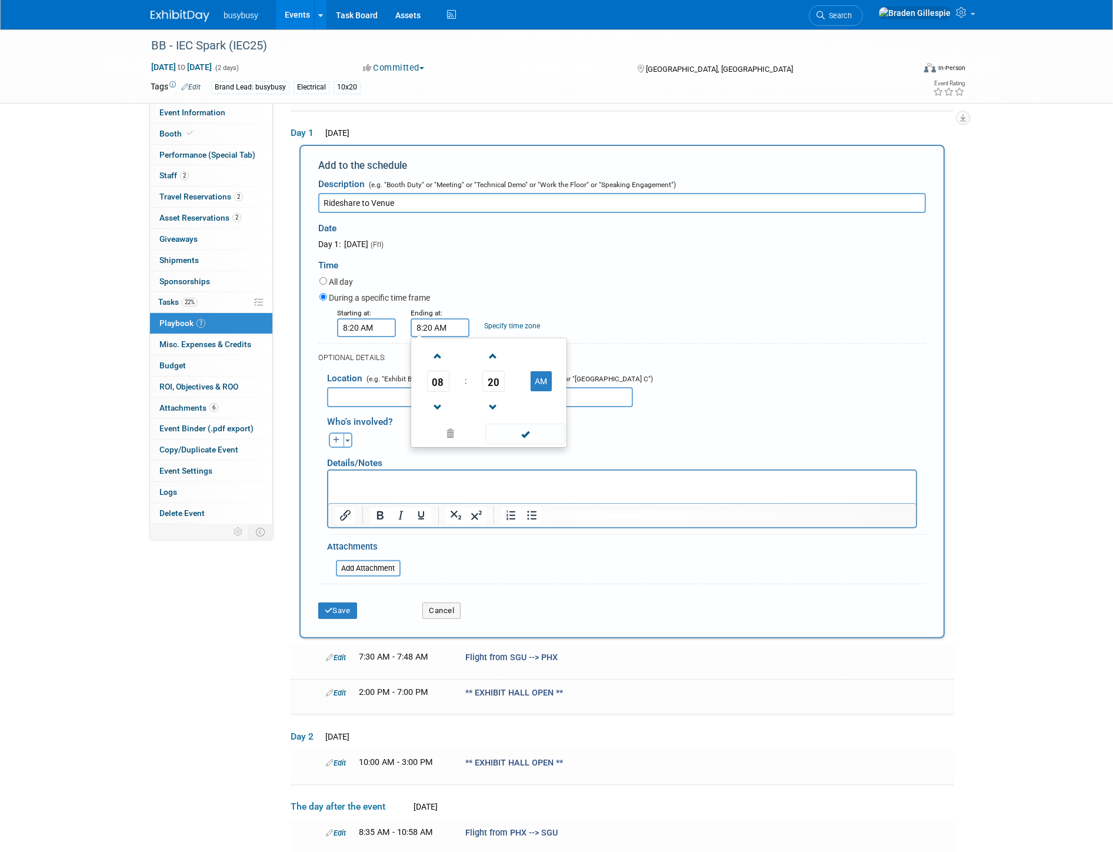
drag, startPoint x: 448, startPoint y: 318, endPoint x: 384, endPoint y: 325, distance: 63.9
click at [384, 325] on div "Starting at: 8:20 AM Ending at: 8:20 AM 08 : 20 AM 12 01 02 03 04 05 06 07 08 0…" at bounding box center [623, 321] width 624 height 31
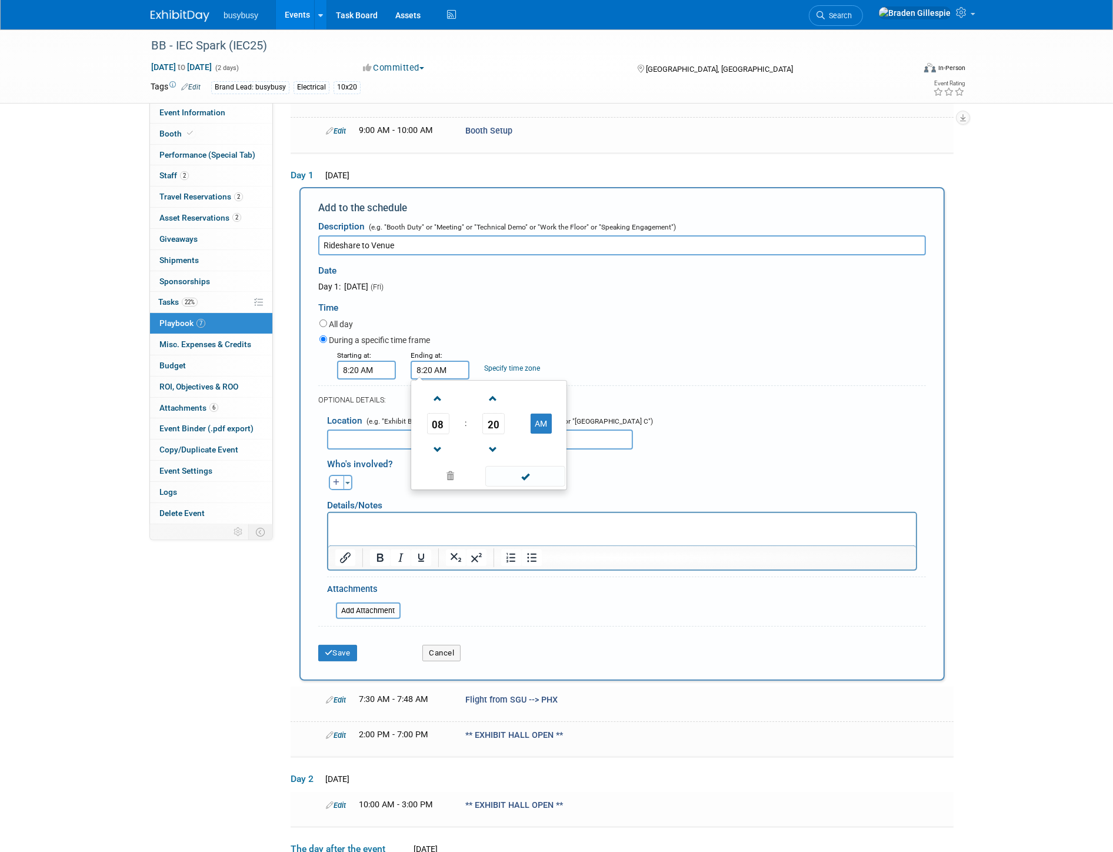
scroll to position [112, 0]
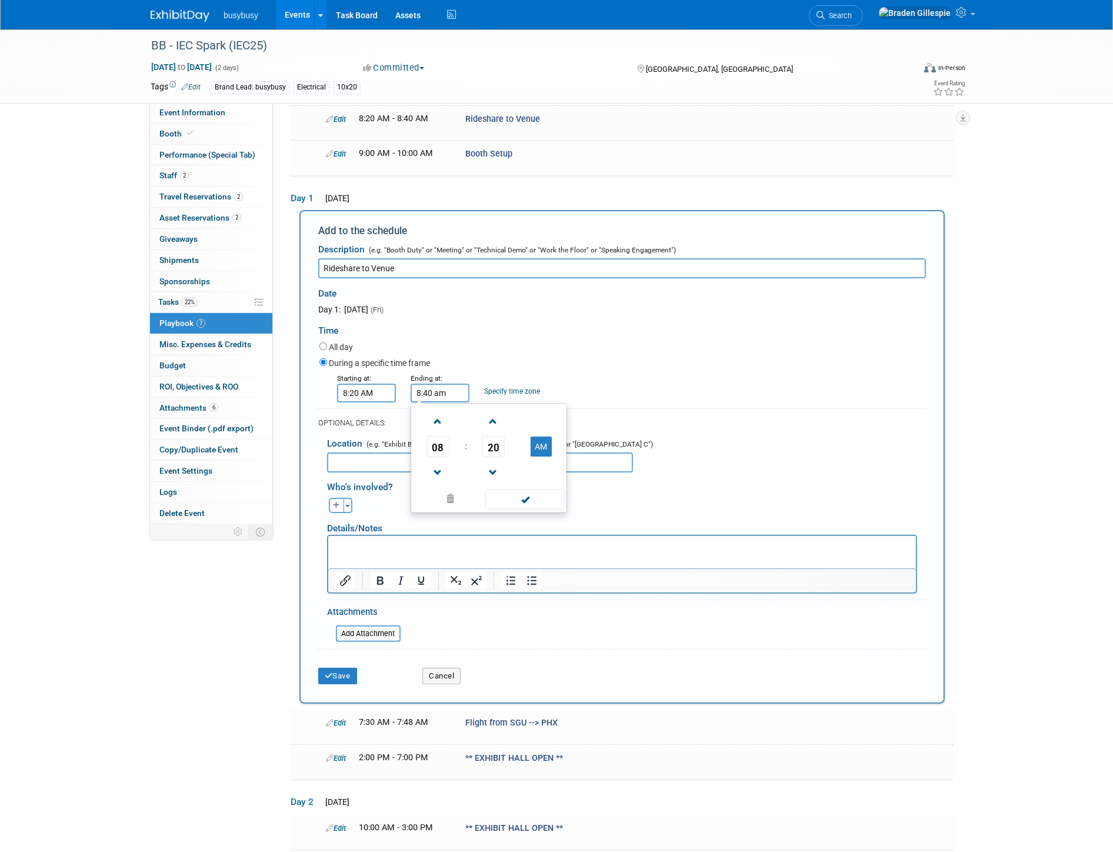
type input "8:40 AM"
click at [330, 677] on button "Save" at bounding box center [337, 676] width 39 height 16
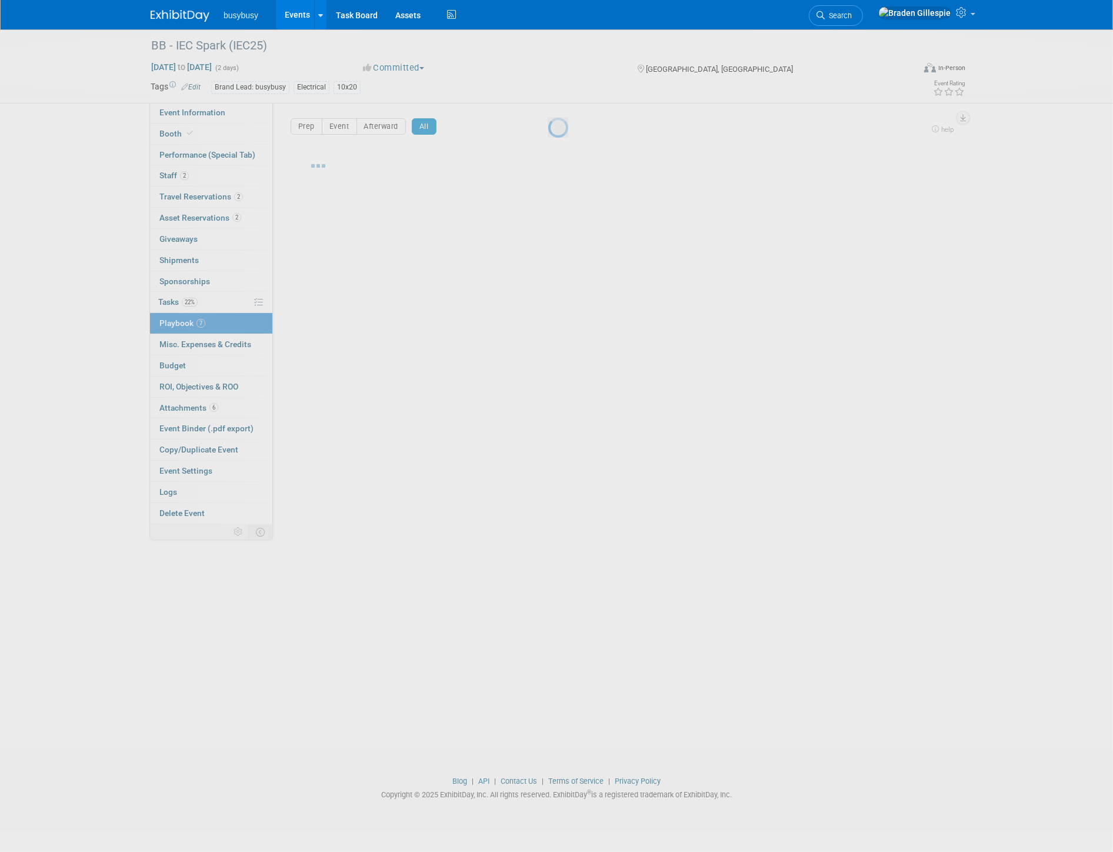
scroll to position [0, 0]
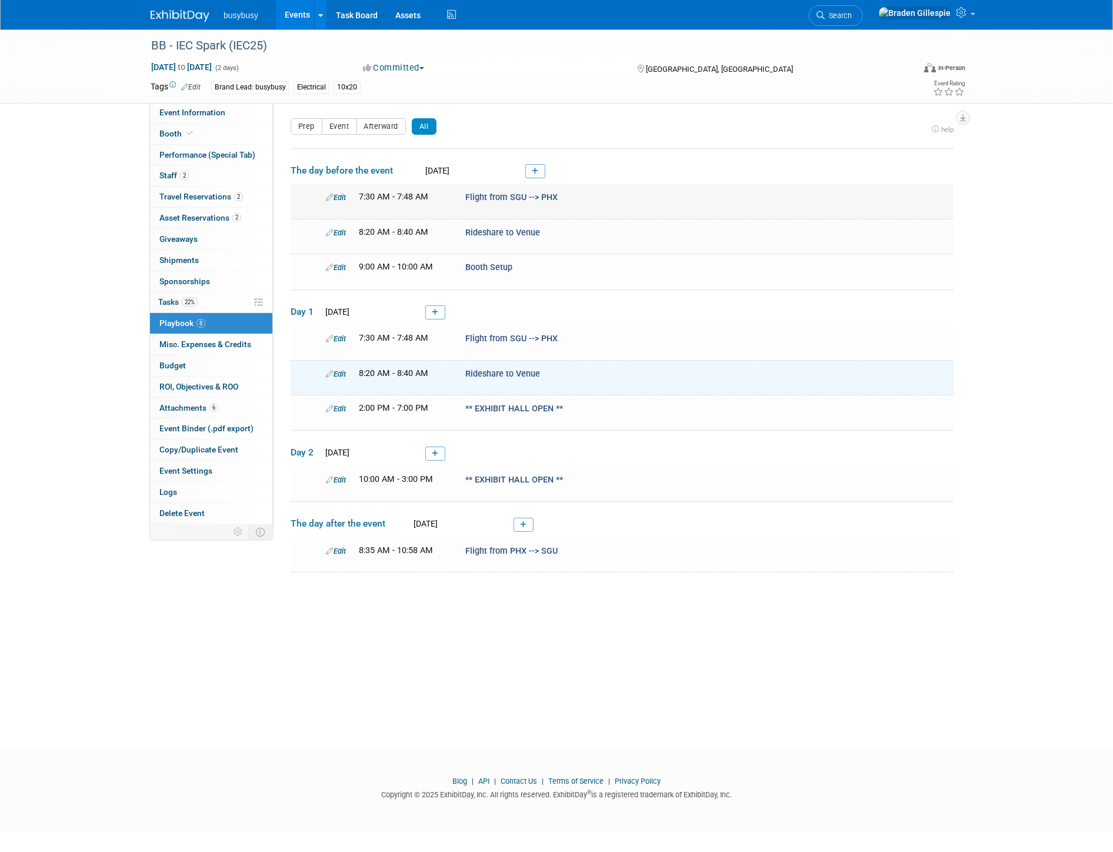
click at [338, 196] on link "Edit" at bounding box center [336, 197] width 20 height 9
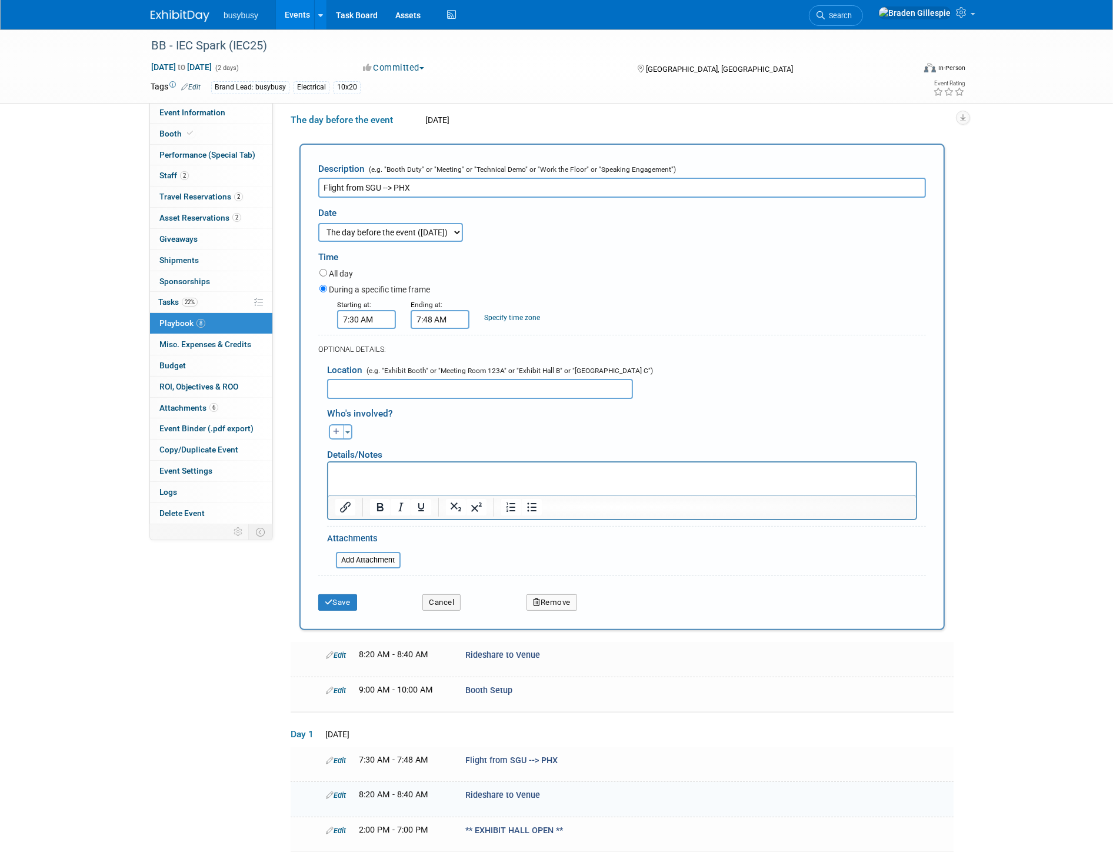
click at [539, 601] on button "Remove" at bounding box center [552, 602] width 51 height 16
click at [609, 609] on icon at bounding box center [608, 612] width 7 height 6
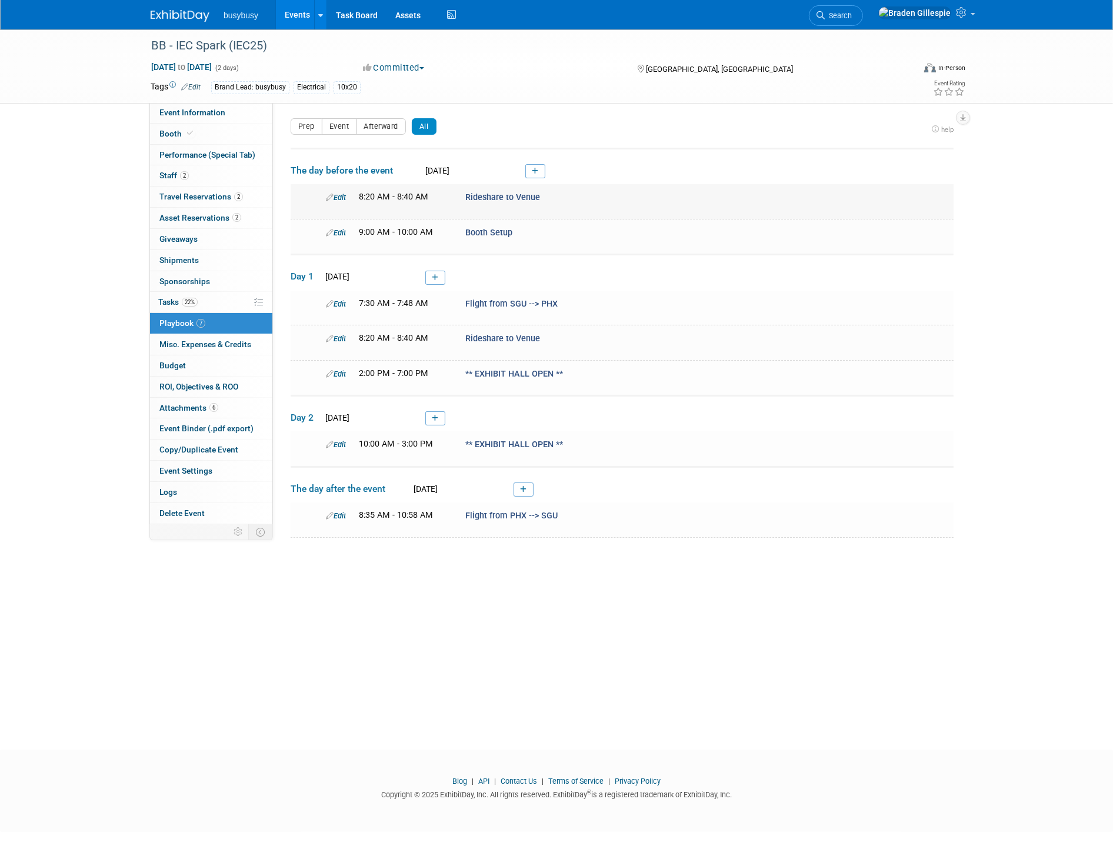
click at [336, 196] on link "Edit" at bounding box center [336, 197] width 20 height 9
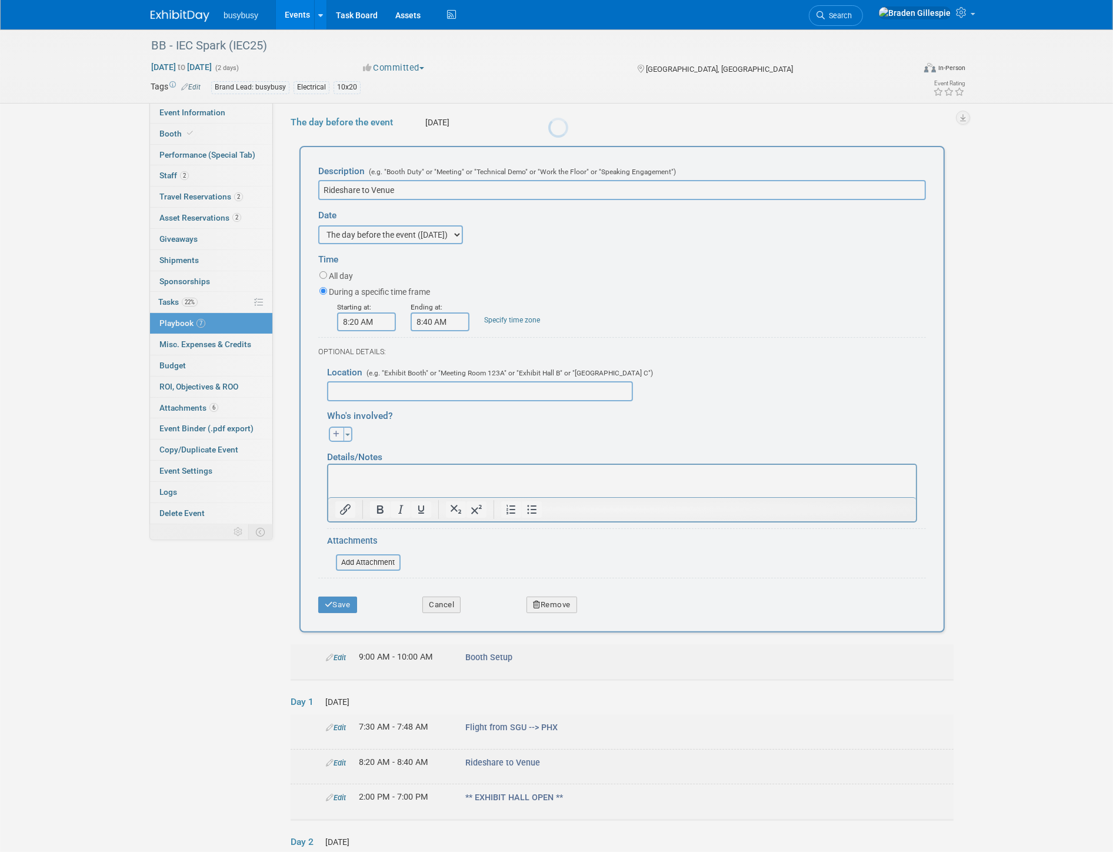
scroll to position [51, 0]
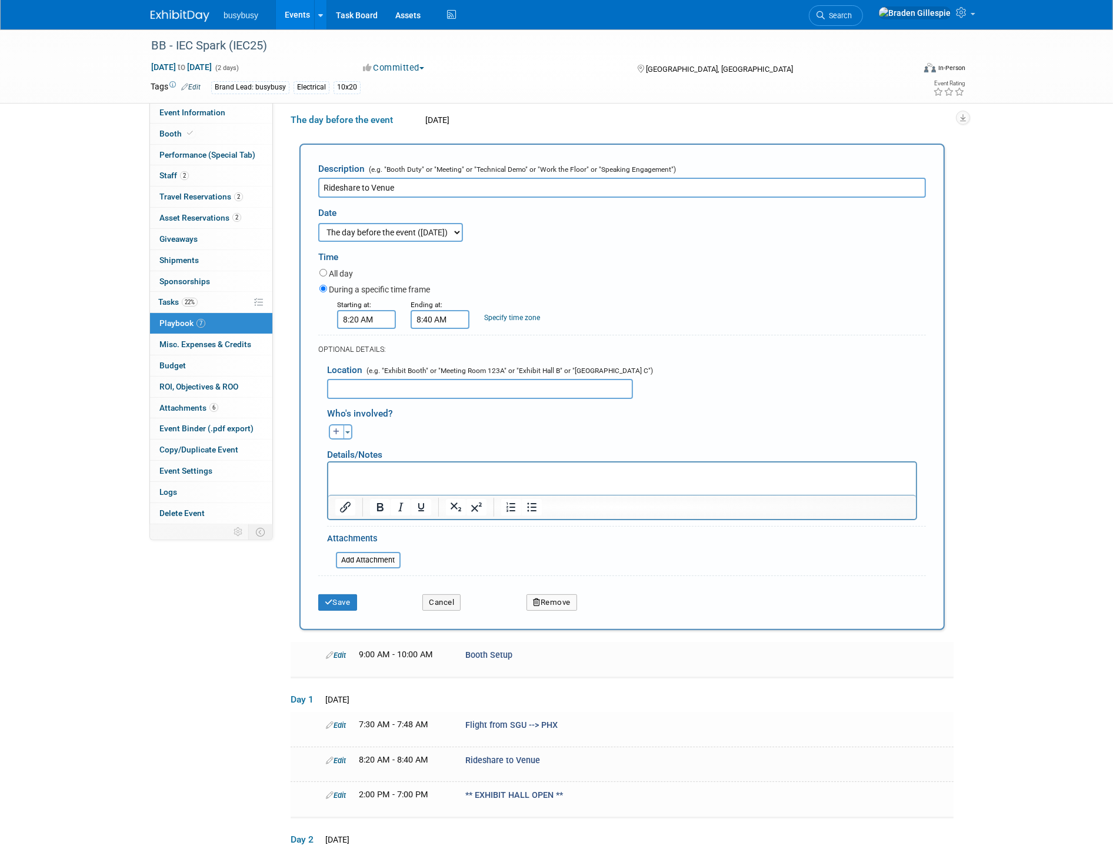
click at [558, 594] on button "Remove" at bounding box center [552, 602] width 51 height 16
click at [614, 603] on link "Yes" at bounding box center [617, 611] width 34 height 19
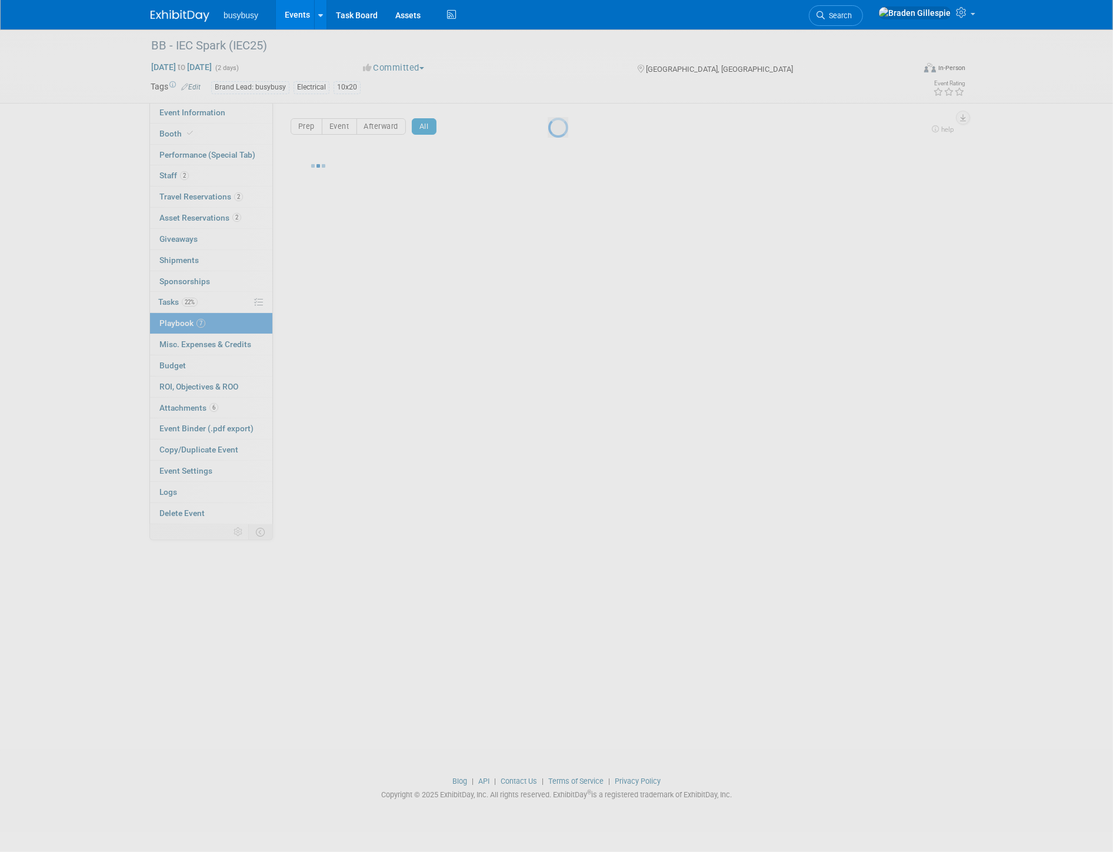
scroll to position [0, 0]
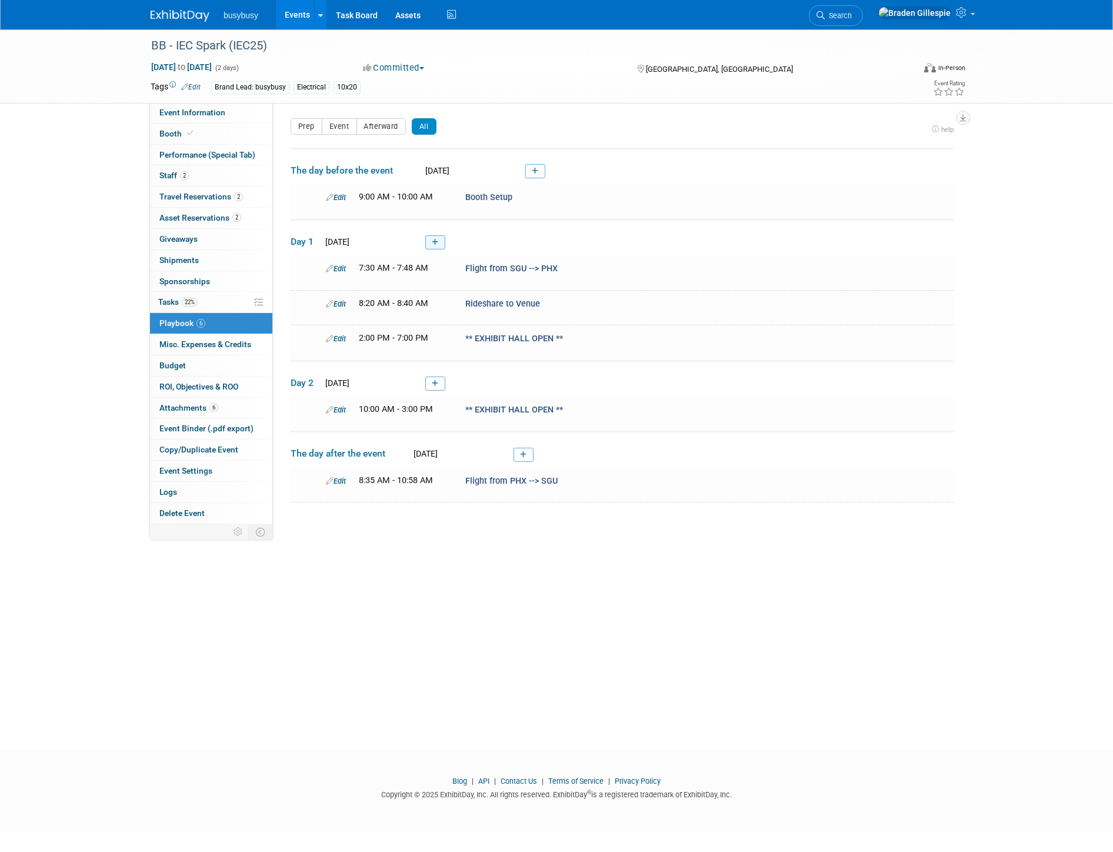
click at [441, 238] on link at bounding box center [435, 242] width 20 height 14
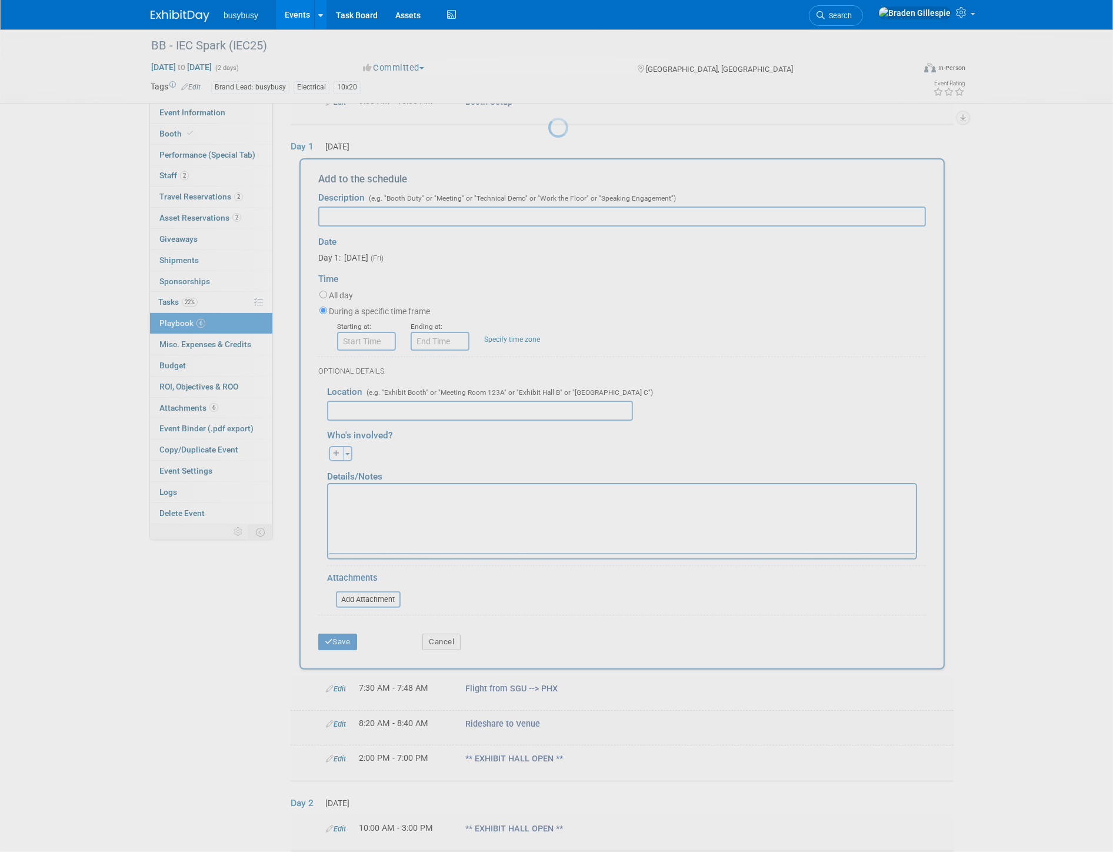
scroll to position [108, 0]
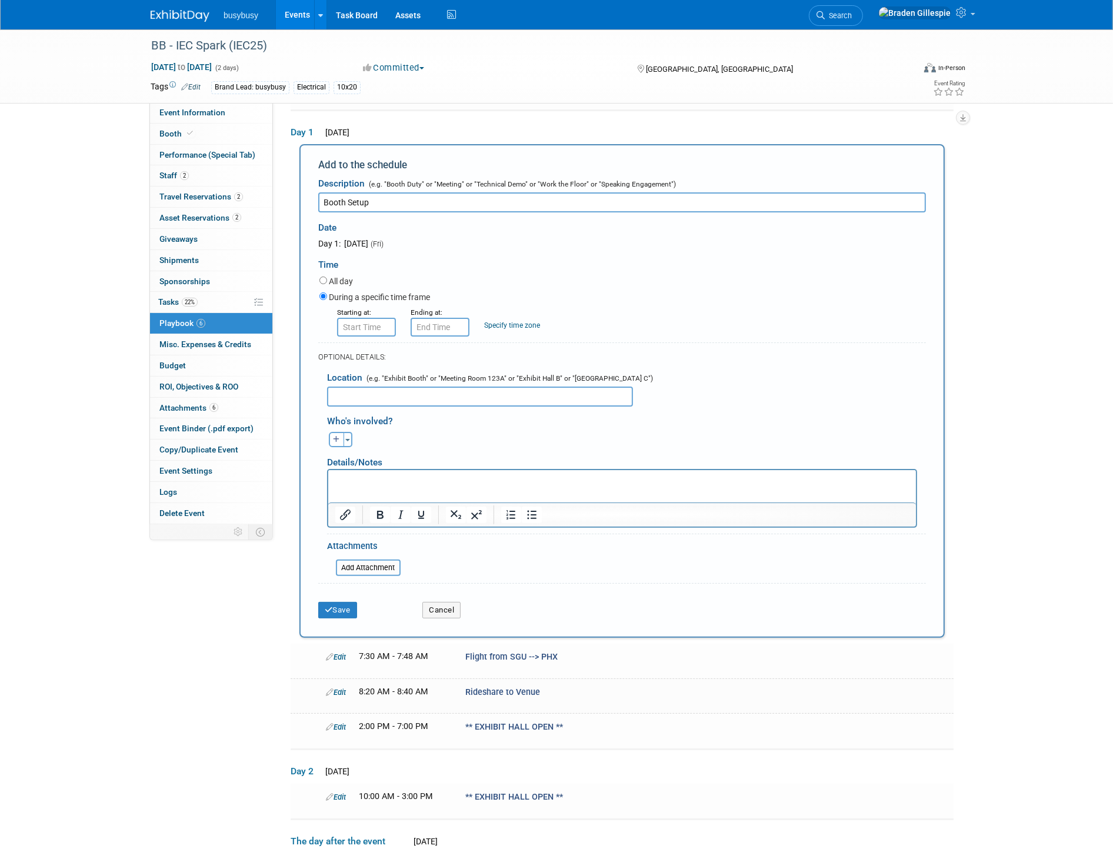
type input "Booth Setup"
click at [361, 321] on input "8:00 AM" at bounding box center [366, 327] width 59 height 19
click at [369, 352] on span at bounding box center [364, 355] width 21 height 21
type input "9:00 AM"
click at [439, 328] on input "9:00 AM" at bounding box center [440, 327] width 59 height 19
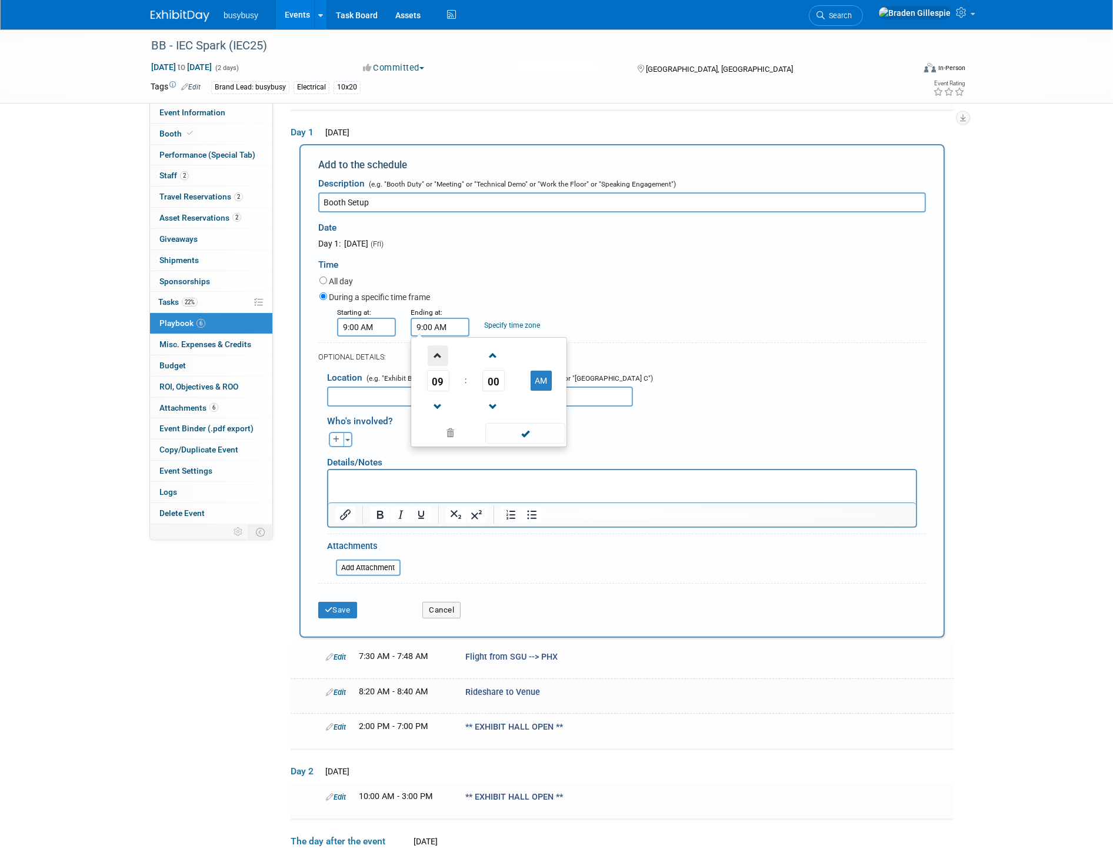
click at [437, 357] on span at bounding box center [438, 355] width 21 height 21
type input "10:00 AM"
click at [515, 424] on span at bounding box center [524, 433] width 79 height 21
click at [341, 609] on button "Save" at bounding box center [337, 610] width 39 height 16
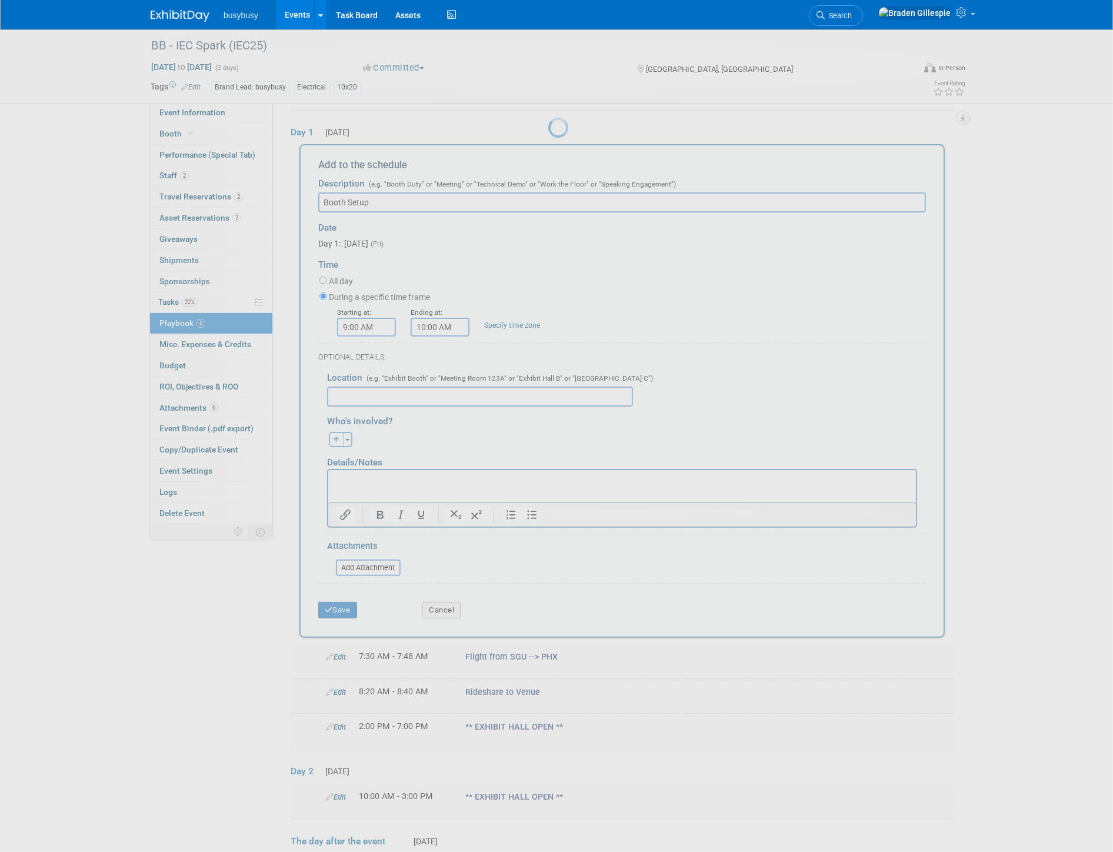
scroll to position [0, 0]
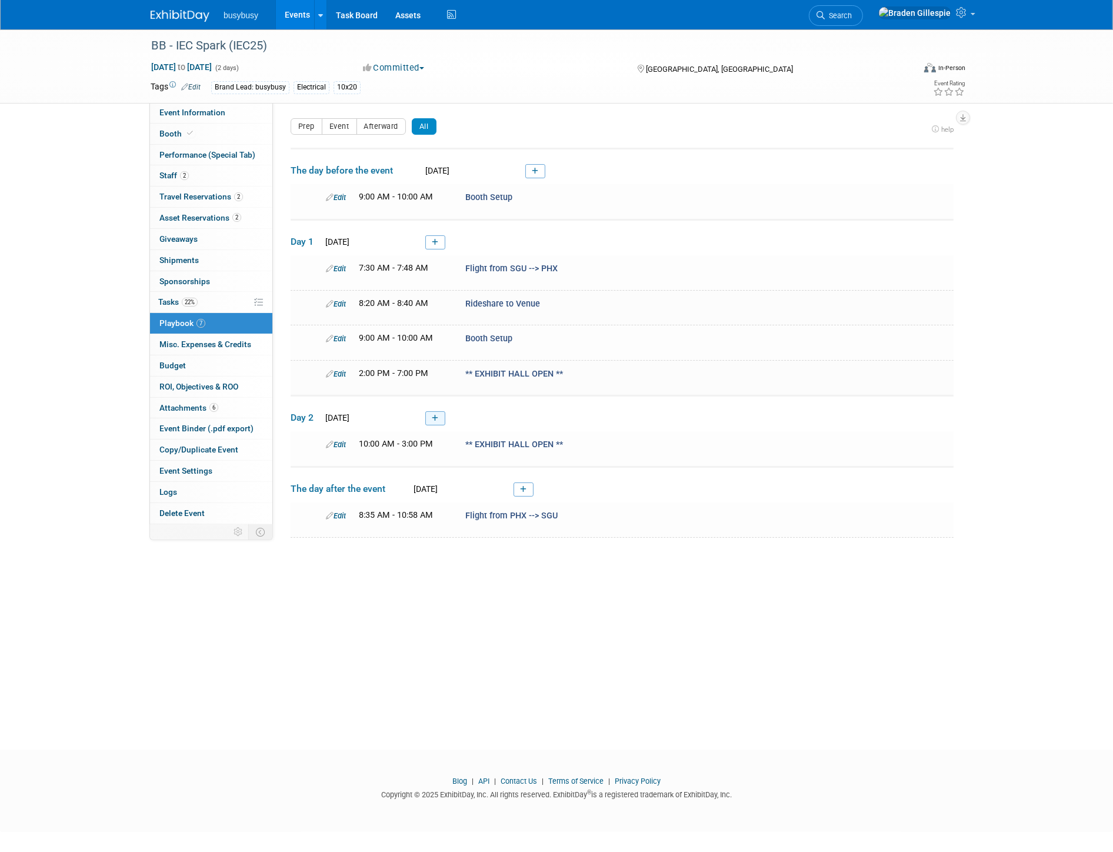
click at [443, 414] on link at bounding box center [435, 418] width 20 height 14
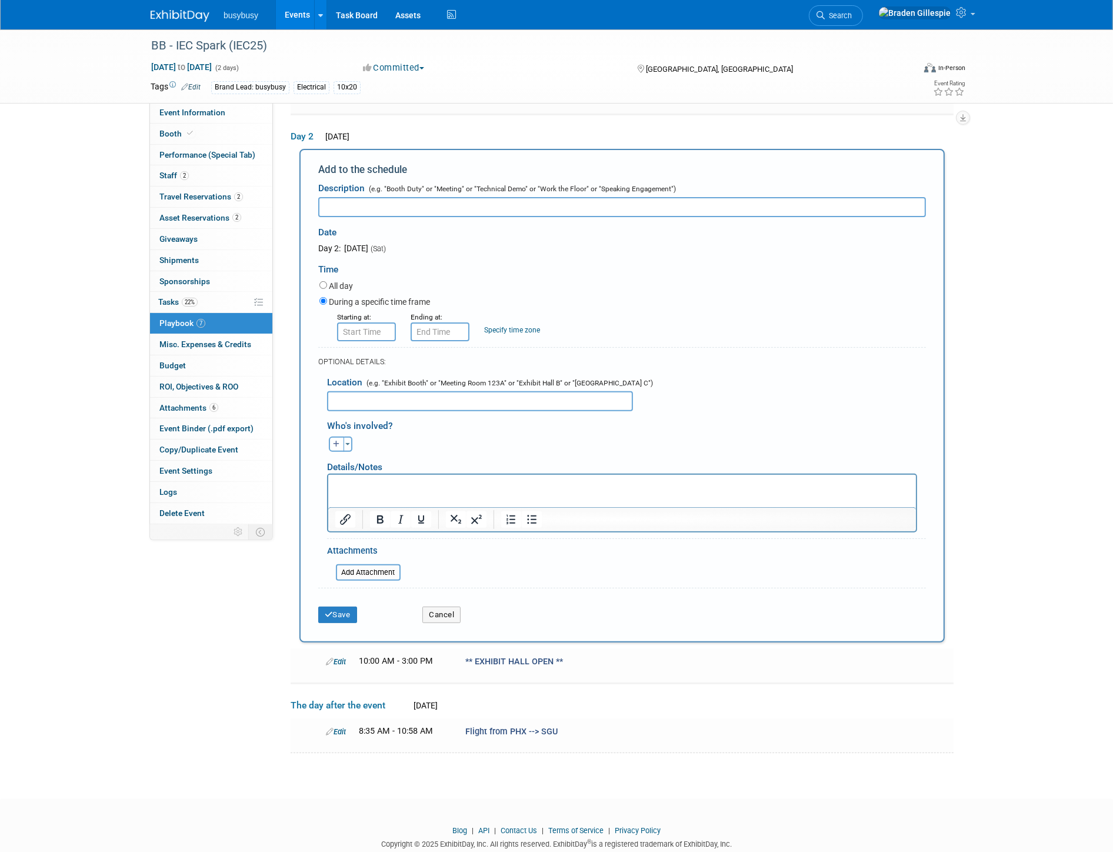
scroll to position [281, 0]
type input "Booth Dismantle"
click at [378, 329] on input "8:00 AM" at bounding box center [366, 329] width 59 height 19
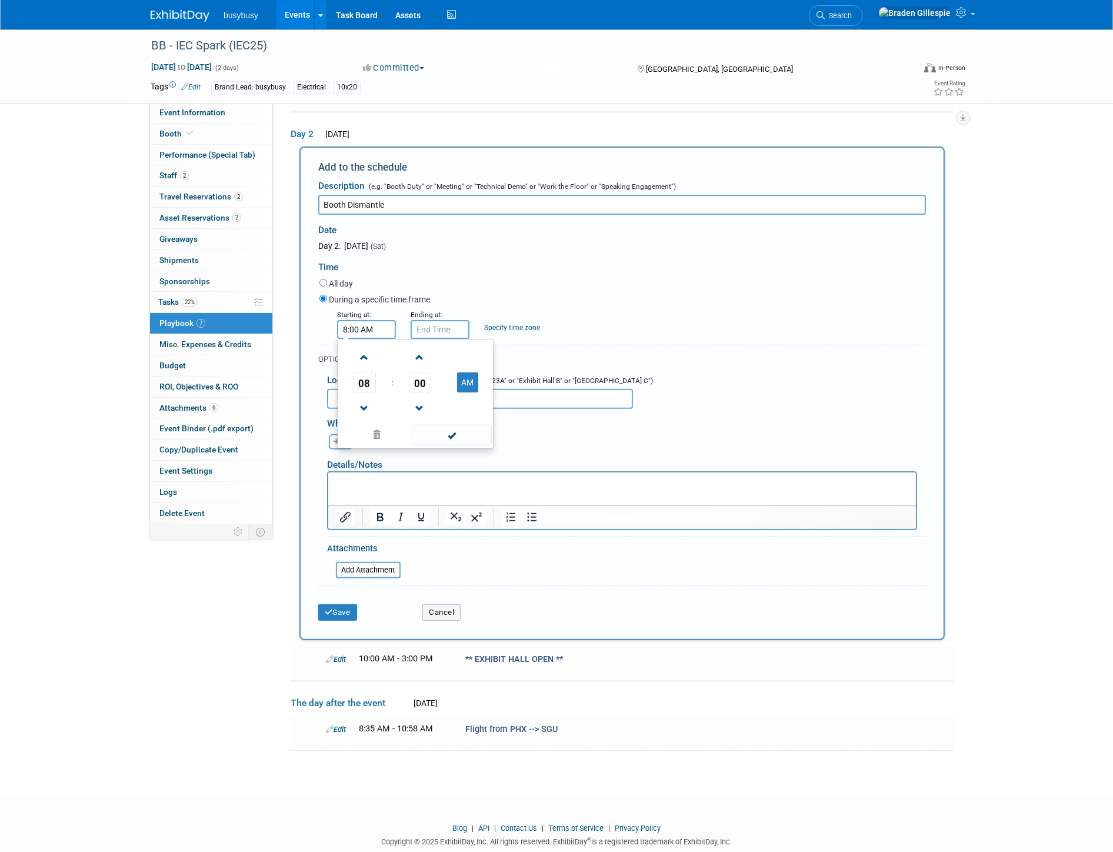
drag, startPoint x: 303, startPoint y: 330, endPoint x: 292, endPoint y: 330, distance: 11.2
click at [292, 331] on div "Add to the schedule Description (e.g. "Booth Duty" or "Meeting" or "Technical D…" at bounding box center [622, 393] width 663 height 494
type input "3:00 PM"
click at [739, 297] on div "During a specific time frame" at bounding box center [622, 300] width 607 height 16
click at [432, 326] on input "3:00 PM" at bounding box center [440, 329] width 59 height 19
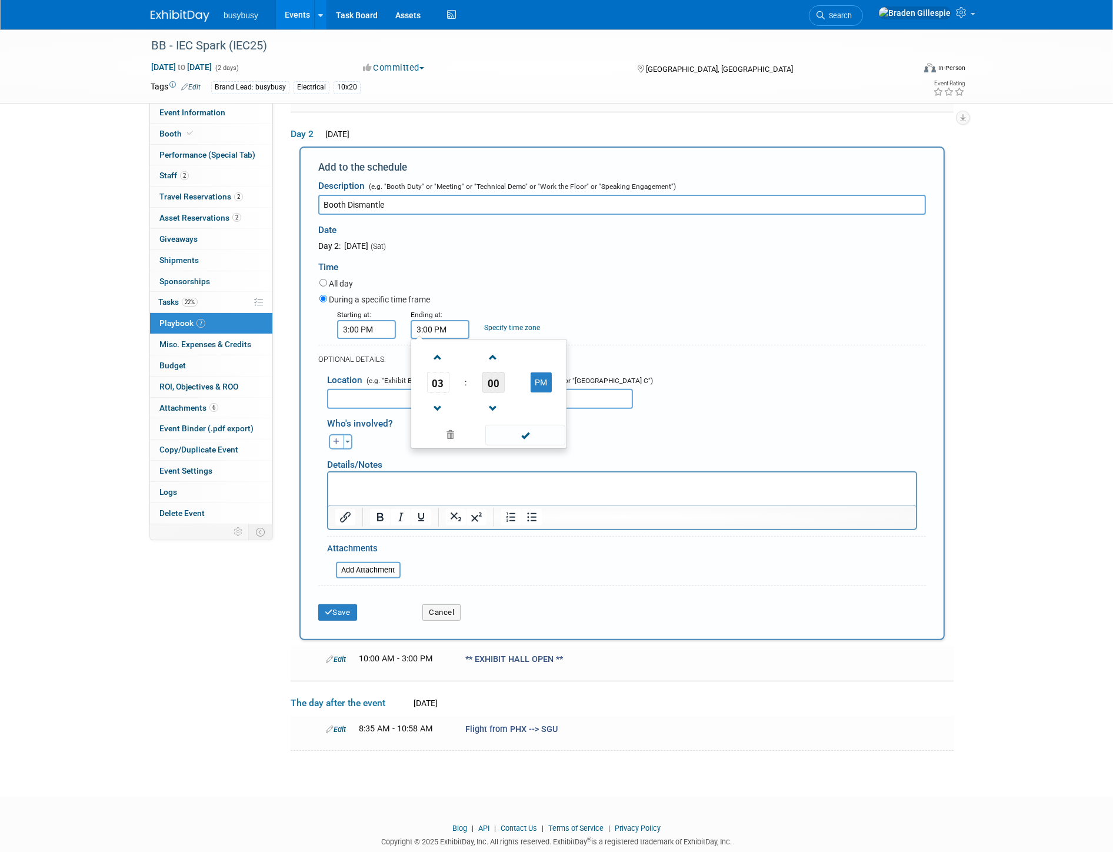
click at [494, 374] on span "00" at bounding box center [493, 382] width 22 height 21
click at [518, 386] on td "30" at bounding box center [508, 390] width 38 height 32
type input "3:30 PM"
click at [539, 435] on span at bounding box center [524, 435] width 79 height 21
click at [350, 604] on button "Save" at bounding box center [337, 612] width 39 height 16
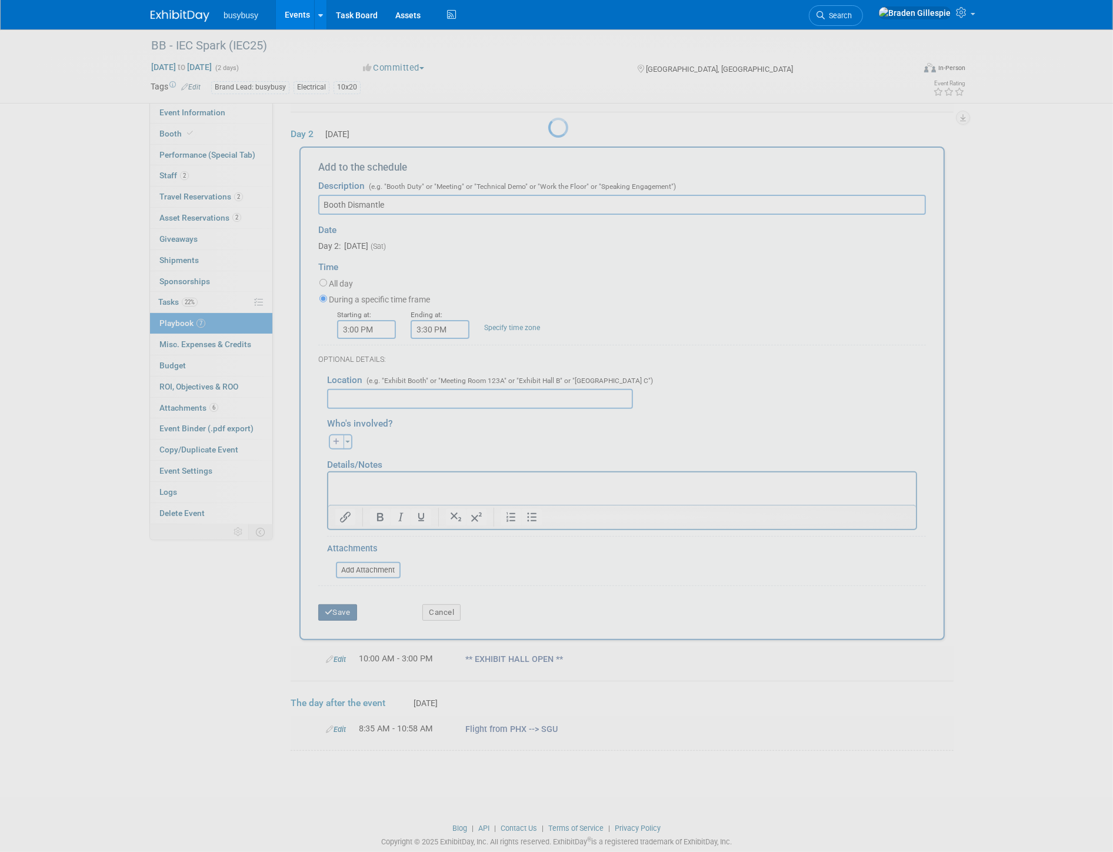
scroll to position [0, 0]
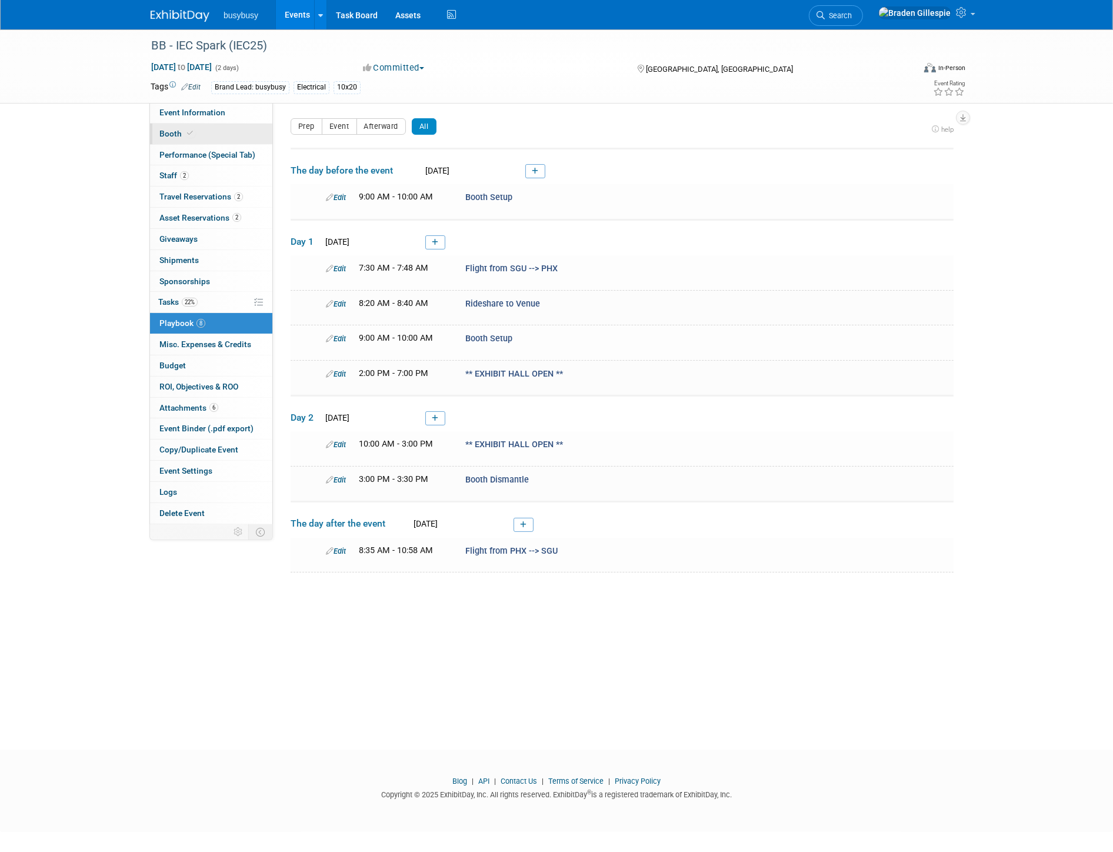
click at [201, 138] on link "Booth" at bounding box center [211, 134] width 122 height 21
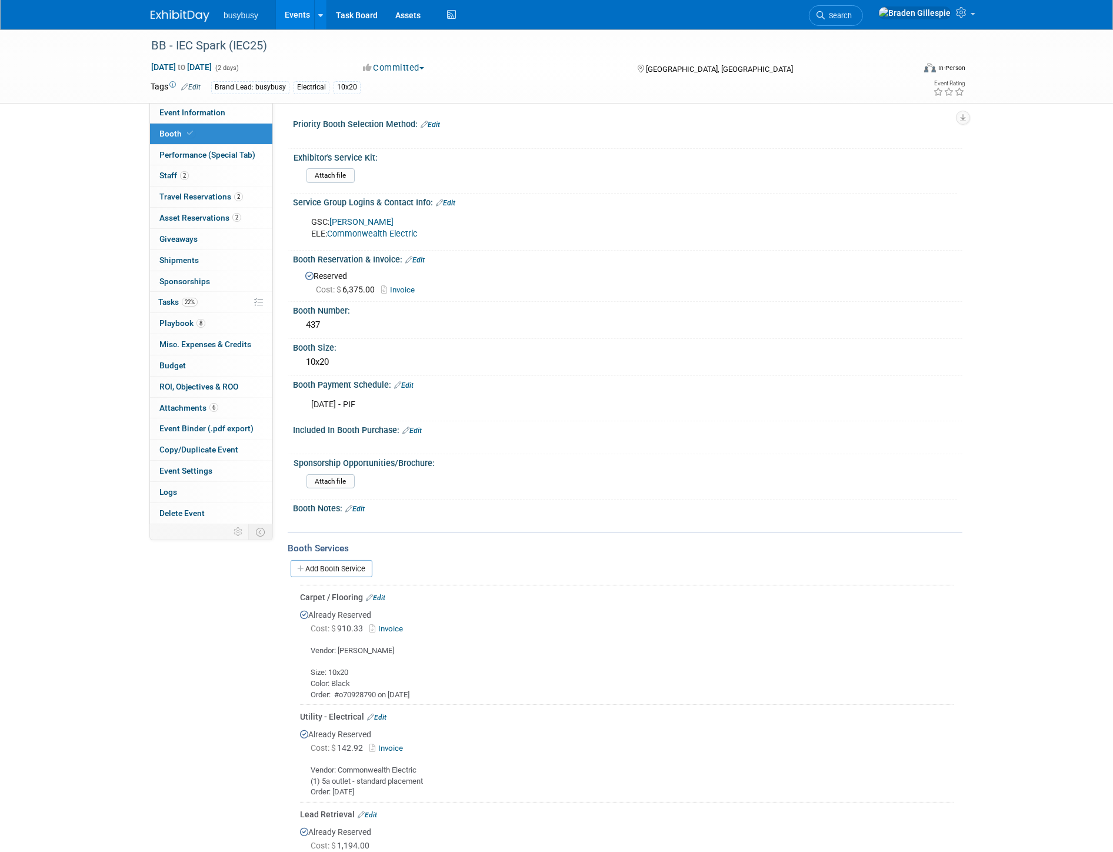
scroll to position [378, 0]
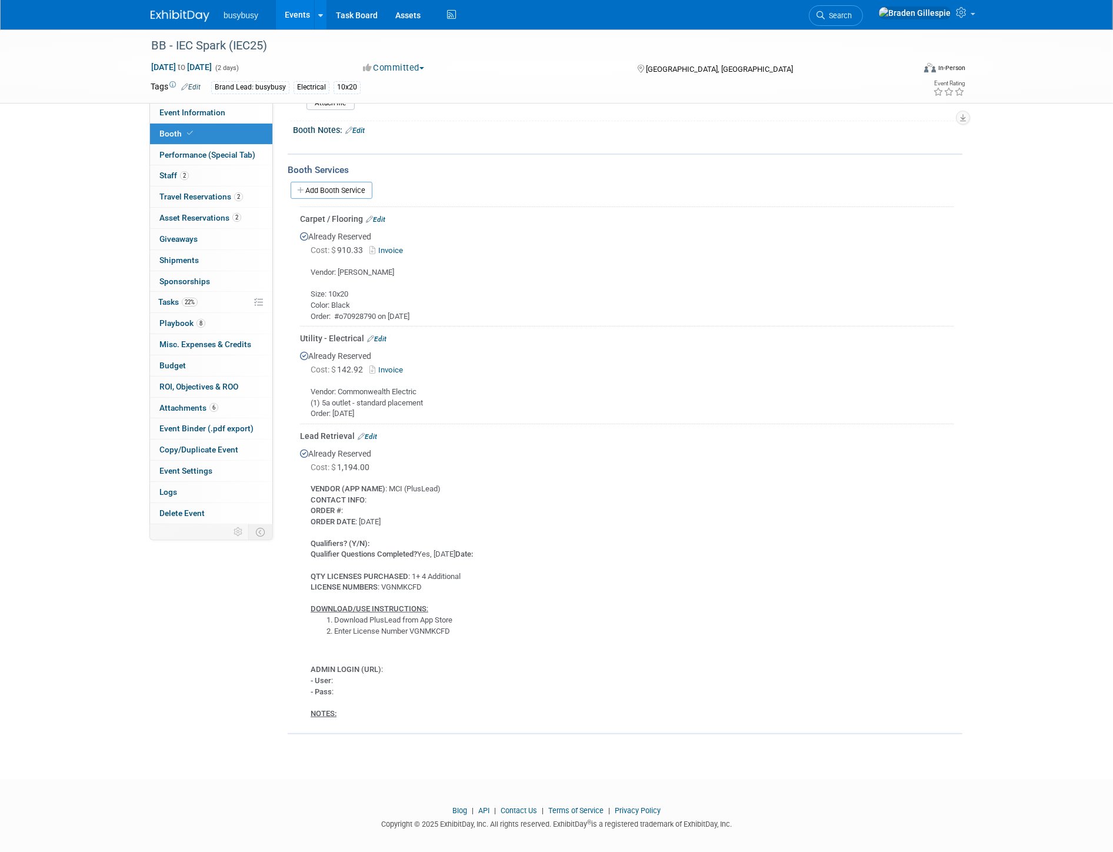
click at [180, 1] on div at bounding box center [187, 11] width 73 height 22
click at [185, 13] on img at bounding box center [180, 16] width 59 height 12
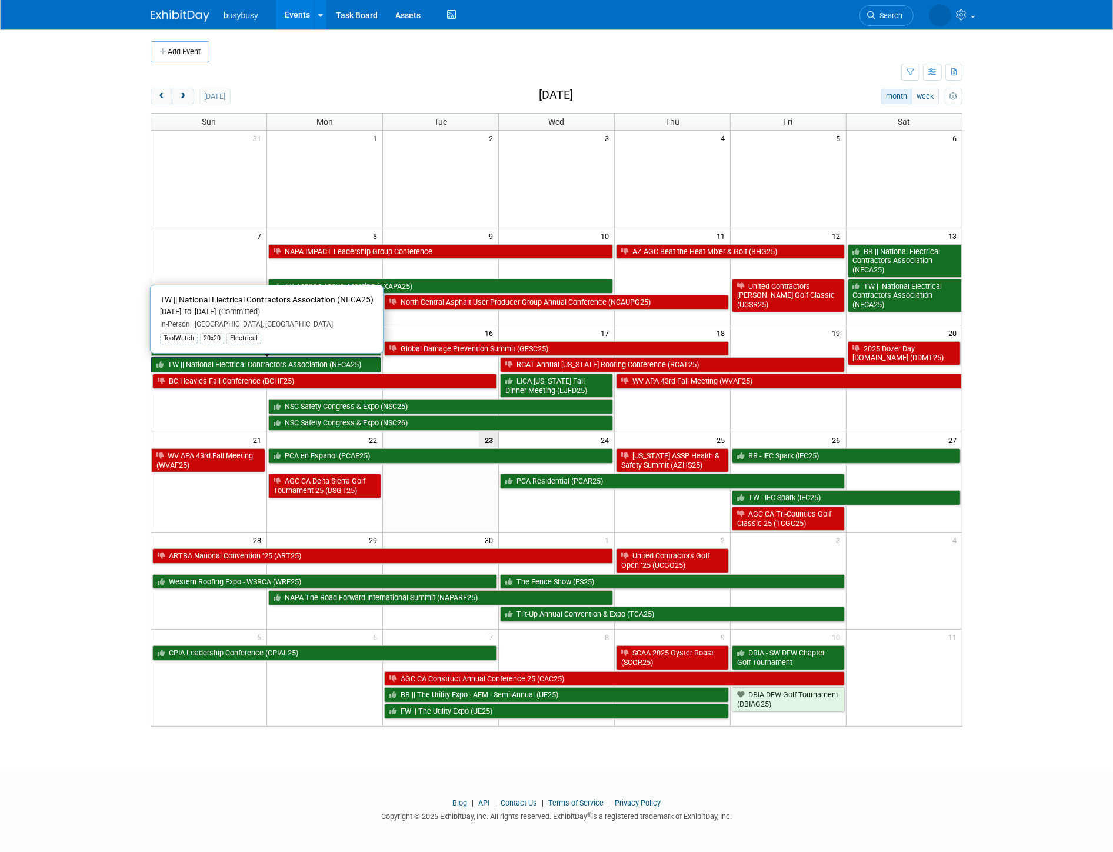
click at [308, 361] on link "TW || National Electrical Contractors Association (NECA25)" at bounding box center [266, 364] width 230 height 15
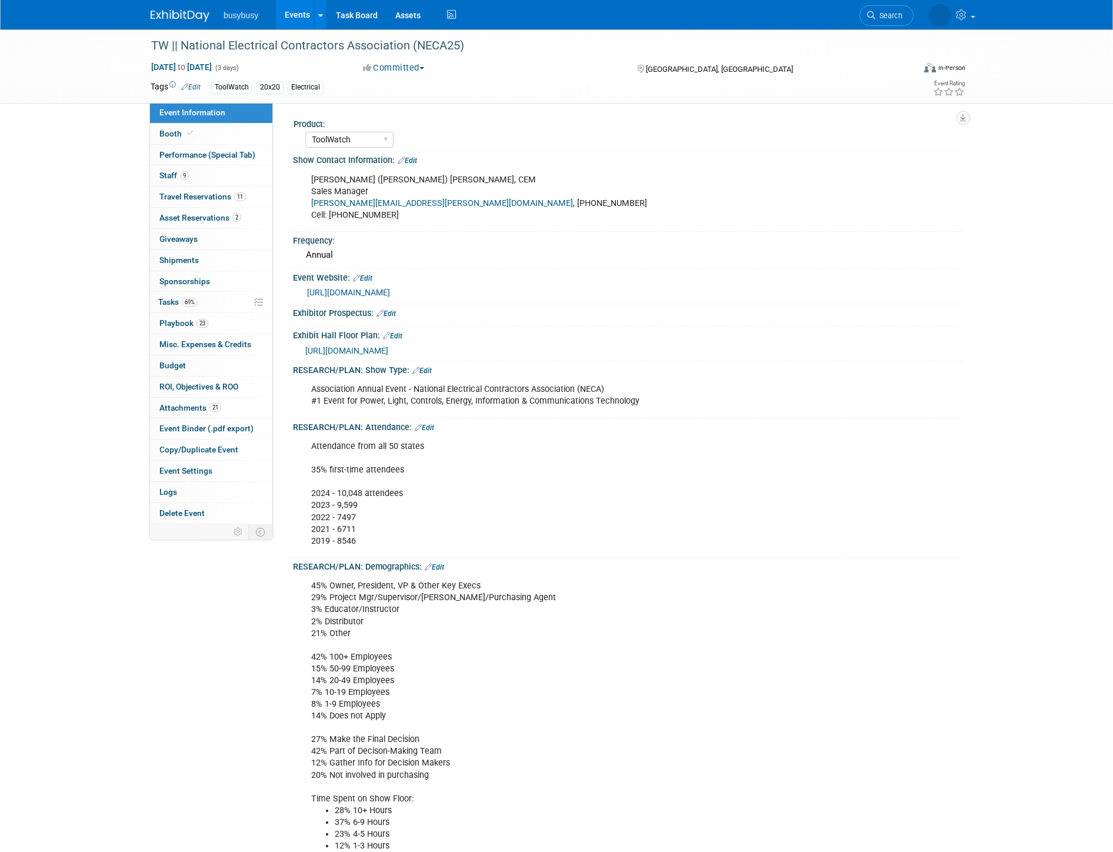
select select "ToolWatch"
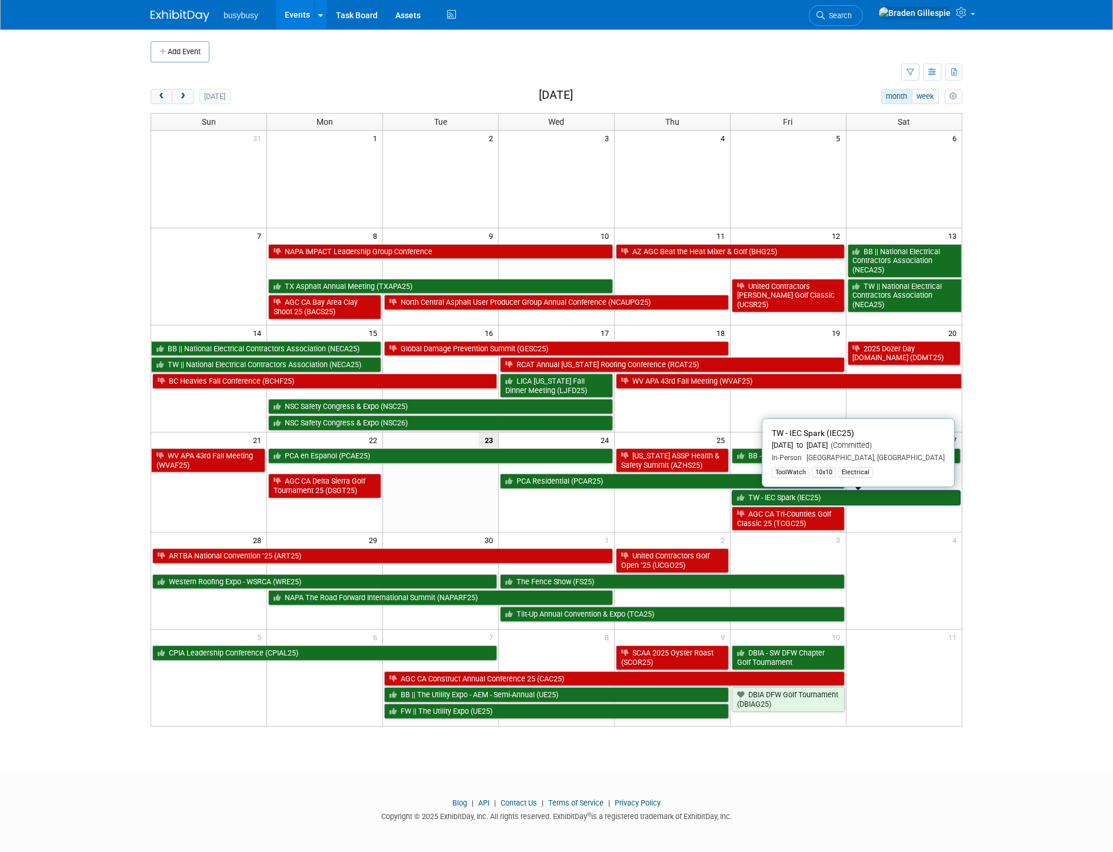
click at [859, 504] on link "TW - IEC Spark (IEC25)" at bounding box center [846, 497] width 229 height 15
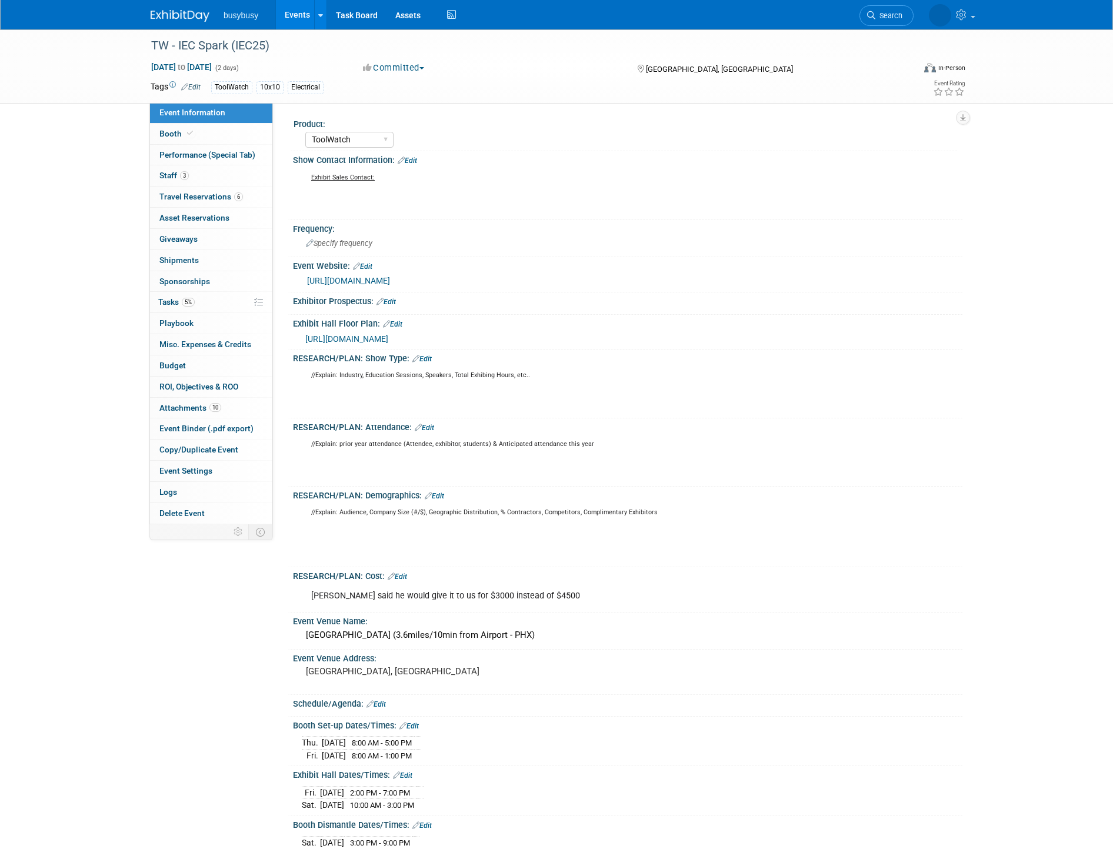
select select "ToolWatch"
